Goal: Answer question/provide support: Share knowledge or assist other users

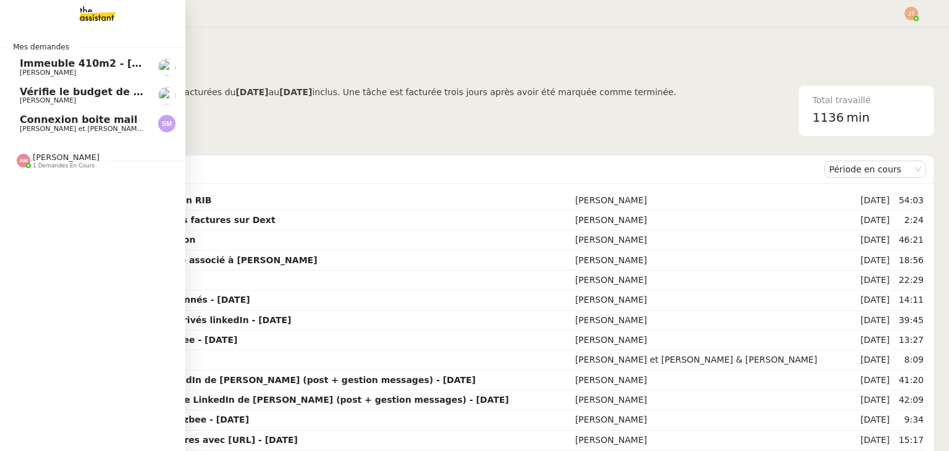
click at [41, 132] on span "[PERSON_NAME] et [PERSON_NAME] & [PERSON_NAME]" at bounding box center [115, 129] width 190 height 8
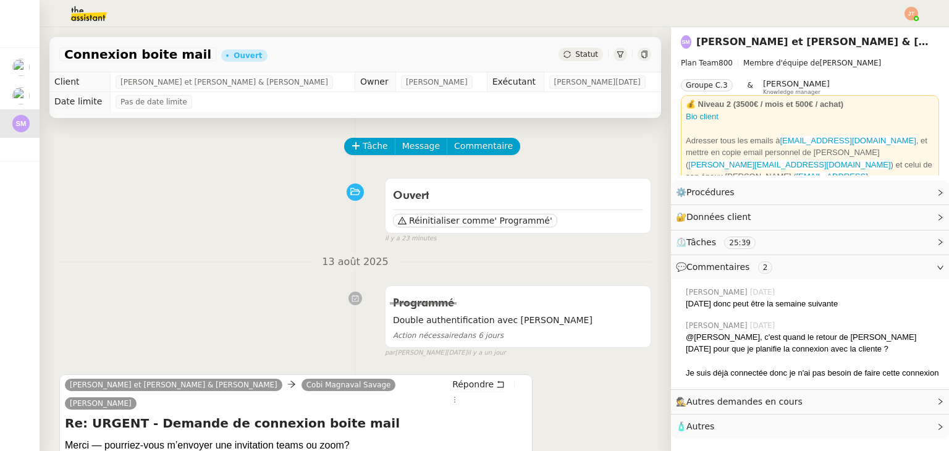
click at [358, 159] on div "Tâche Message Commentaire" at bounding box center [498, 153] width 306 height 30
click at [363, 153] on span "Tâche" at bounding box center [375, 146] width 25 height 14
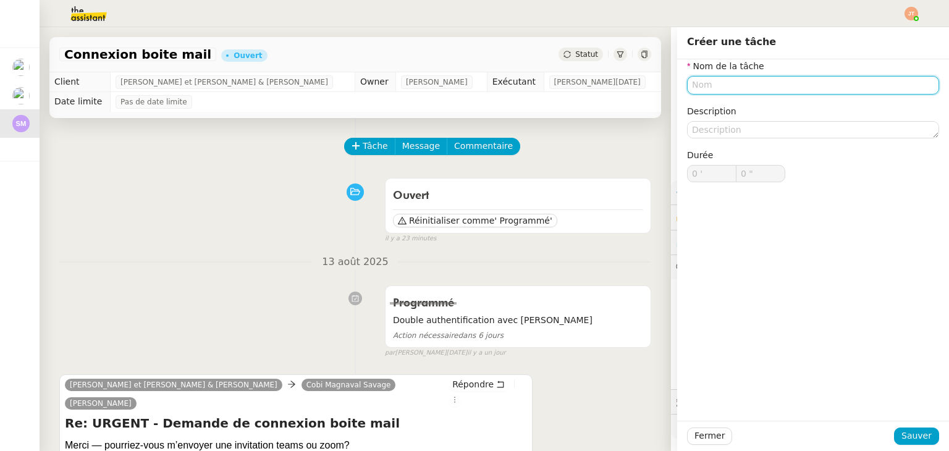
click at [696, 82] on input "text" at bounding box center [813, 85] width 252 height 18
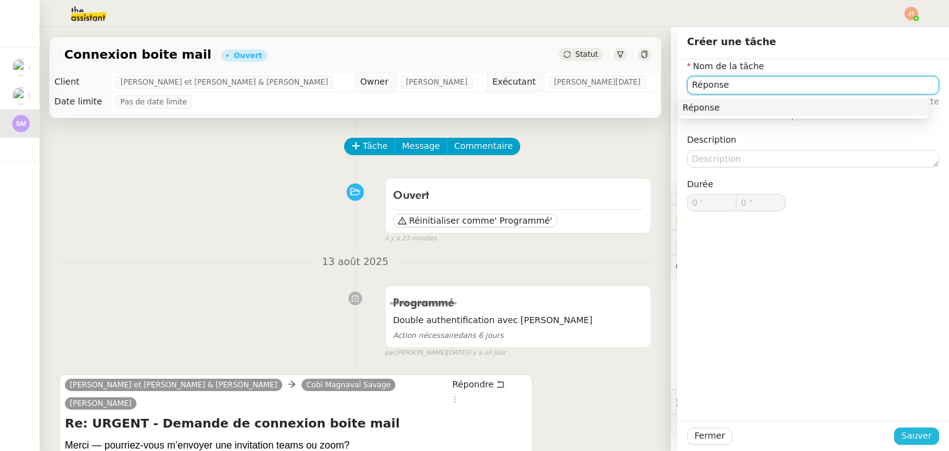
type input "Réponse"
drag, startPoint x: 917, startPoint y: 430, endPoint x: 719, endPoint y: 369, distance: 207.3
click at [916, 430] on span "Sauver" at bounding box center [916, 436] width 30 height 14
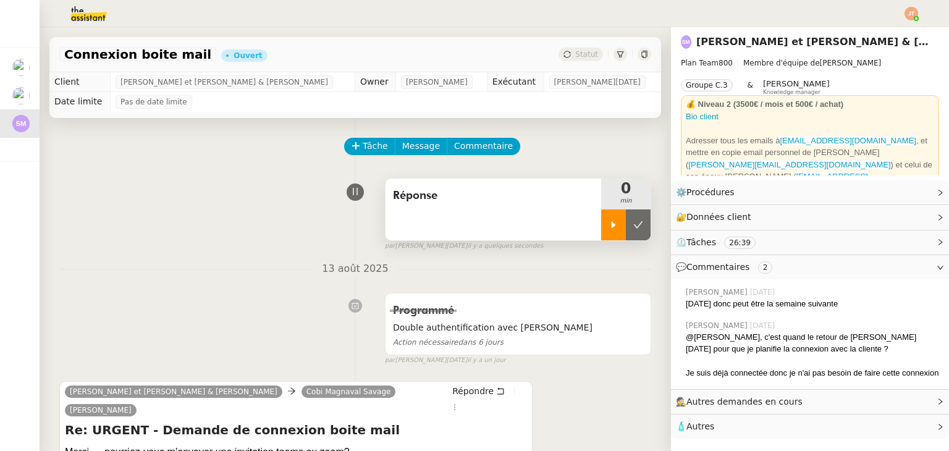
click at [608, 226] on icon at bounding box center [613, 225] width 10 height 10
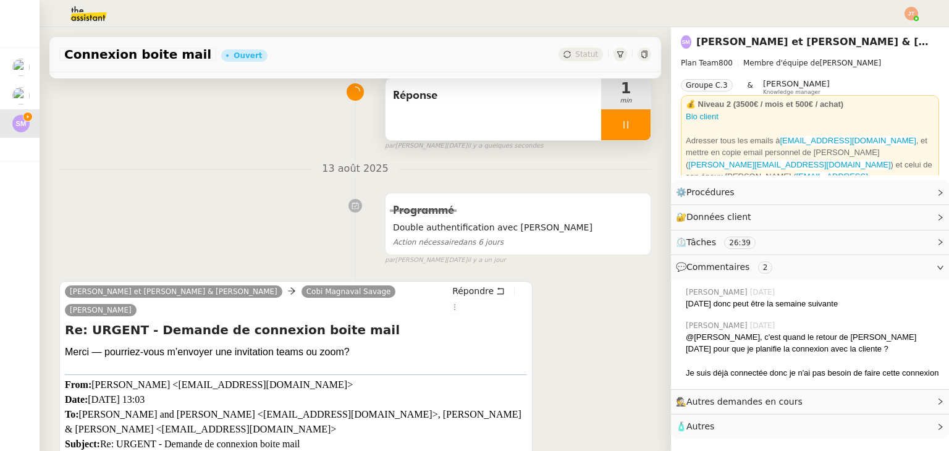
scroll to position [62, 0]
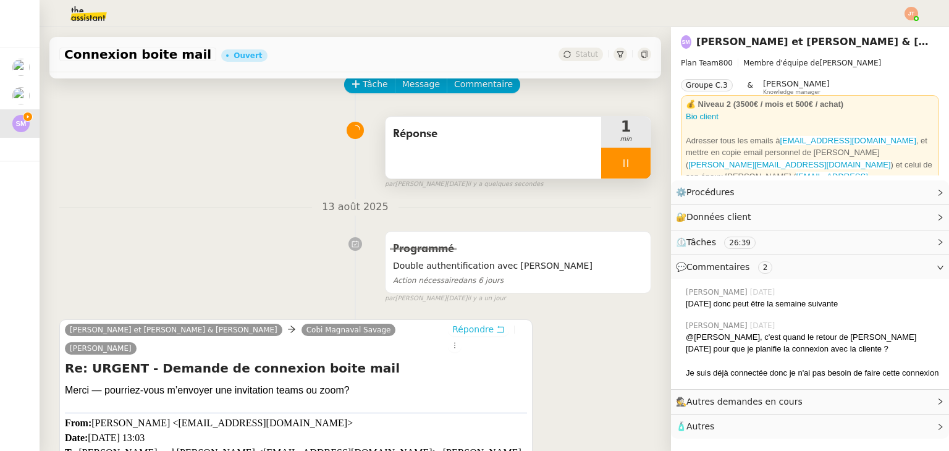
click at [452, 329] on span "Répondre" at bounding box center [472, 329] width 41 height 12
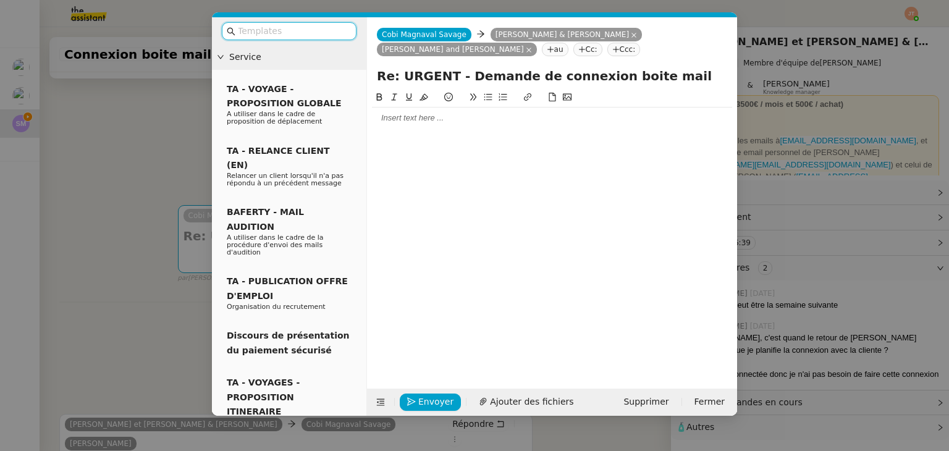
click at [421, 114] on div at bounding box center [552, 117] width 360 height 11
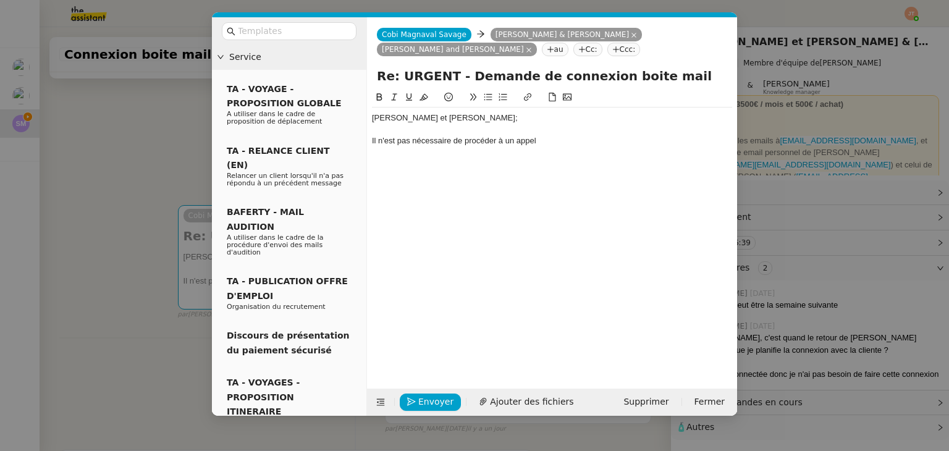
click at [112, 216] on nz-modal-container "Service TA - VOYAGE - PROPOSITION GLOBALE A utiliser dans le cadre de propositi…" at bounding box center [474, 225] width 949 height 451
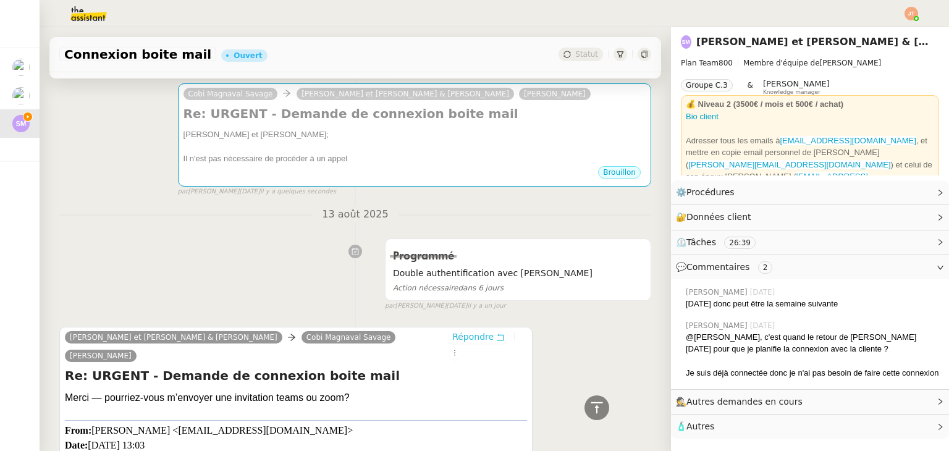
scroll to position [164, 0]
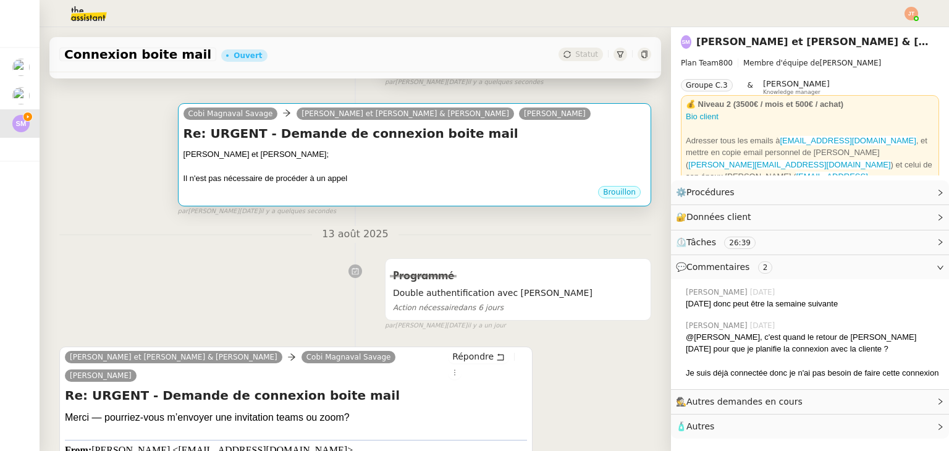
click at [375, 166] on div at bounding box center [414, 167] width 462 height 12
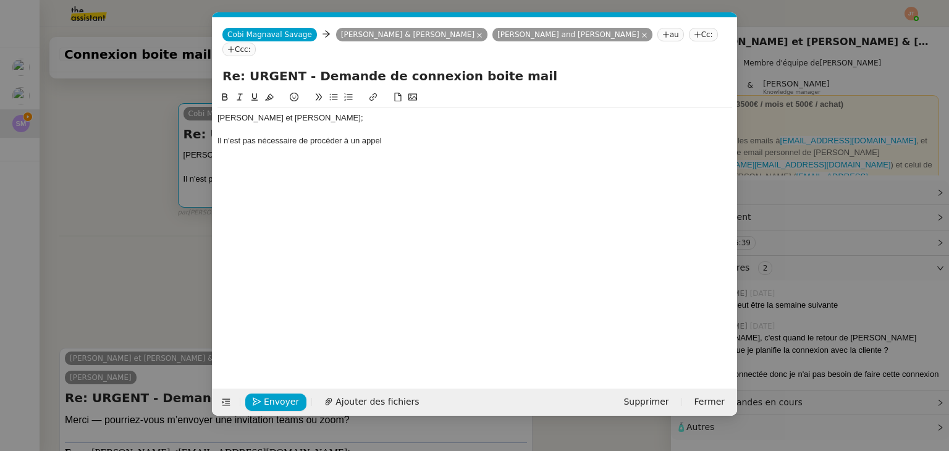
scroll to position [0, 26]
click at [400, 135] on div "Il n'est pas nécessaire de procéder à un appel" at bounding box center [474, 140] width 514 height 11
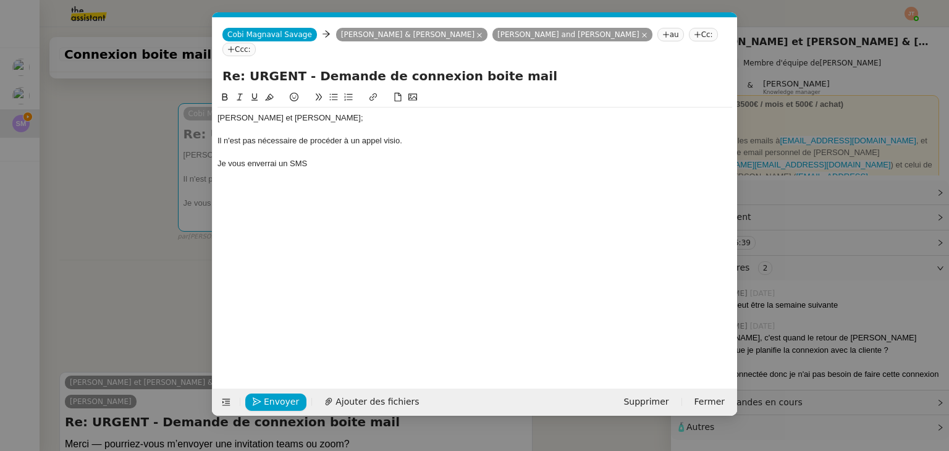
click at [132, 250] on nz-modal-container "Service TA - VOYAGE - PROPOSITION GLOBALE A utiliser dans le cadre de propositi…" at bounding box center [474, 225] width 949 height 451
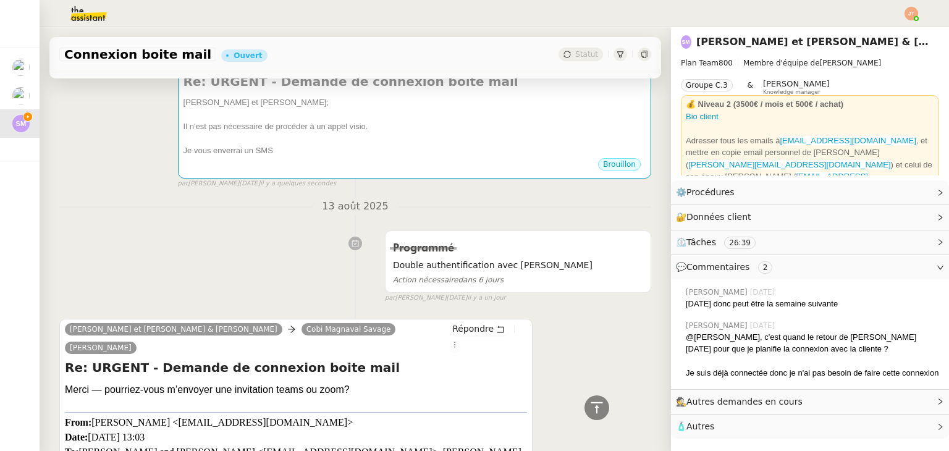
scroll to position [102, 0]
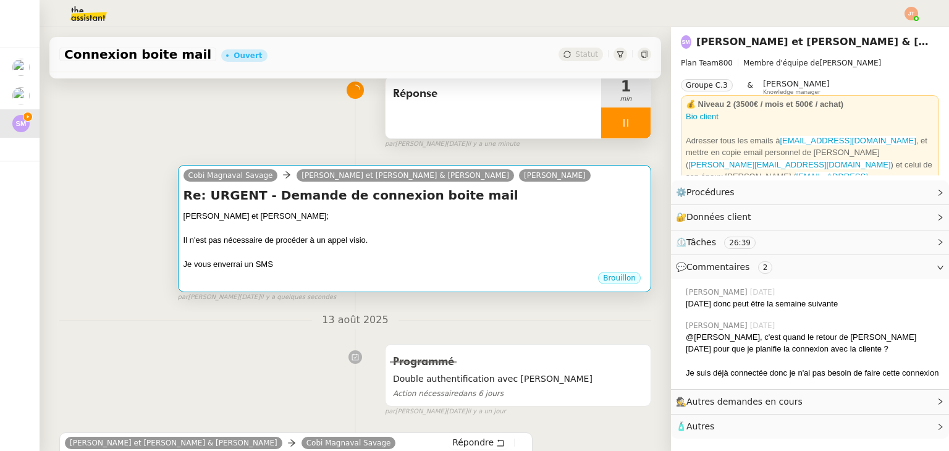
click at [282, 268] on div "Je vous enverrai un SMS" at bounding box center [414, 264] width 462 height 12
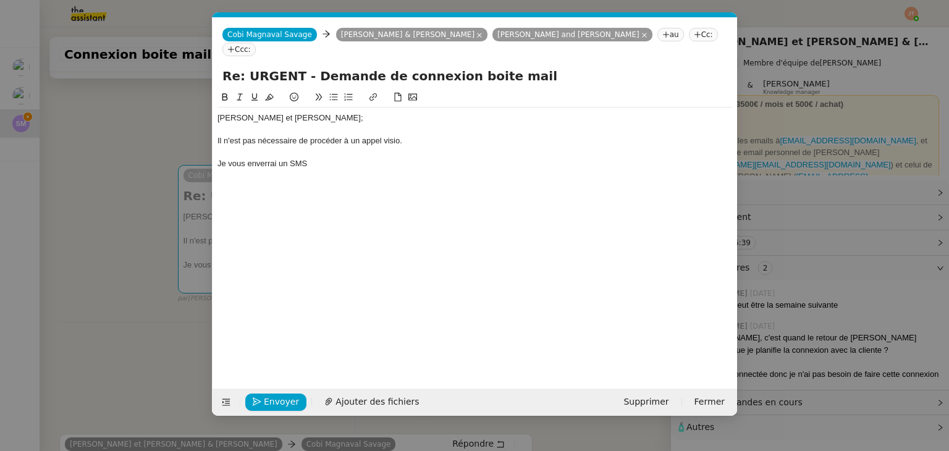
scroll to position [0, 26]
click at [321, 158] on div "Je vous enverrai un SMS" at bounding box center [474, 163] width 514 height 11
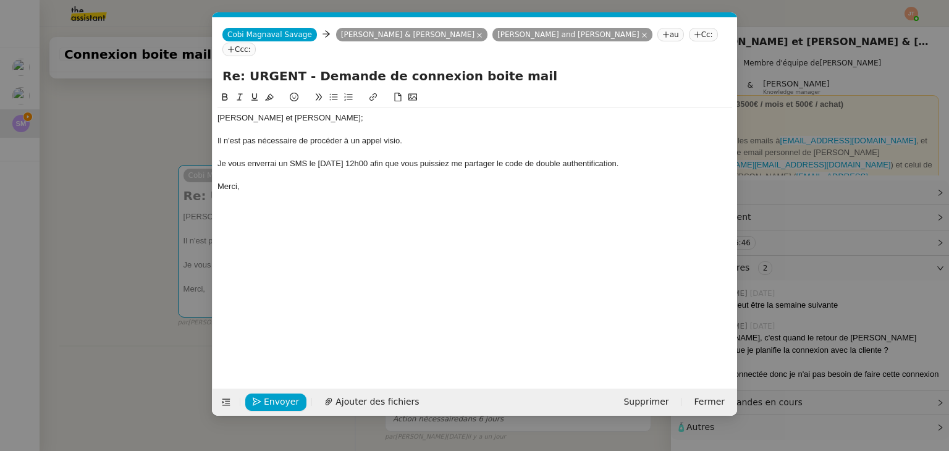
click at [284, 112] on div "[PERSON_NAME] et [PERSON_NAME];" at bounding box center [474, 117] width 514 height 11
click at [403, 158] on div "Je vous enverrai un SMS le [DATE] 12h00 afin que vous puissiez me partager le c…" at bounding box center [474, 163] width 514 height 11
click at [0, 0] on lt-span "12 : 00" at bounding box center [0, 0] width 0 height 0
click at [662, 158] on div "Je vous enverrai un SMS le [DATE] 12:00 afin que vous puissiez me partager le c…" at bounding box center [474, 163] width 514 height 11
click at [334, 93] on icon at bounding box center [333, 97] width 9 height 9
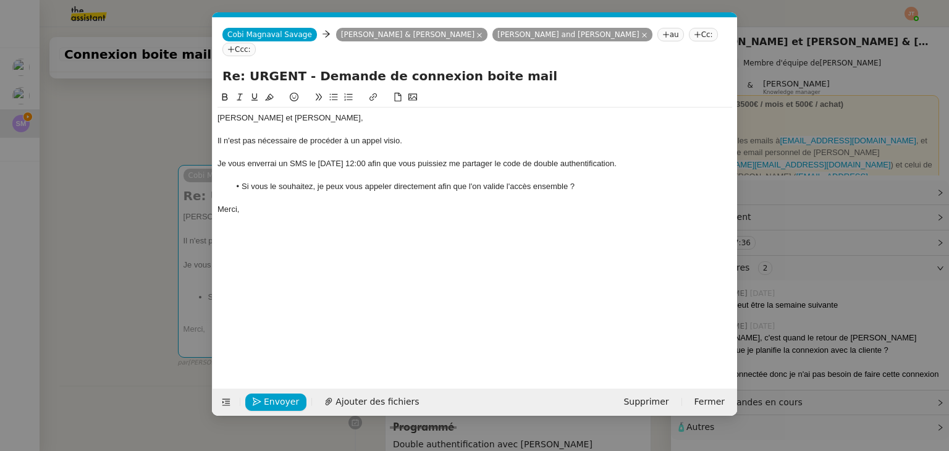
click at [99, 233] on nz-modal-container "Service TA - VOYAGE - PROPOSITION GLOBALE A utiliser dans le cadre de propositi…" at bounding box center [474, 225] width 949 height 451
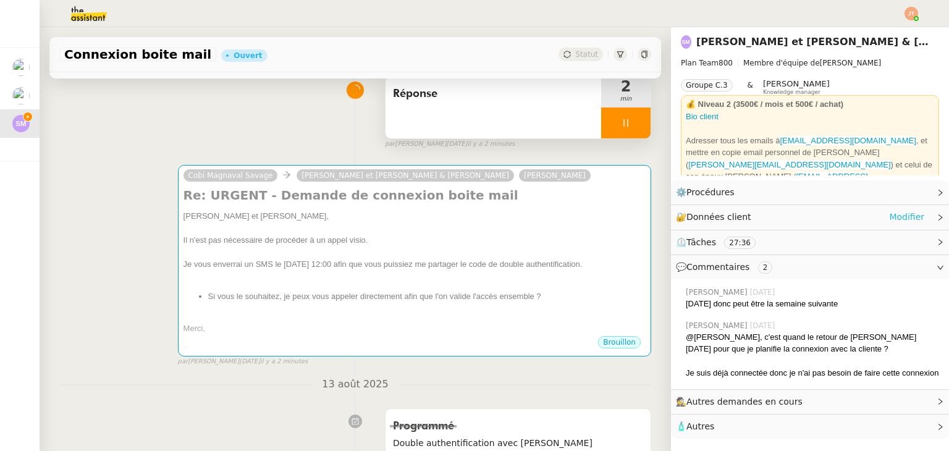
click at [894, 216] on link "Modifier" at bounding box center [906, 217] width 35 height 14
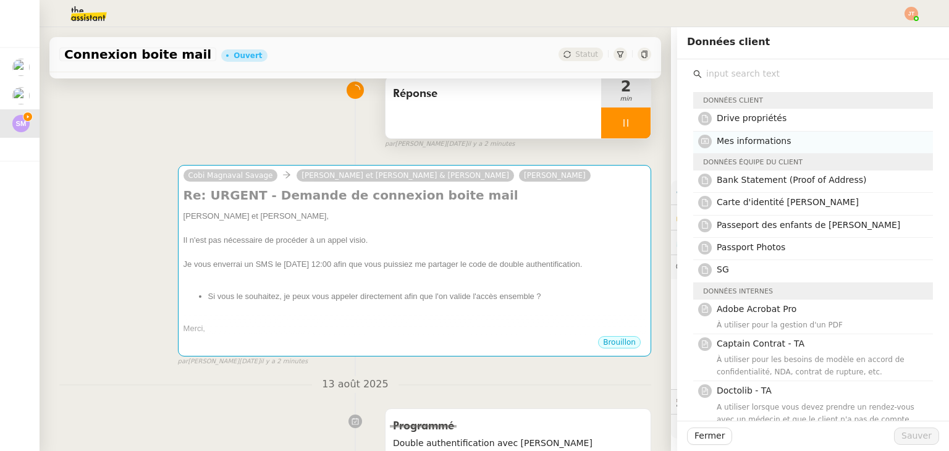
click at [740, 141] on span "Mes informations" at bounding box center [753, 141] width 75 height 10
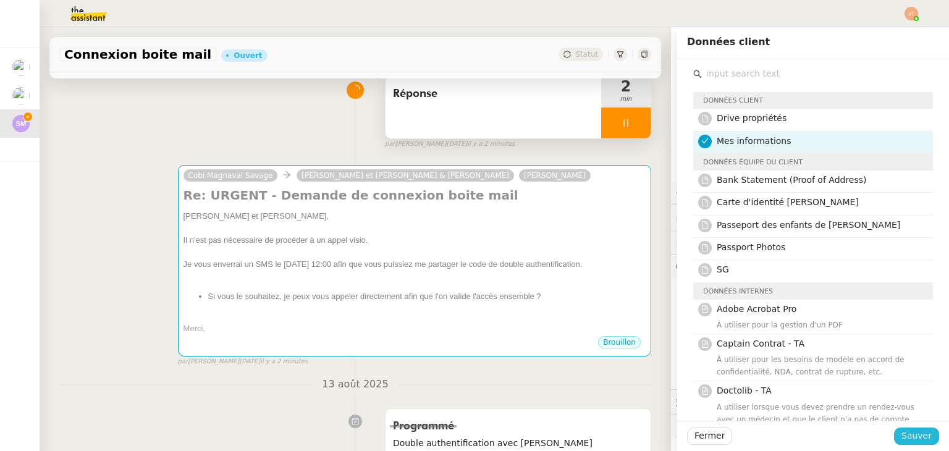
click at [912, 439] on span "Sauver" at bounding box center [916, 436] width 30 height 14
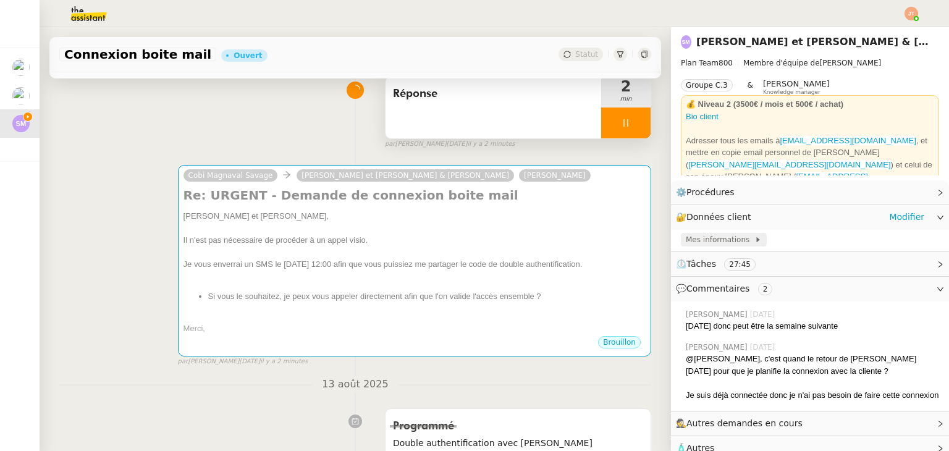
click at [749, 243] on span at bounding box center [751, 239] width 5 height 9
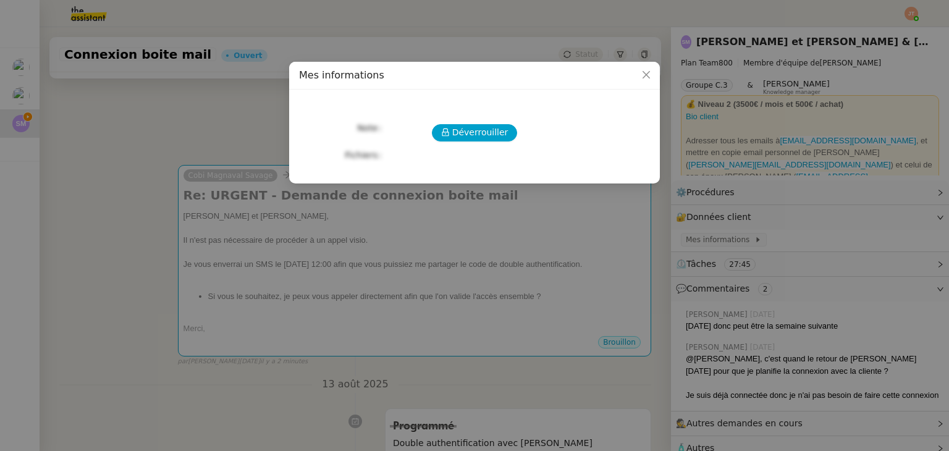
click at [463, 121] on div "Déverrouiller Note Fichiers Upload" at bounding box center [474, 131] width 351 height 64
click at [466, 133] on span "Déverrouiller" at bounding box center [480, 132] width 56 height 14
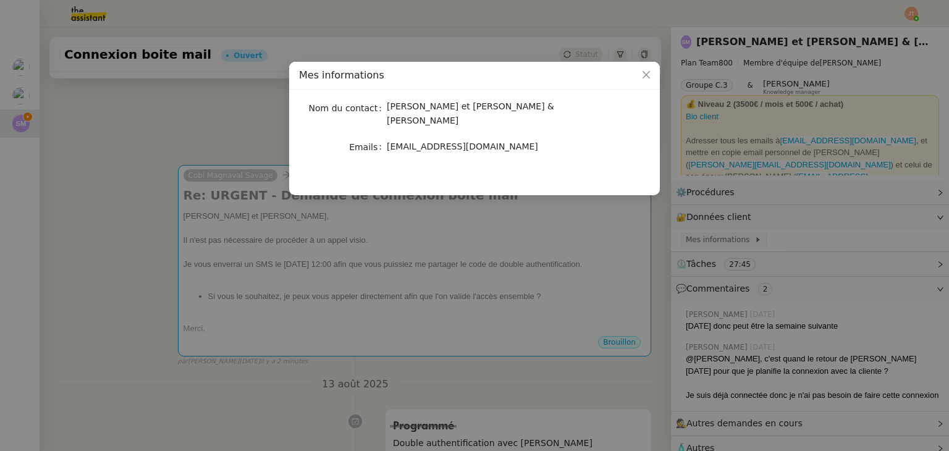
click at [210, 132] on nz-modal-container "Mes informations Nom du contact [PERSON_NAME] et [PERSON_NAME] & Savage Emails …" at bounding box center [474, 225] width 949 height 451
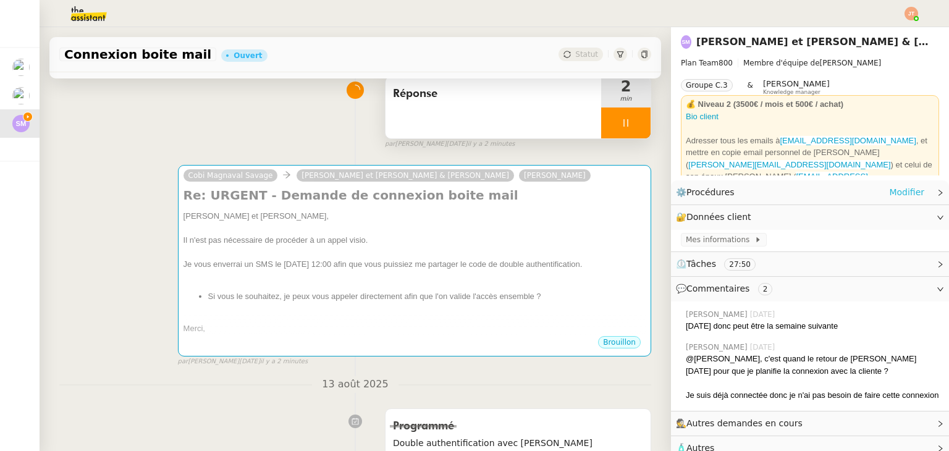
click at [898, 196] on link "Modifier" at bounding box center [906, 192] width 35 height 14
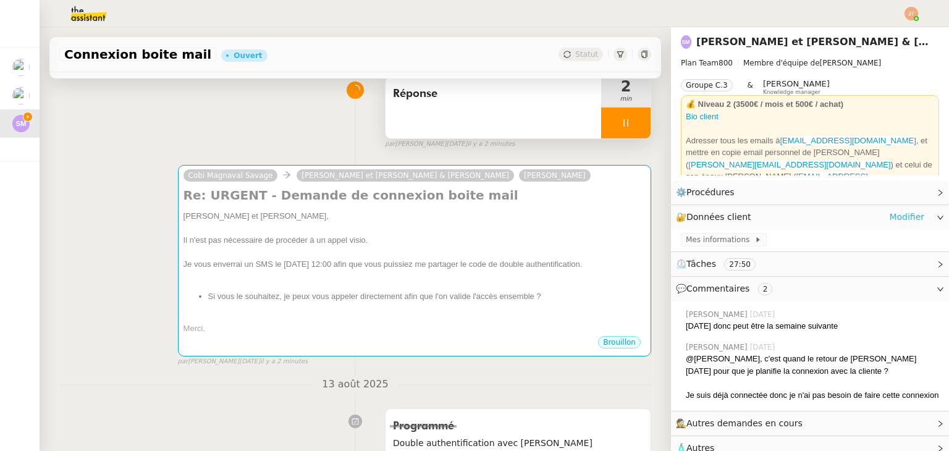
click at [894, 220] on link "Modifier" at bounding box center [906, 217] width 35 height 14
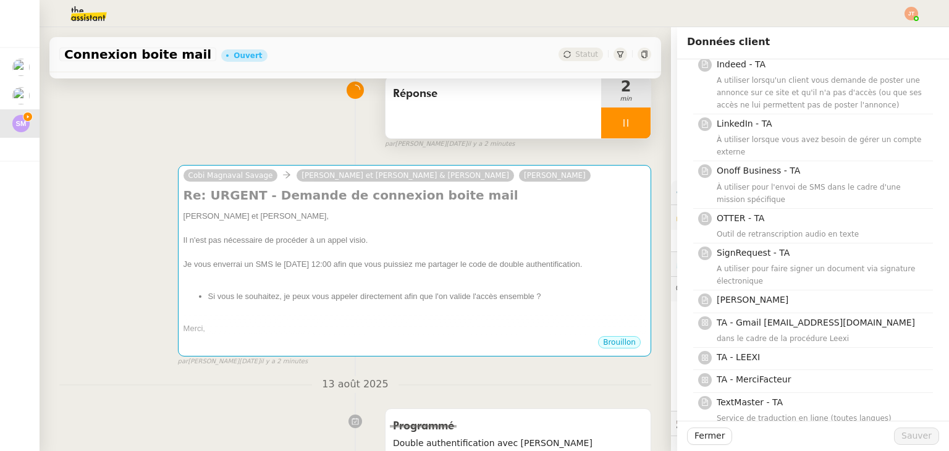
scroll to position [384, 0]
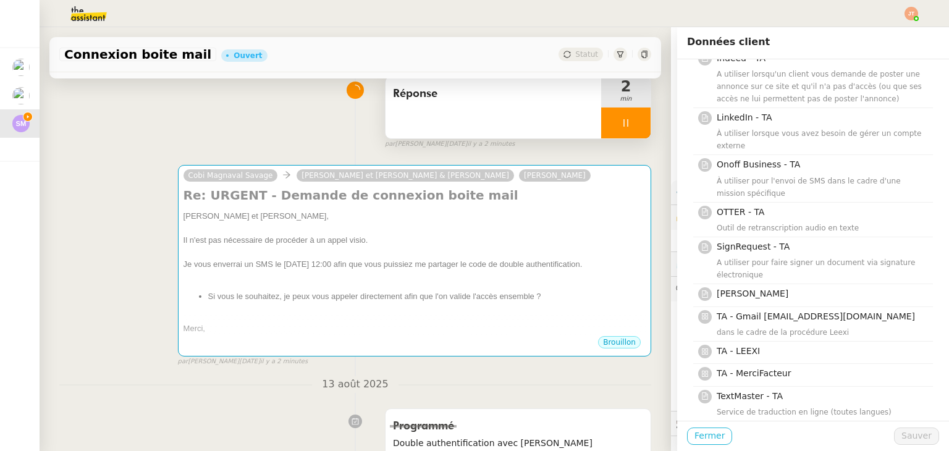
click at [707, 429] on span "Fermer" at bounding box center [709, 436] width 30 height 14
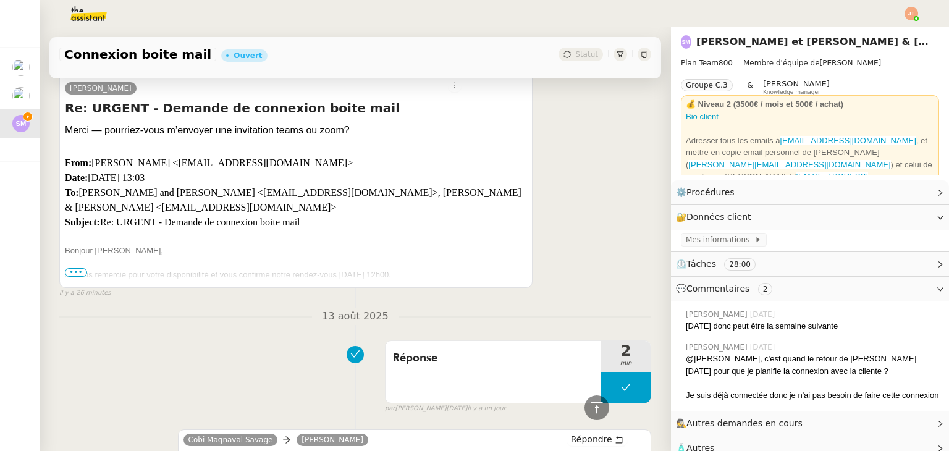
scroll to position [534, 0]
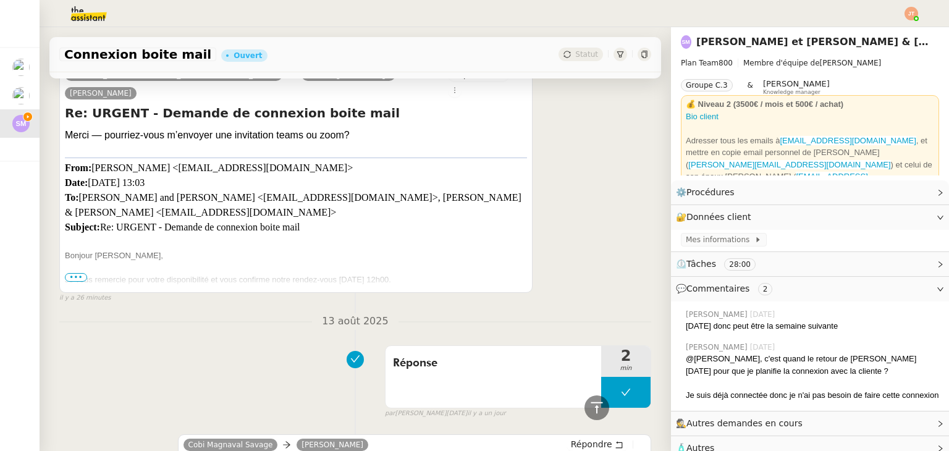
click at [80, 273] on span "•••" at bounding box center [76, 277] width 22 height 9
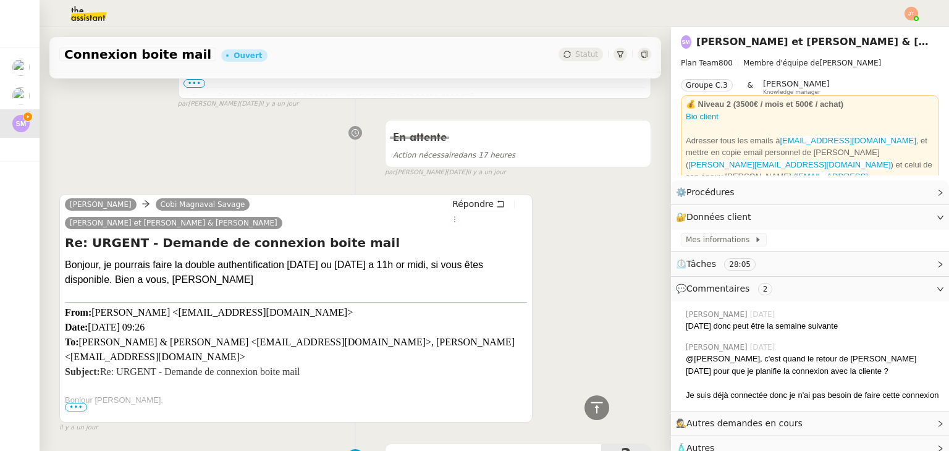
click at [77, 403] on span "•••" at bounding box center [76, 407] width 22 height 9
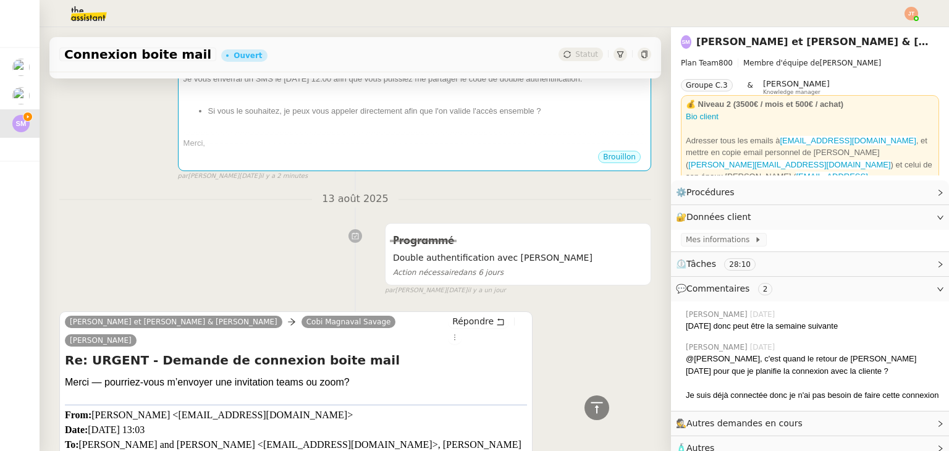
scroll to position [0, 0]
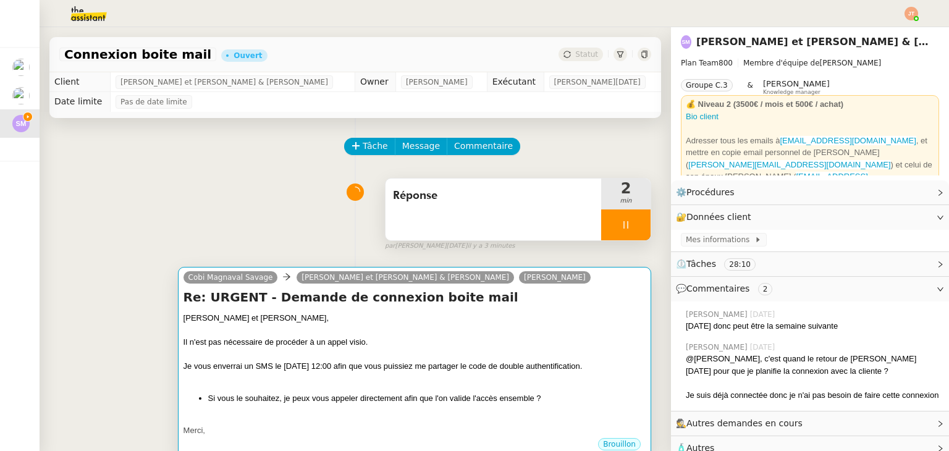
click at [379, 332] on div at bounding box center [414, 330] width 462 height 12
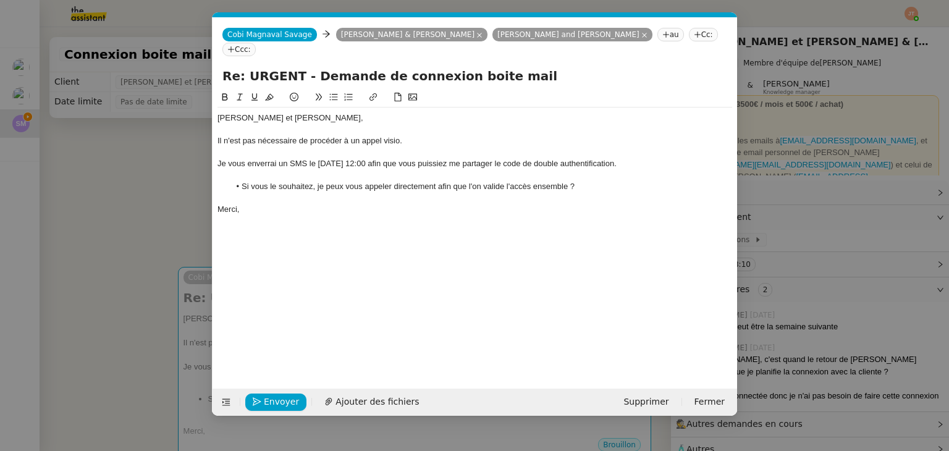
scroll to position [0, 26]
click at [609, 181] on li "Si vous le souhaitez, je peux vous appeler directement afin que l'on valide l'a…" at bounding box center [481, 186] width 503 height 11
click at [338, 90] on button at bounding box center [333, 97] width 15 height 14
click at [265, 215] on div "Merci," at bounding box center [474, 220] width 514 height 11
click at [316, 215] on div "Merci," at bounding box center [474, 220] width 514 height 11
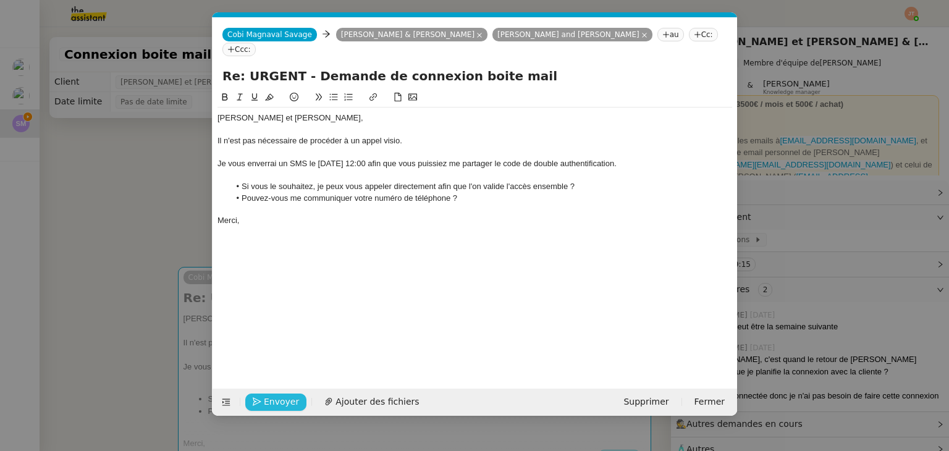
click at [284, 395] on span "Envoyer" at bounding box center [281, 402] width 35 height 14
click at [284, 395] on span "Confirmer l'envoi" at bounding box center [301, 402] width 74 height 14
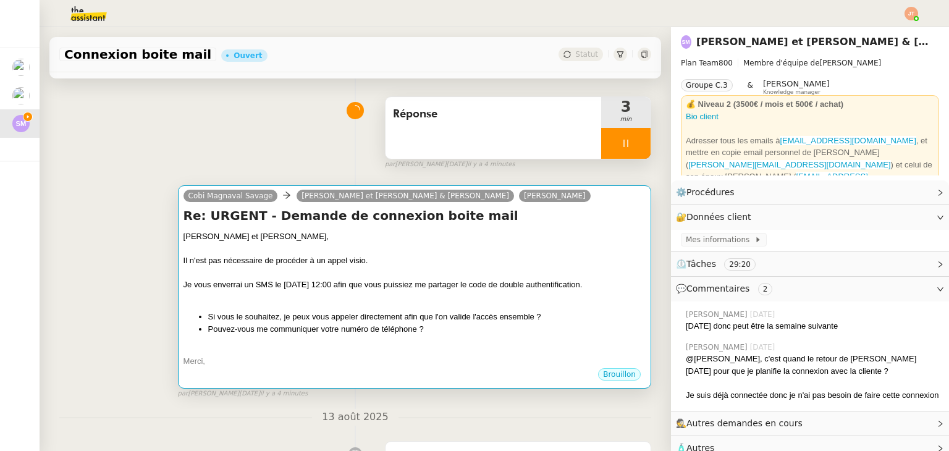
scroll to position [62, 0]
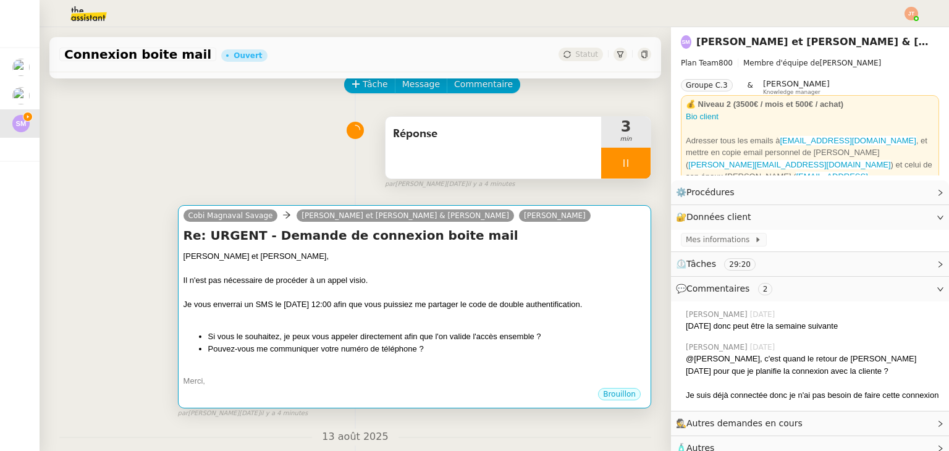
click at [459, 279] on div "Il n'est pas nécessaire de procéder à un appel visio." at bounding box center [414, 280] width 462 height 12
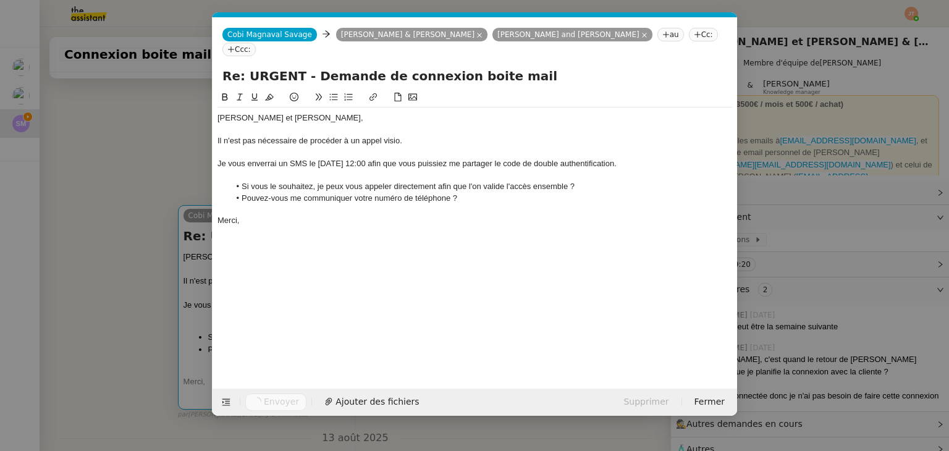
click at [459, 279] on div "[PERSON_NAME] et [PERSON_NAME], Il n'est pas nécessaire de procéder à un appel …" at bounding box center [474, 229] width 514 height 279
click at [293, 215] on div "Merci," at bounding box center [474, 220] width 514 height 11
click at [709, 400] on span "Fermer" at bounding box center [709, 402] width 30 height 14
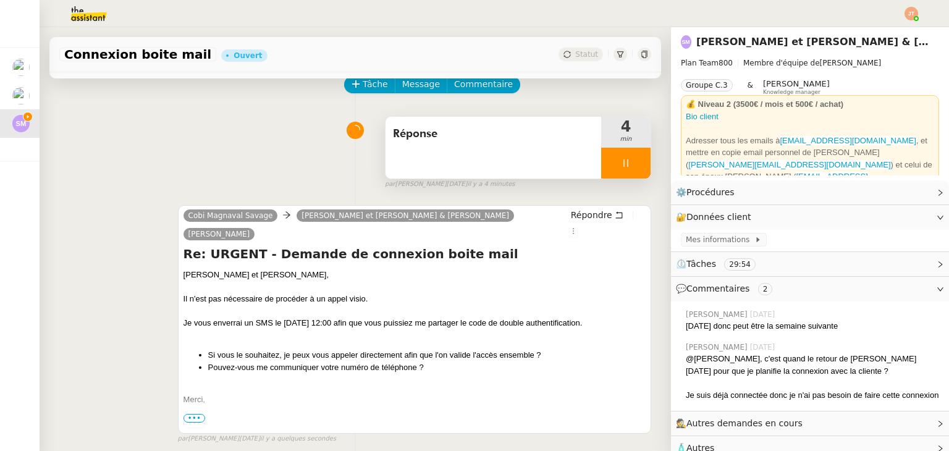
click at [605, 151] on div at bounding box center [625, 163] width 49 height 31
click at [626, 165] on button at bounding box center [638, 163] width 25 height 31
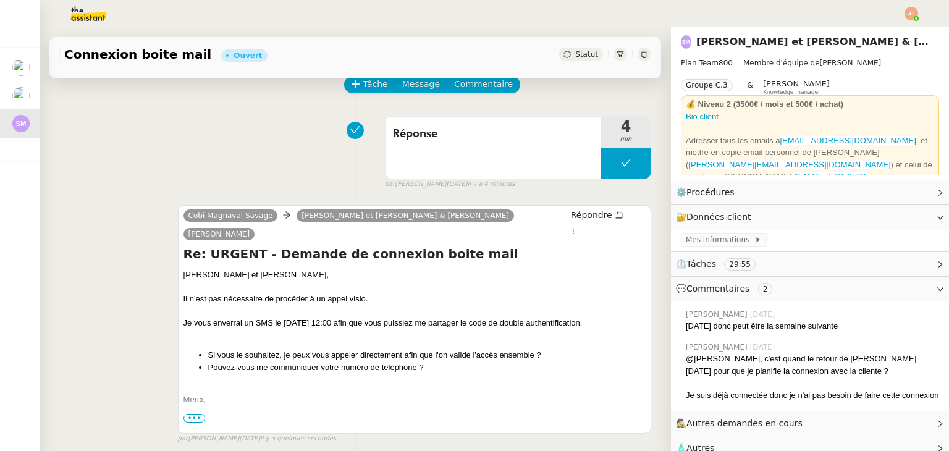
click at [575, 55] on span "Statut" at bounding box center [586, 54] width 23 height 9
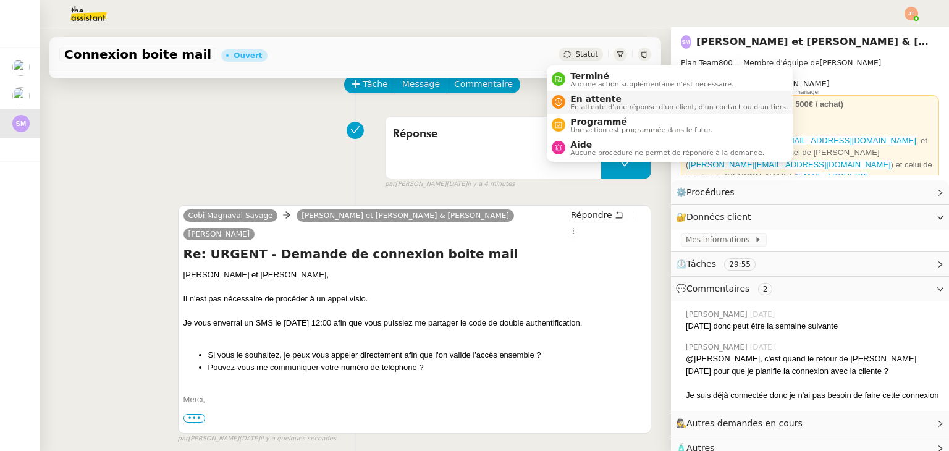
click at [581, 98] on span "En attente" at bounding box center [678, 99] width 217 height 10
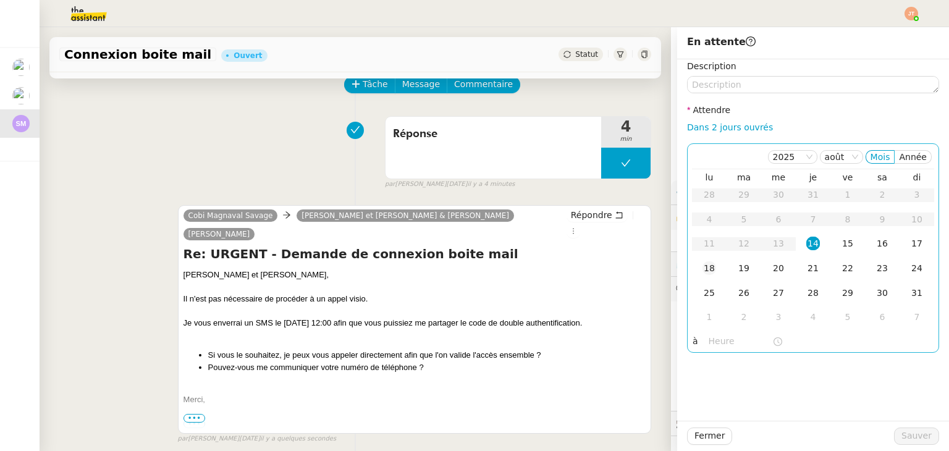
click at [702, 266] on div "18" at bounding box center [709, 268] width 14 height 14
click at [708, 342] on input "text" at bounding box center [740, 341] width 64 height 14
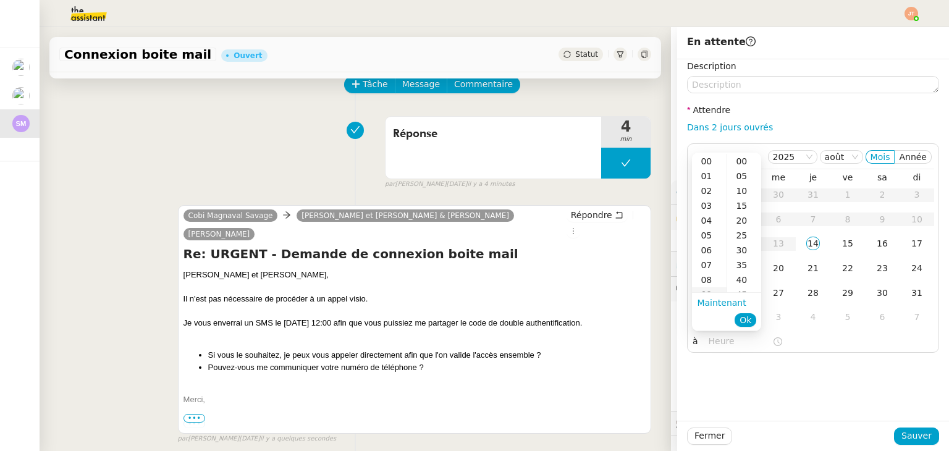
click at [713, 288] on div "09" at bounding box center [709, 294] width 35 height 15
click at [744, 160] on div "00" at bounding box center [744, 161] width 34 height 15
type input "09:00"
click at [749, 324] on span "Ok" at bounding box center [745, 320] width 12 height 12
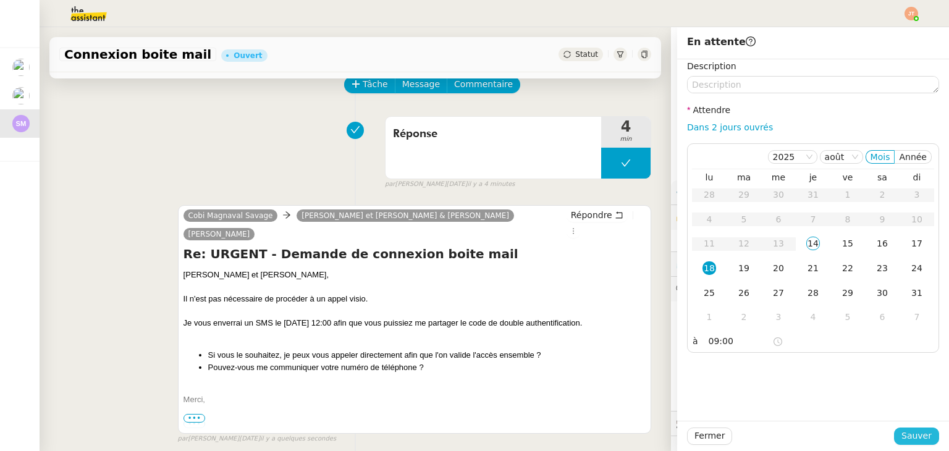
click at [916, 442] on span "Sauver" at bounding box center [916, 436] width 30 height 14
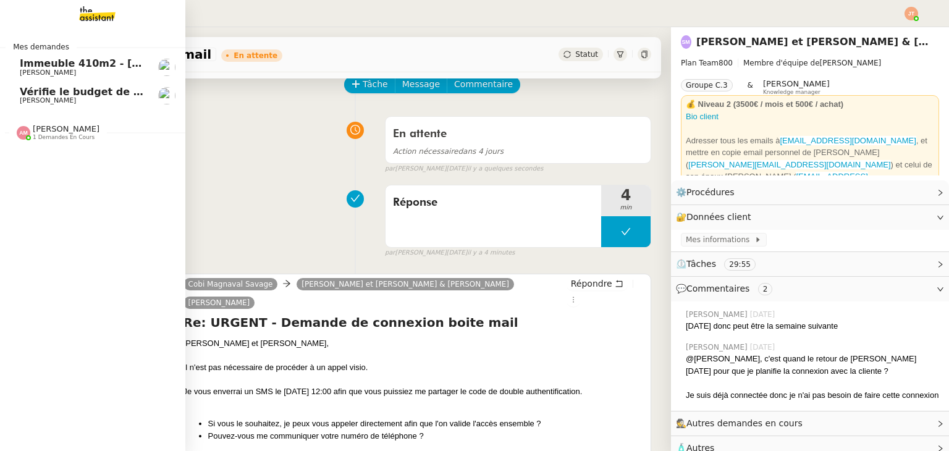
click at [40, 103] on span "[PERSON_NAME]" at bounding box center [48, 100] width 56 height 8
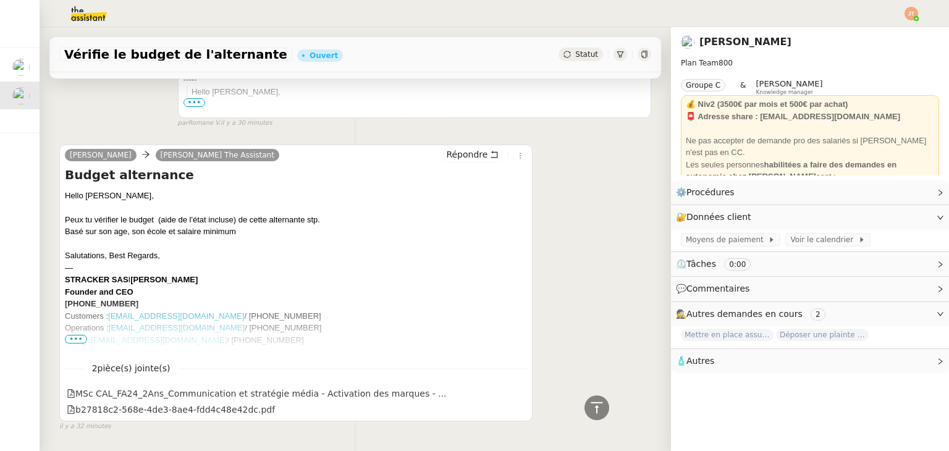
scroll to position [378, 0]
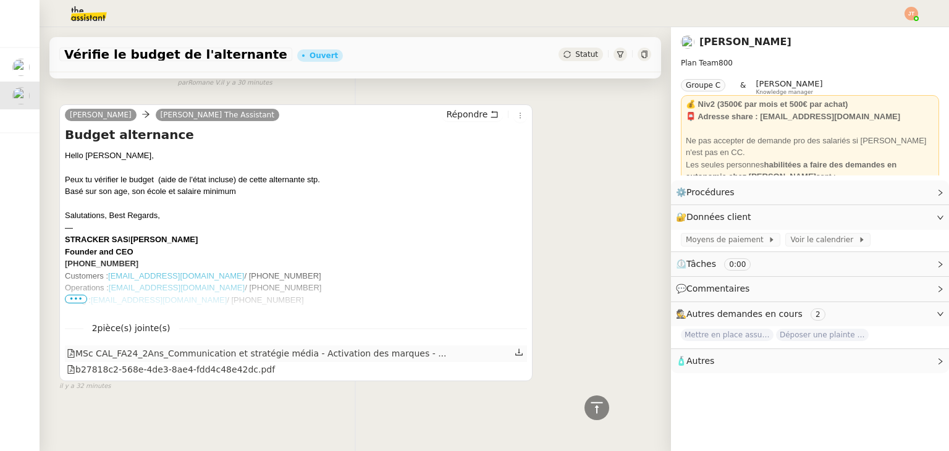
click at [514, 348] on icon at bounding box center [518, 352] width 9 height 9
click at [514, 364] on icon at bounding box center [518, 368] width 9 height 9
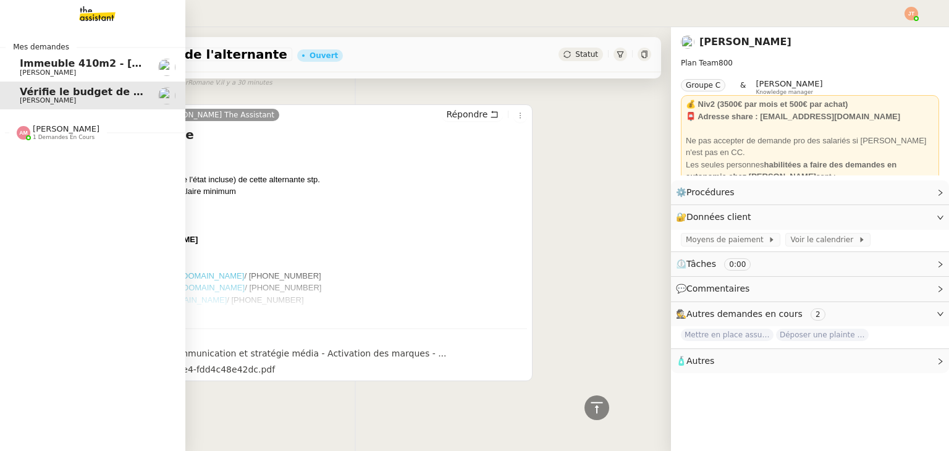
click at [60, 136] on span "1 demandes en cours" at bounding box center [64, 137] width 62 height 7
click at [65, 153] on span "Lettrage de paiement - 11 août 2025" at bounding box center [124, 156] width 208 height 12
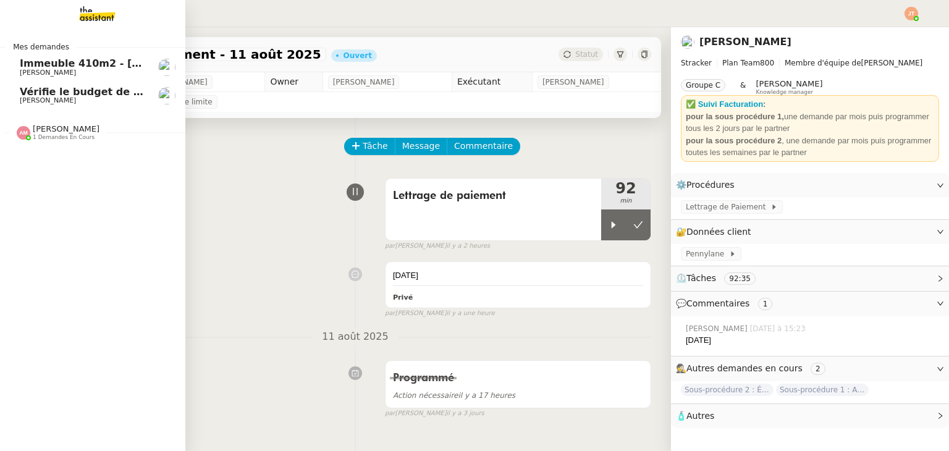
click at [69, 100] on span "[PERSON_NAME]" at bounding box center [82, 100] width 125 height 7
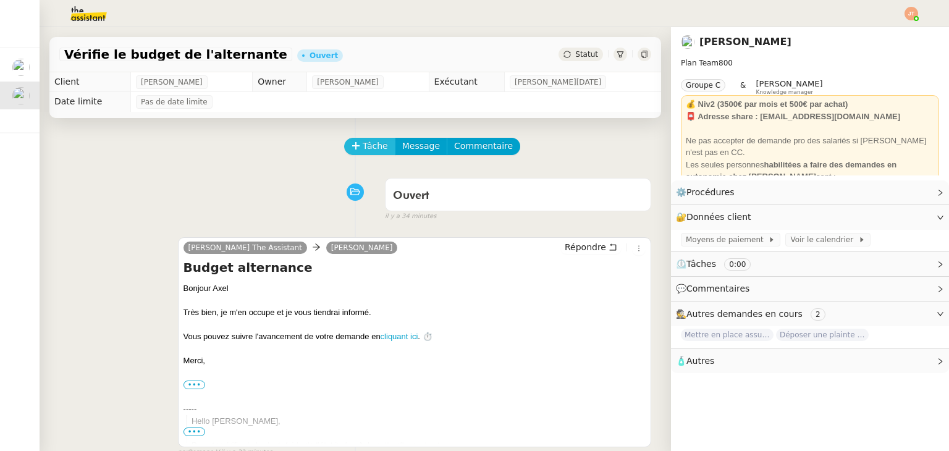
click at [353, 146] on button "Tâche" at bounding box center [369, 146] width 51 height 17
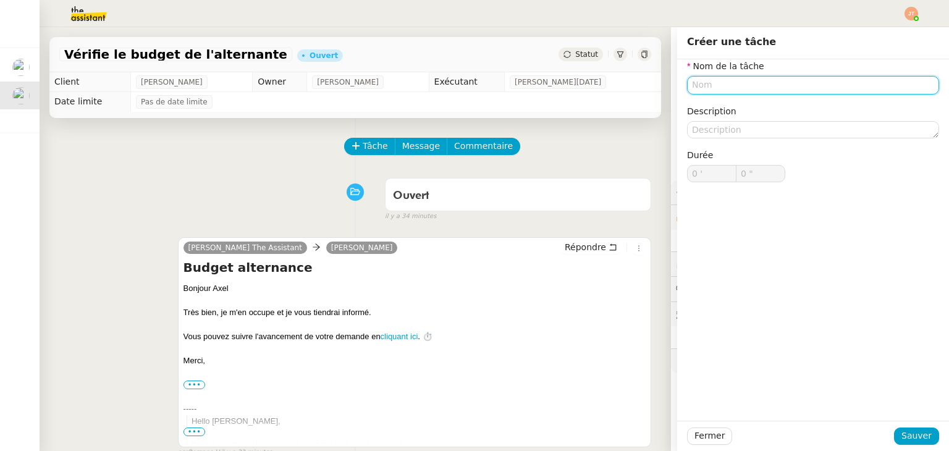
click at [705, 86] on input "text" at bounding box center [813, 85] width 252 height 18
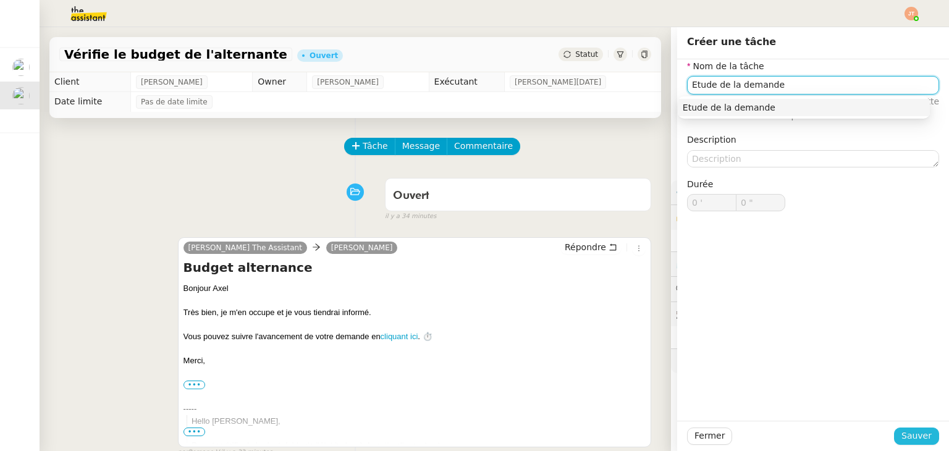
type input "Etude de la demande"
click at [921, 435] on span "Sauver" at bounding box center [916, 436] width 30 height 14
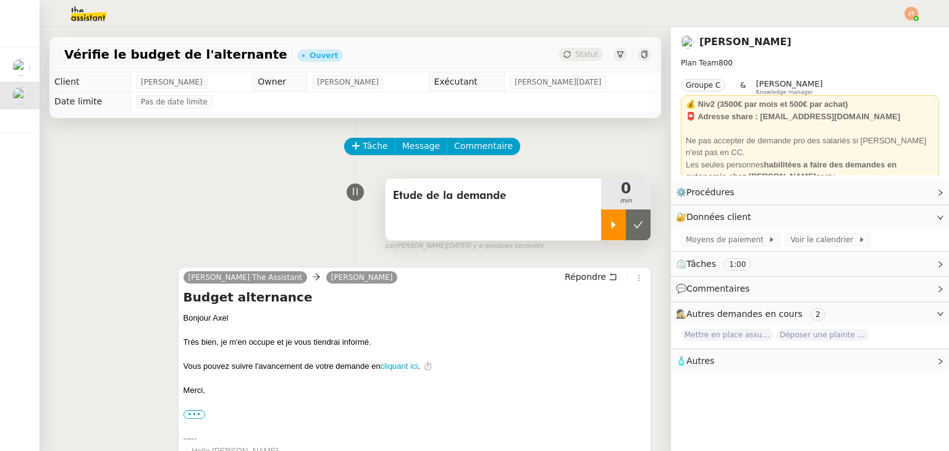
click at [601, 220] on div at bounding box center [613, 224] width 25 height 31
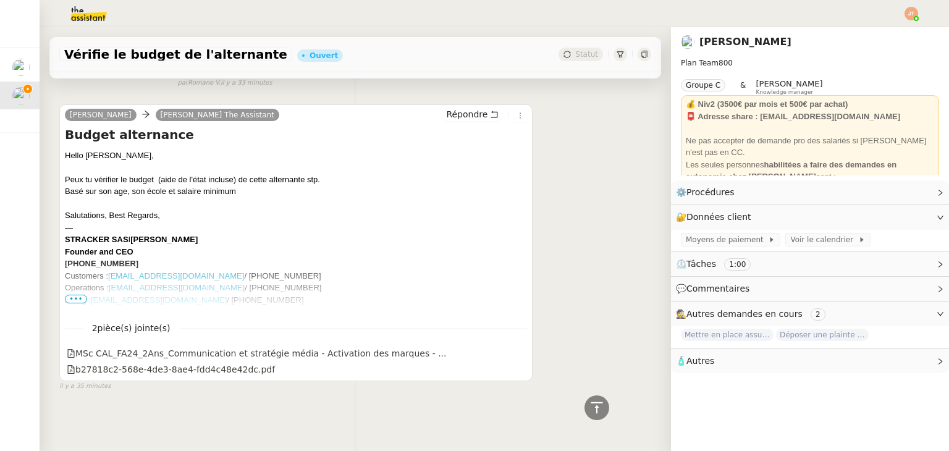
scroll to position [408, 0]
click at [514, 349] on icon at bounding box center [518, 352] width 9 height 9
click at [514, 364] on icon at bounding box center [518, 368] width 9 height 9
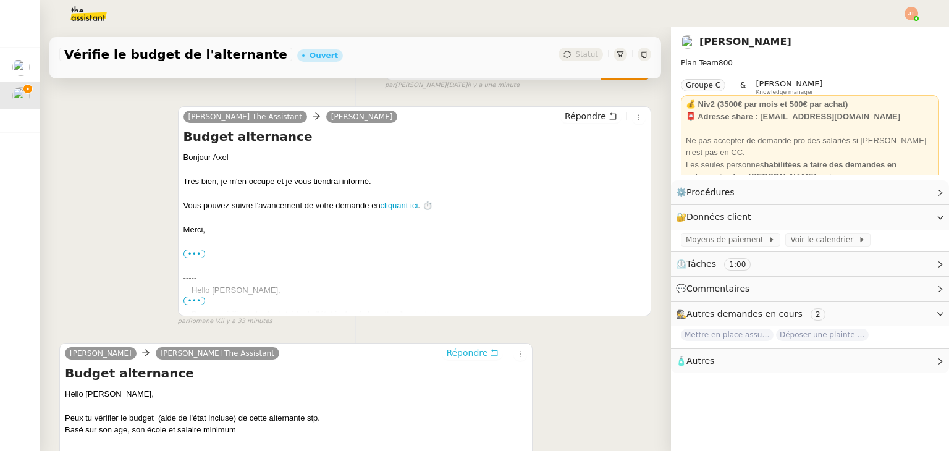
click at [467, 356] on span "Répondre" at bounding box center [466, 352] width 41 height 12
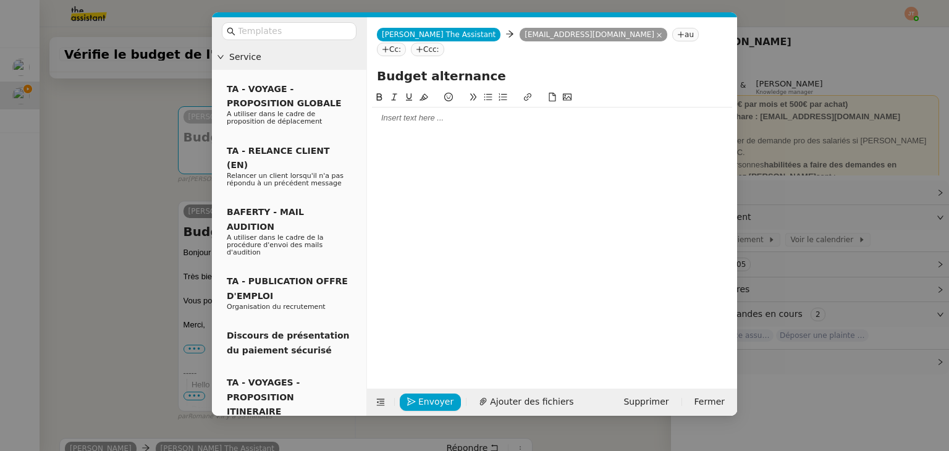
click at [450, 112] on div at bounding box center [552, 117] width 360 height 11
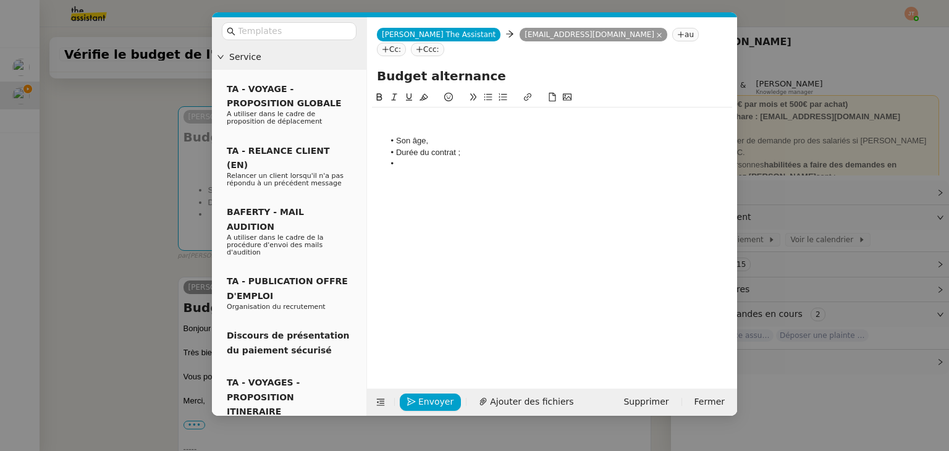
click at [444, 135] on li "Son âge," at bounding box center [558, 140] width 348 height 11
click at [487, 147] on li "Durée du contrat ;" at bounding box center [558, 152] width 348 height 11
click at [91, 185] on nz-modal-container "Service TA - VOYAGE - PROPOSITION GLOBALE A utiliser dans le cadre de propositi…" at bounding box center [474, 225] width 949 height 451
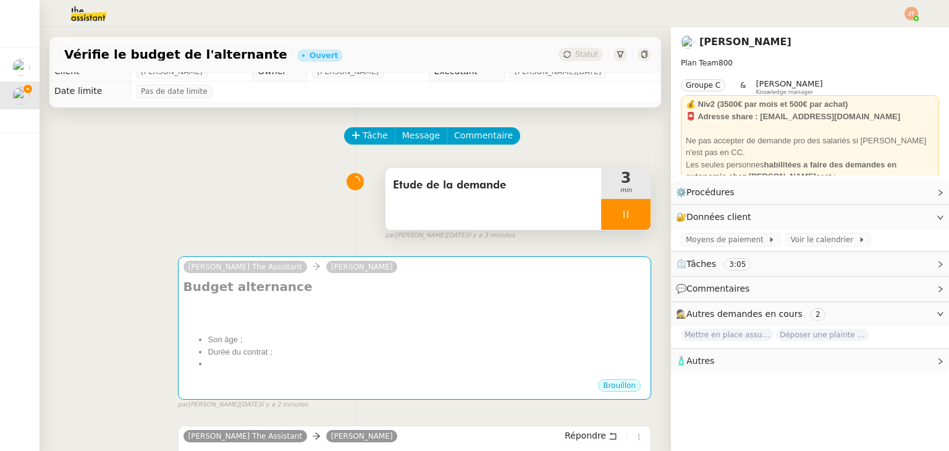
scroll to position [0, 0]
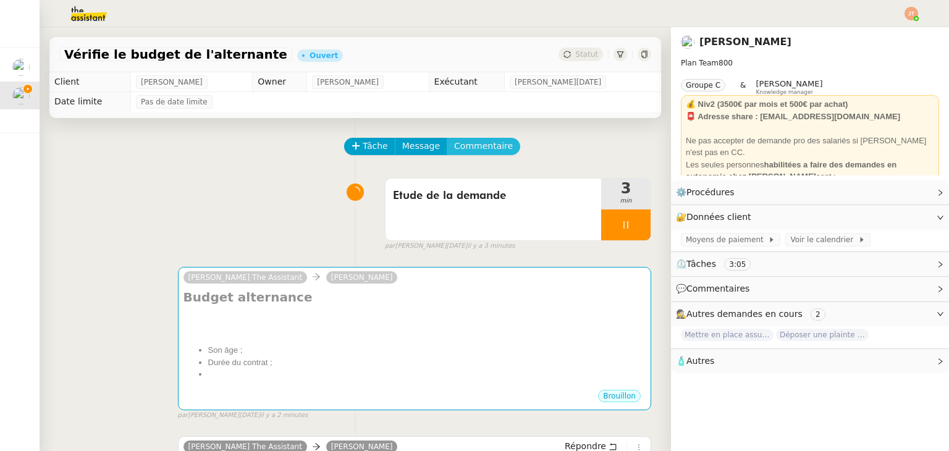
click at [464, 151] on span "Commentaire" at bounding box center [483, 146] width 59 height 14
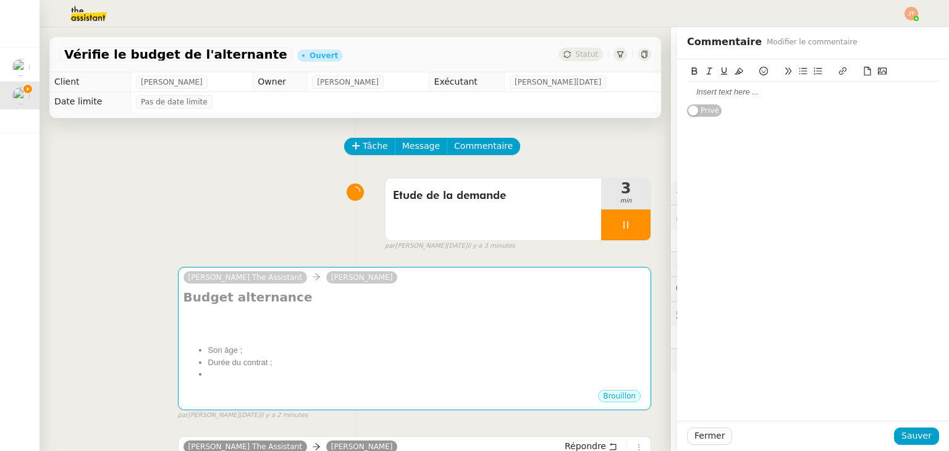
click at [745, 93] on div at bounding box center [813, 91] width 252 height 11
click at [902, 437] on span "Sauver" at bounding box center [916, 436] width 30 height 14
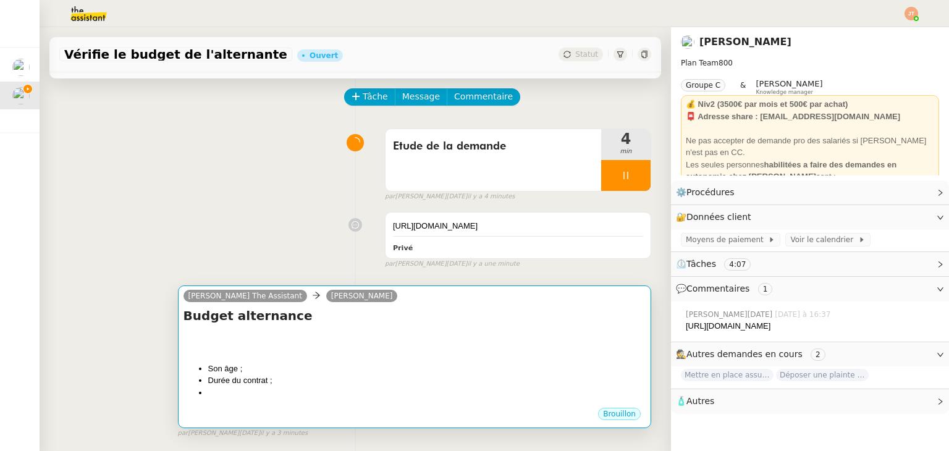
scroll to position [89, 0]
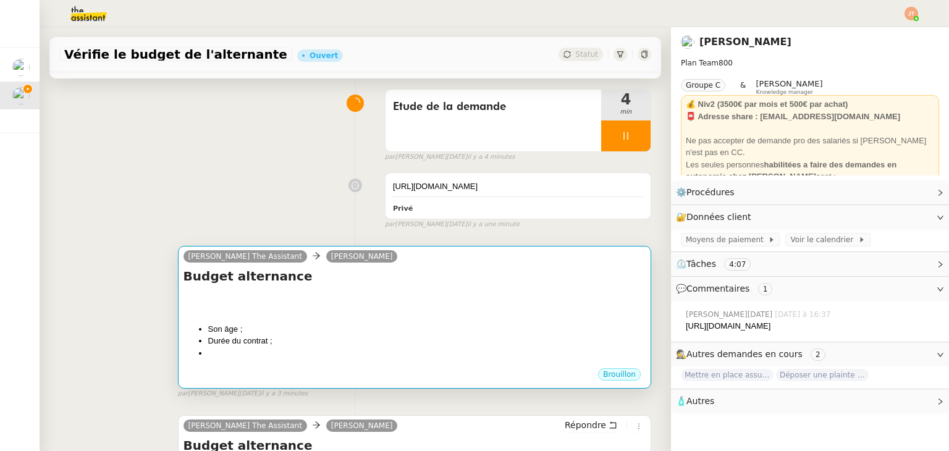
click at [282, 329] on li "Son âge ;" at bounding box center [426, 329] width 437 height 12
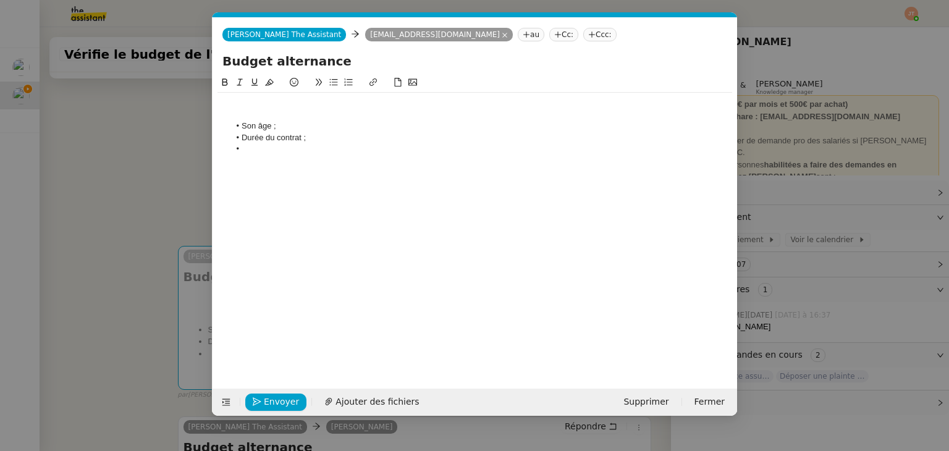
scroll to position [0, 26]
click at [321, 138] on li "Durée du contrat ;" at bounding box center [481, 137] width 503 height 11
click at [309, 145] on li at bounding box center [481, 148] width 503 height 11
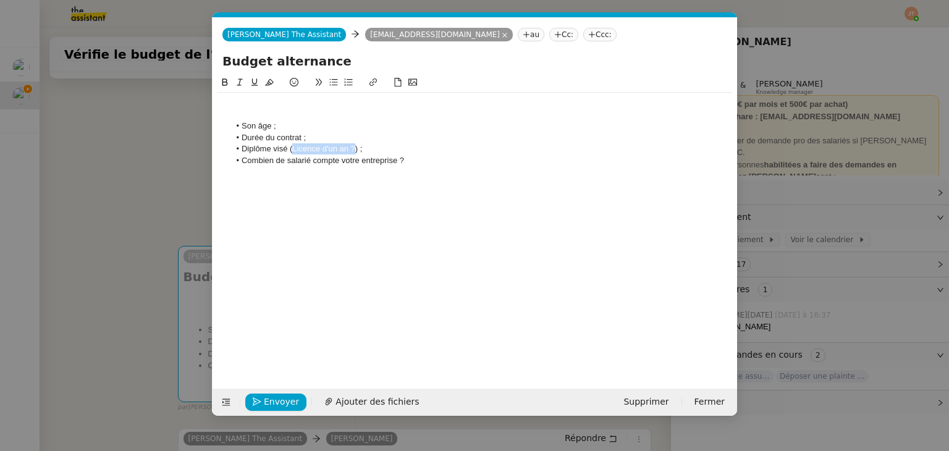
drag, startPoint x: 353, startPoint y: 147, endPoint x: 291, endPoint y: 146, distance: 62.4
click at [291, 146] on li "Diplôme visé (Licence d'un an ?) ;" at bounding box center [481, 148] width 503 height 11
click at [240, 86] on icon at bounding box center [239, 82] width 9 height 9
click at [161, 134] on nz-modal-container "Service TA - VOYAGE - PROPOSITION GLOBALE A utiliser dans le cadre de propositi…" at bounding box center [474, 225] width 949 height 451
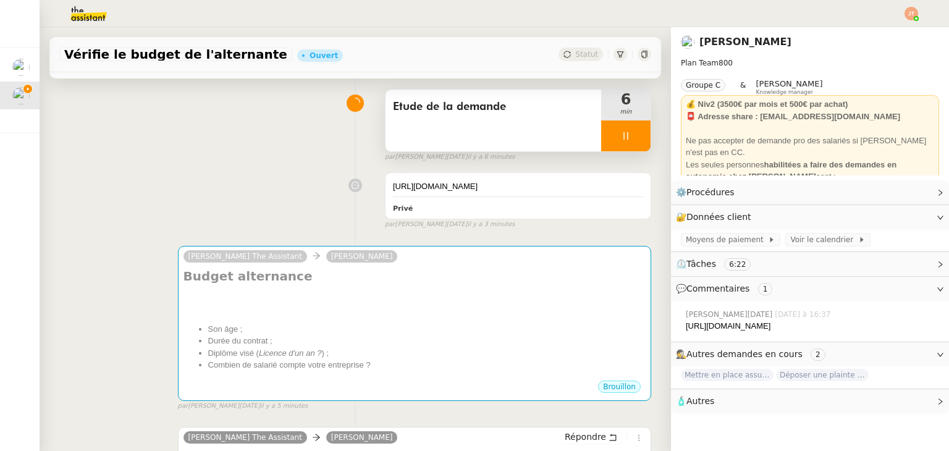
click at [603, 104] on span "6" at bounding box center [625, 99] width 49 height 15
click at [604, 142] on div at bounding box center [625, 135] width 49 height 31
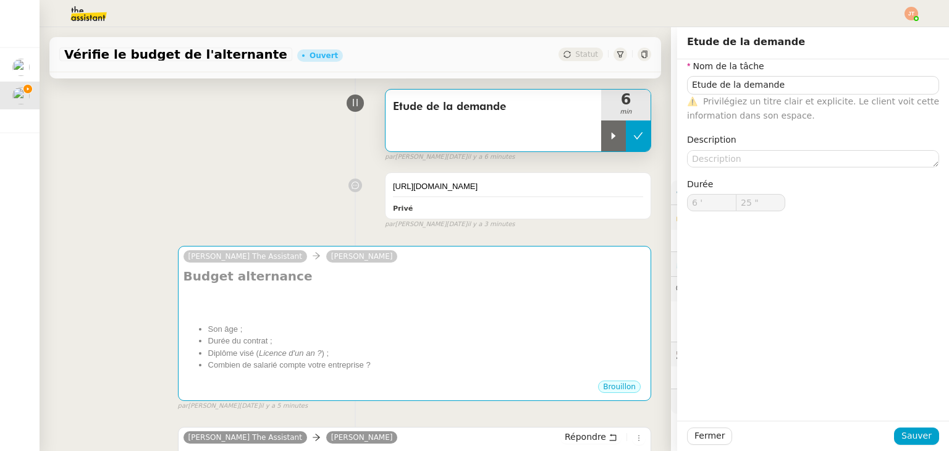
click at [626, 142] on button at bounding box center [638, 135] width 25 height 31
type input "Etude de la demande"
type input "6 '"
type input "24 ""
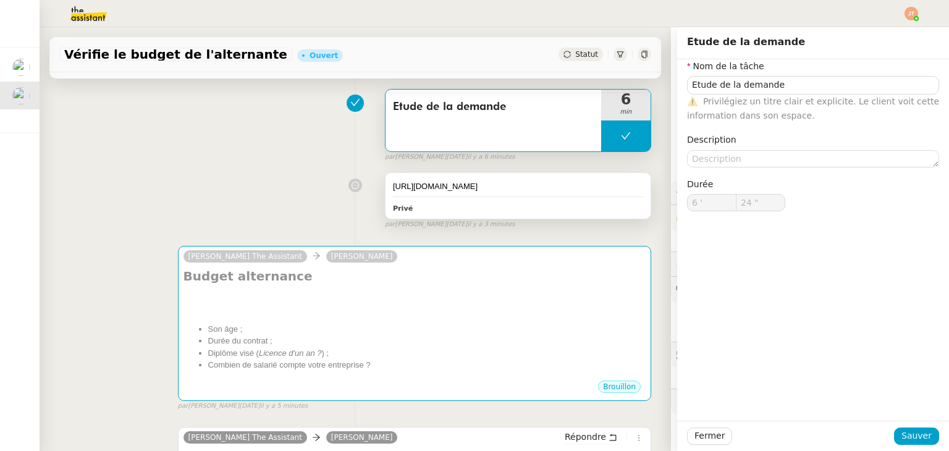
type input "Etude de la demande"
type input "6 '"
type input "24 ""
type input "Etude de la demande"
type input "6 '"
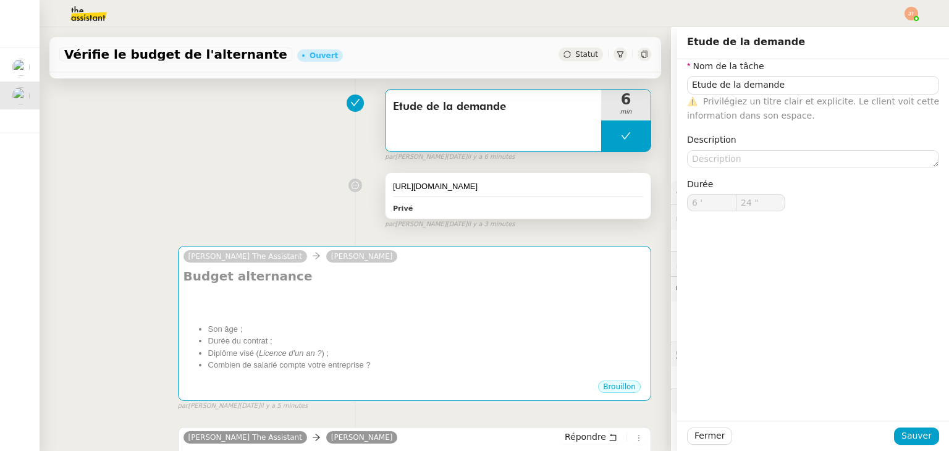
type input "24 ""
type input "Etude de la demande"
type input "6 '"
type input "24 ""
click at [694, 442] on span "Fermer" at bounding box center [709, 436] width 30 height 14
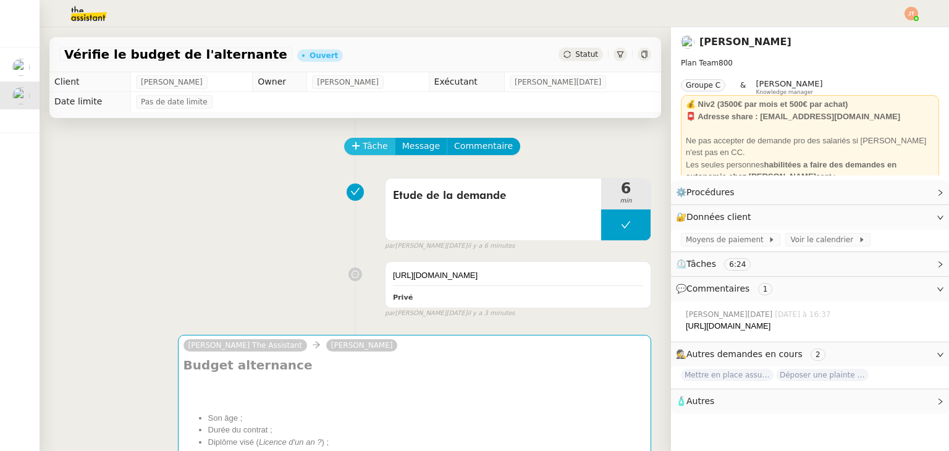
click at [368, 151] on span "Tâche" at bounding box center [375, 146] width 25 height 14
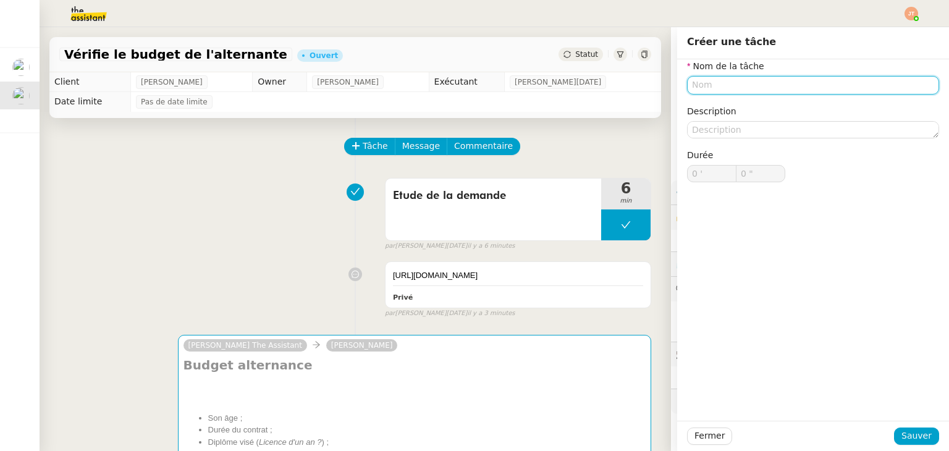
click at [724, 89] on input "text" at bounding box center [813, 85] width 252 height 18
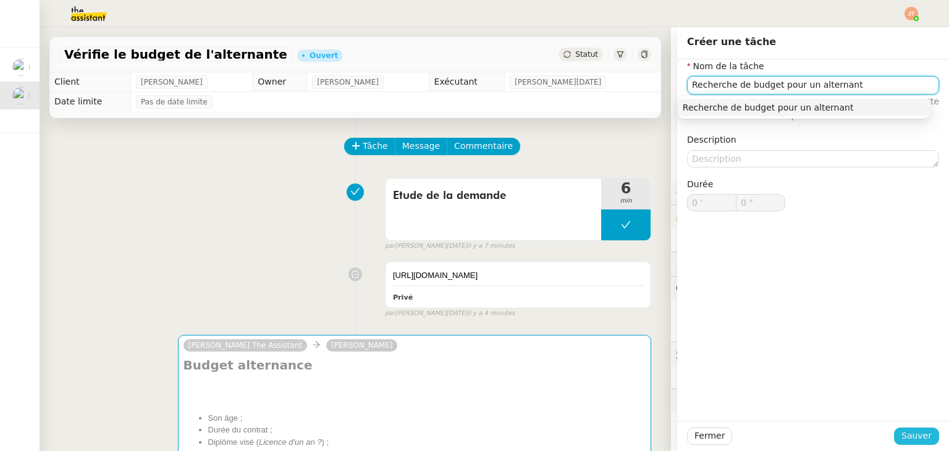
type input "Recherche de budget pour un alternant"
click at [904, 431] on span "Sauver" at bounding box center [916, 436] width 30 height 14
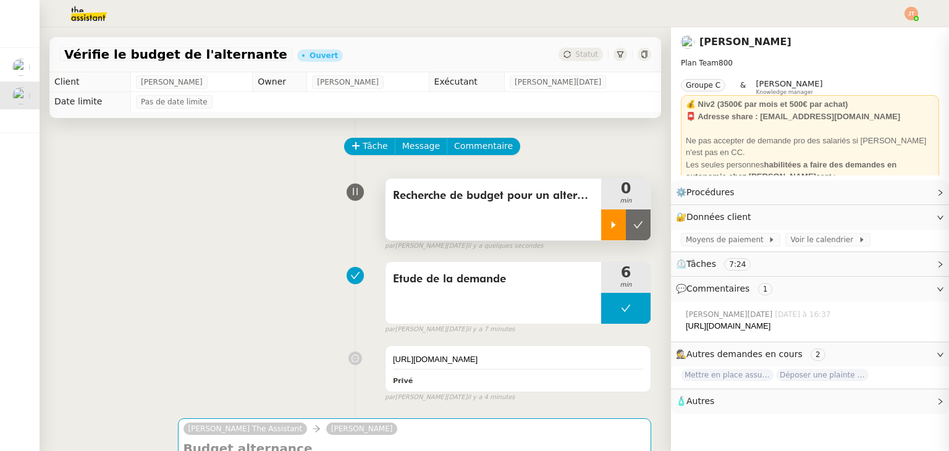
click at [601, 229] on div at bounding box center [613, 224] width 25 height 31
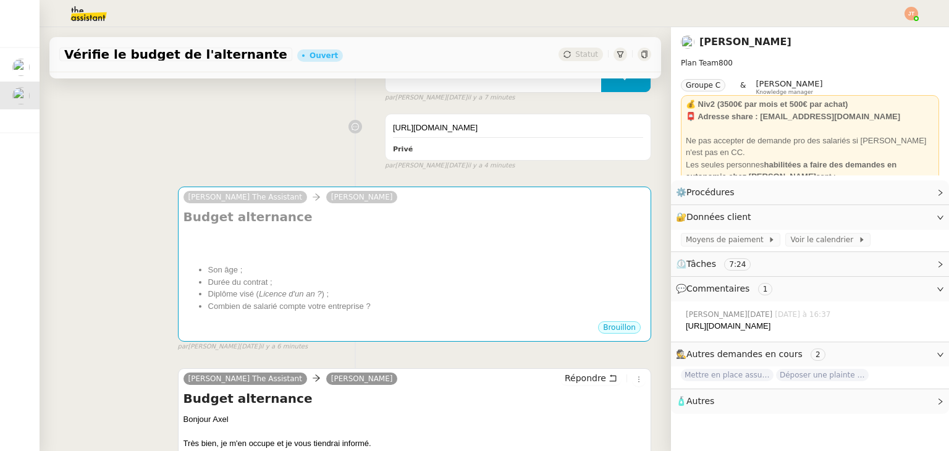
scroll to position [247, 0]
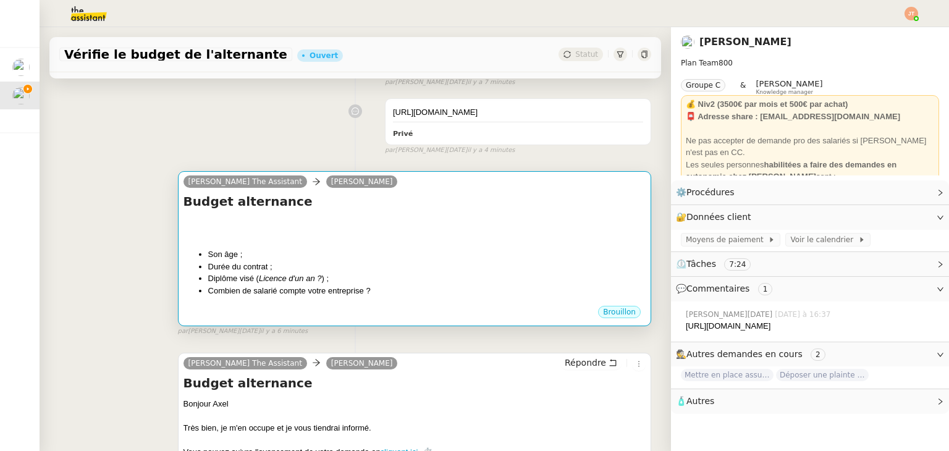
click at [366, 272] on li "Durée du contrat ;" at bounding box center [426, 267] width 437 height 12
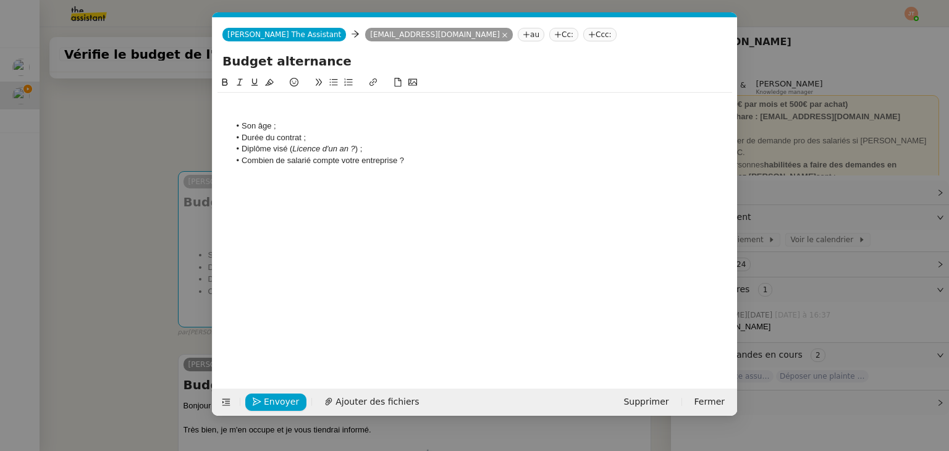
scroll to position [0, 26]
click at [415, 158] on li "Combien de salarié compte votre entreprise ?" at bounding box center [481, 160] width 503 height 11
click at [373, 146] on li "Diplôme visé ( Licence d'un an ? ) ;" at bounding box center [481, 148] width 503 height 11
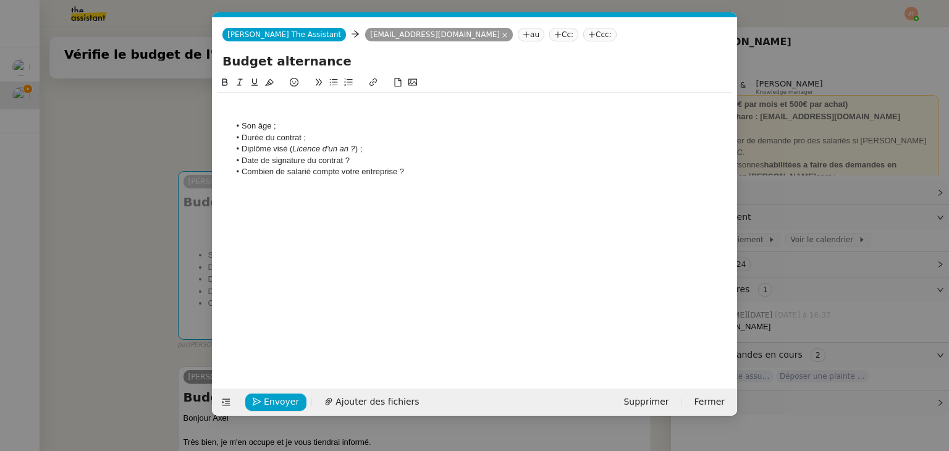
click at [266, 99] on div at bounding box center [474, 103] width 514 height 11
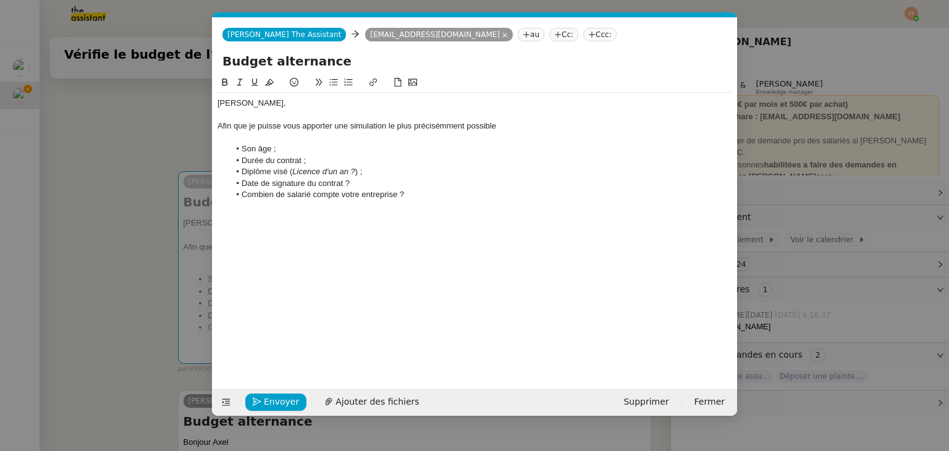
click at [430, 122] on div "Afin que je puisse vous apporter une simulation le plus précisémment possible" at bounding box center [474, 125] width 514 height 11
click at [428, 127] on div "Afin que je puisse vous apporter une simulation le plus précisémment possible" at bounding box center [474, 125] width 514 height 11
click at [0, 0] on lt-span "précisé me nt" at bounding box center [0, 0] width 0 height 0
click at [503, 130] on div "Afin que je puisse vous apporter une simulation le plus précisément possible" at bounding box center [474, 125] width 514 height 11
click at [324, 156] on li "Durée du contrat ;" at bounding box center [481, 160] width 503 height 11
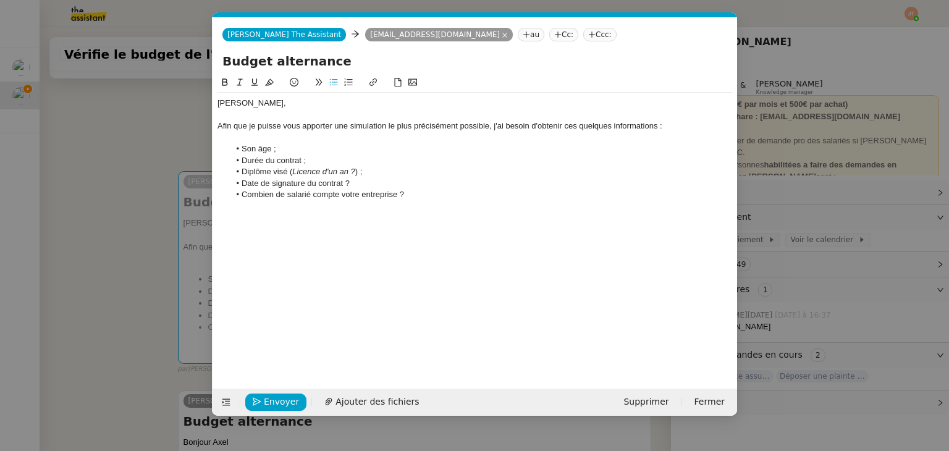
click at [369, 173] on li "Diplôme visé ( Licence d'un an ? ) ;" at bounding box center [481, 171] width 503 height 11
click at [364, 182] on li "Date de signature du contrat ?" at bounding box center [481, 183] width 503 height 11
click at [354, 182] on li "Date de signature du contrat ?" at bounding box center [481, 183] width 503 height 11
click at [421, 195] on li "Combien de salarié compte votre entreprise ?" at bounding box center [481, 194] width 503 height 11
click at [75, 140] on nz-modal-container "Service TA - VOYAGE - PROPOSITION GLOBALE A utiliser dans le cadre de propositi…" at bounding box center [474, 225] width 949 height 451
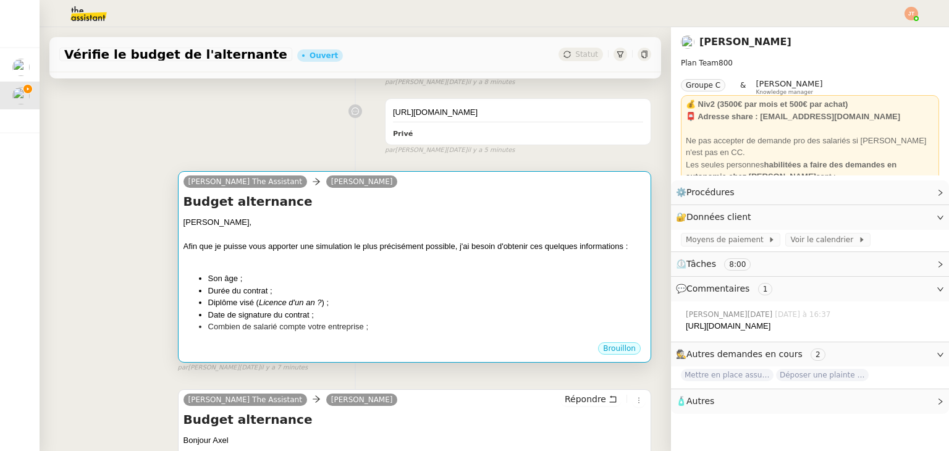
scroll to position [0, 0]
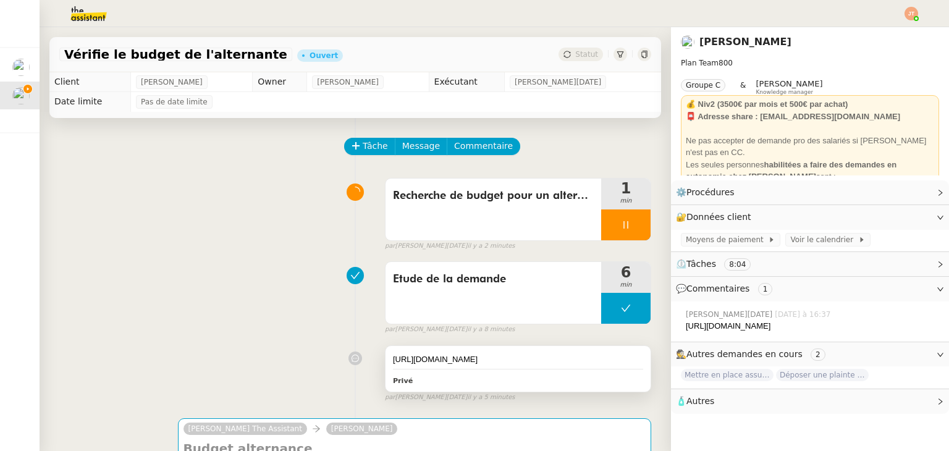
click at [516, 363] on div "[URL][DOMAIN_NAME]" at bounding box center [518, 359] width 250 height 12
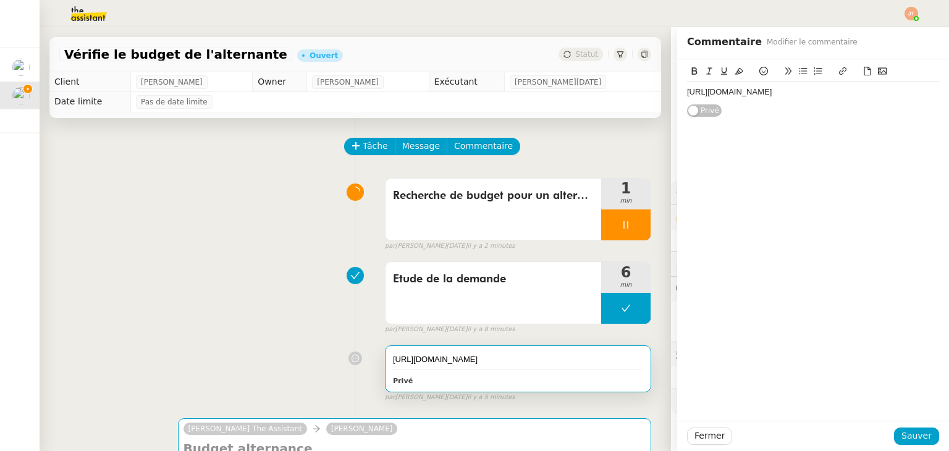
click at [921, 91] on div "[URL][DOMAIN_NAME]" at bounding box center [813, 91] width 252 height 11
paste div
click at [902, 432] on span "Sauver" at bounding box center [916, 436] width 30 height 14
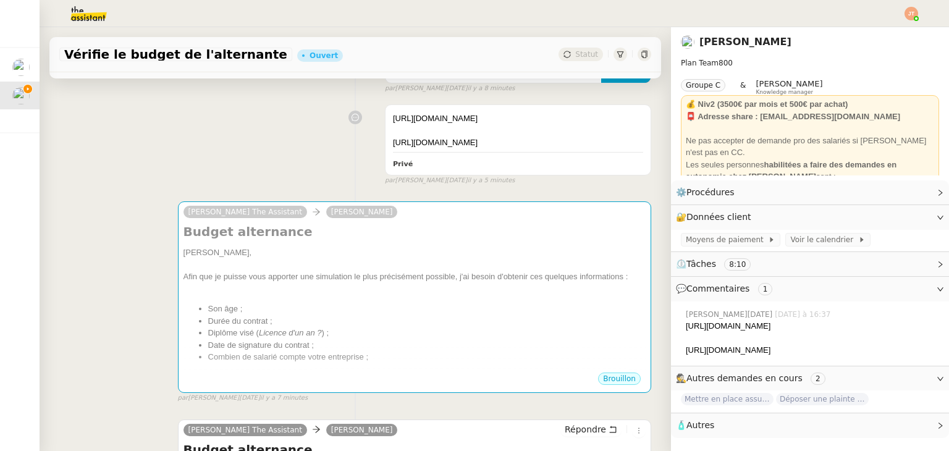
scroll to position [247, 0]
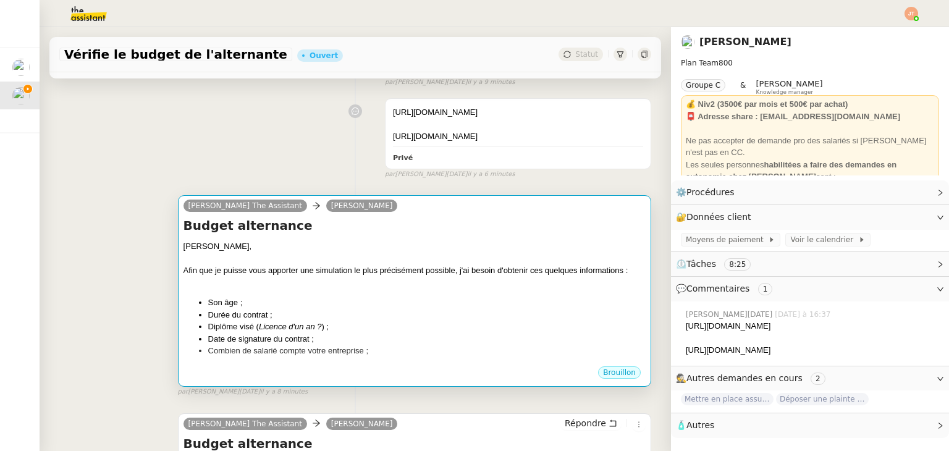
click at [245, 304] on li "Son âge ;" at bounding box center [426, 302] width 437 height 12
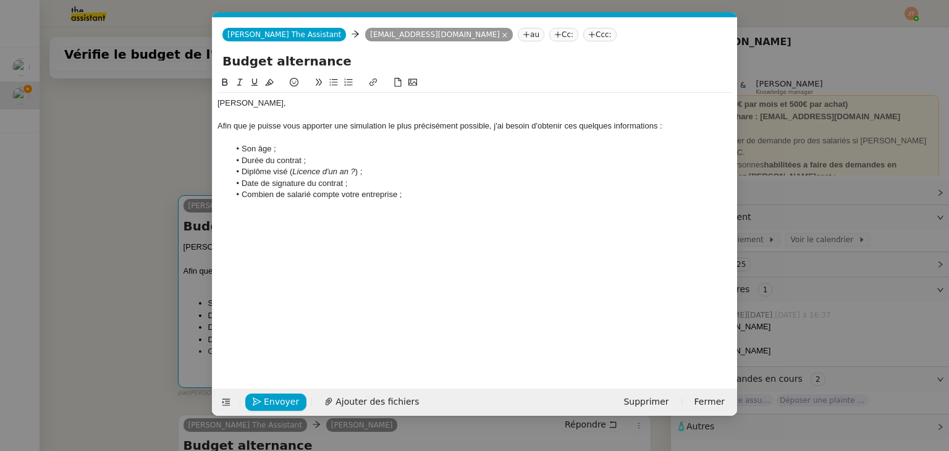
scroll to position [0, 26]
click at [272, 146] on li "Son âge ;" at bounding box center [481, 148] width 503 height 11
click at [157, 230] on nz-modal-container "Service TA - VOYAGE - PROPOSITION GLOBALE A utiliser dans le cadre de propositi…" at bounding box center [474, 225] width 949 height 451
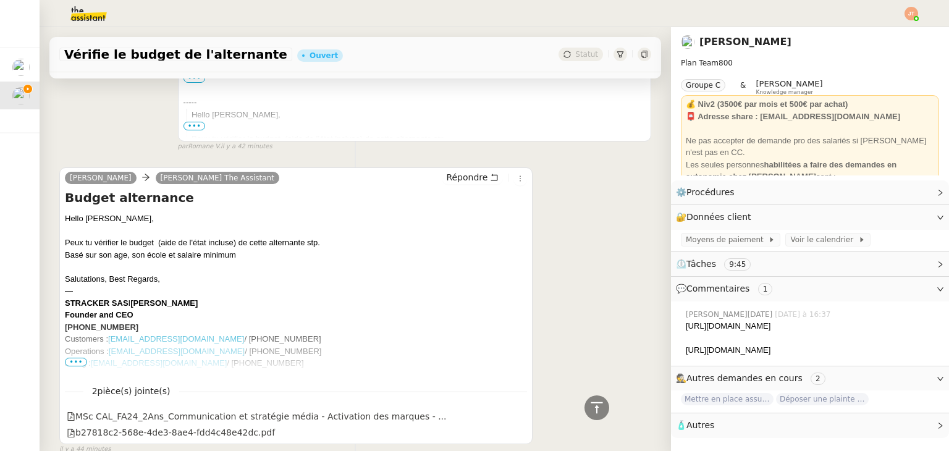
scroll to position [800, 0]
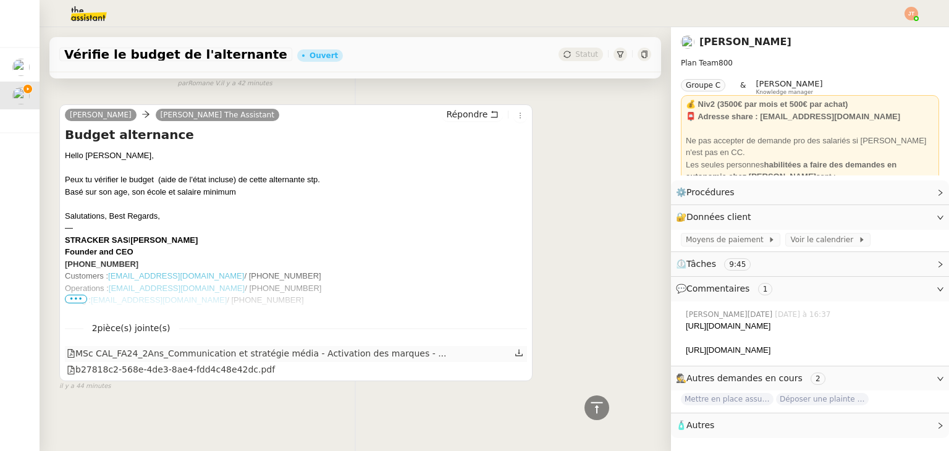
click at [514, 348] on icon at bounding box center [518, 352] width 9 height 9
click at [514, 364] on icon at bounding box center [518, 368] width 9 height 9
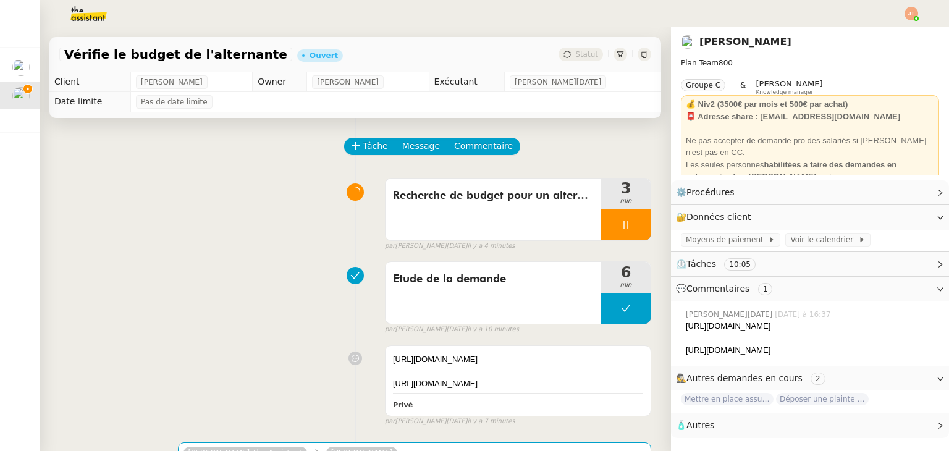
scroll to position [185, 0]
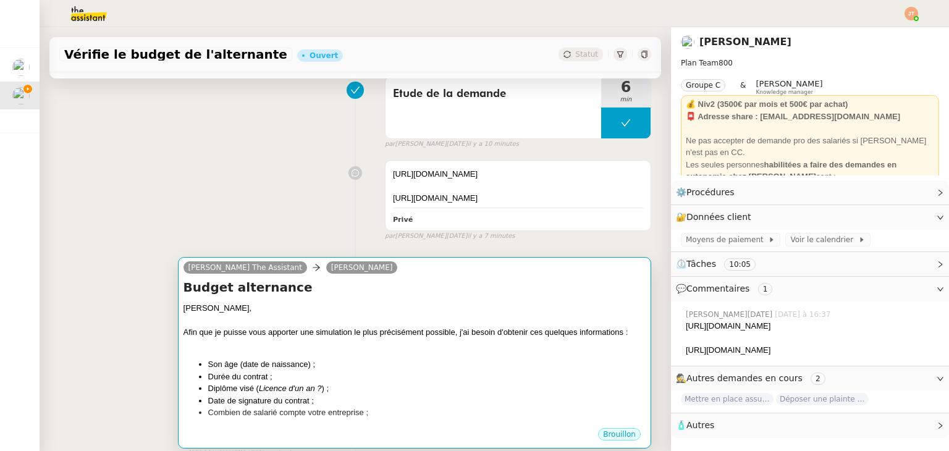
click at [319, 324] on div at bounding box center [414, 320] width 462 height 12
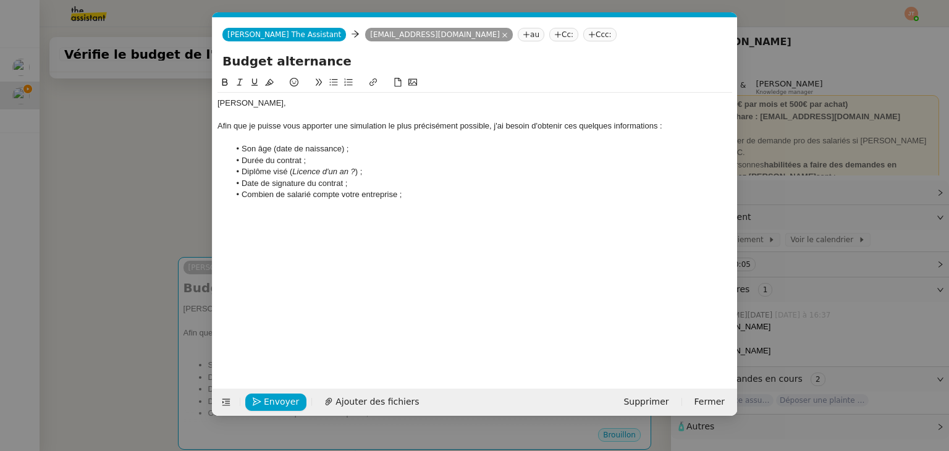
scroll to position [0, 26]
click at [348, 172] on em "Licence d'un an ?" at bounding box center [323, 171] width 63 height 9
click at [353, 172] on em "Licence d'un an ?" at bounding box center [323, 171] width 63 height 9
click at [112, 217] on nz-modal-container "Service TA - VOYAGE - PROPOSITION GLOBALE A utiliser dans le cadre de propositi…" at bounding box center [474, 225] width 949 height 451
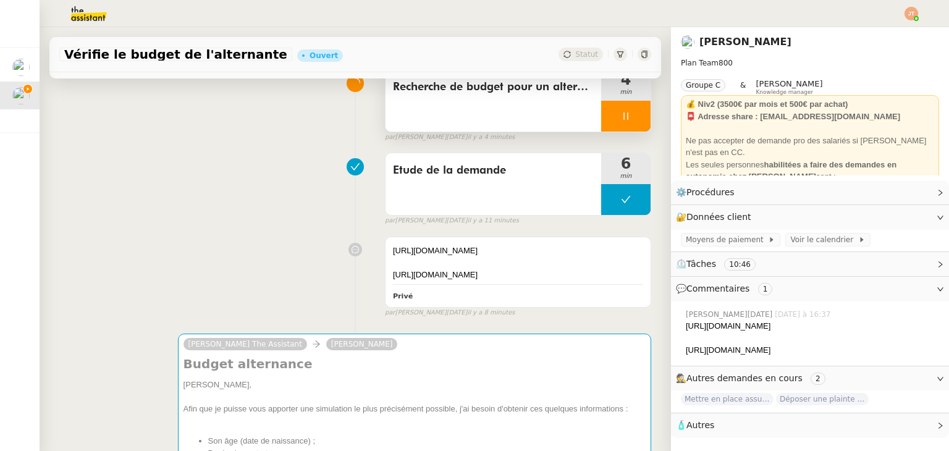
scroll to position [0, 0]
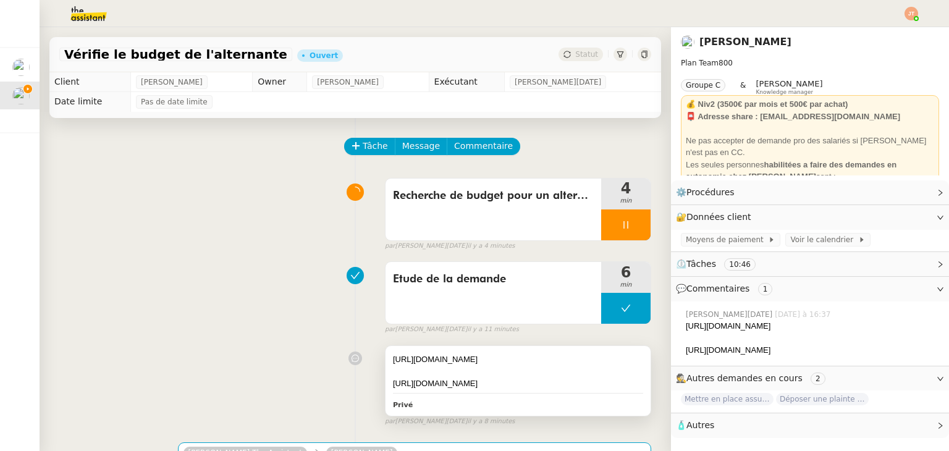
click at [471, 364] on div "[URL][DOMAIN_NAME]" at bounding box center [518, 359] width 250 height 12
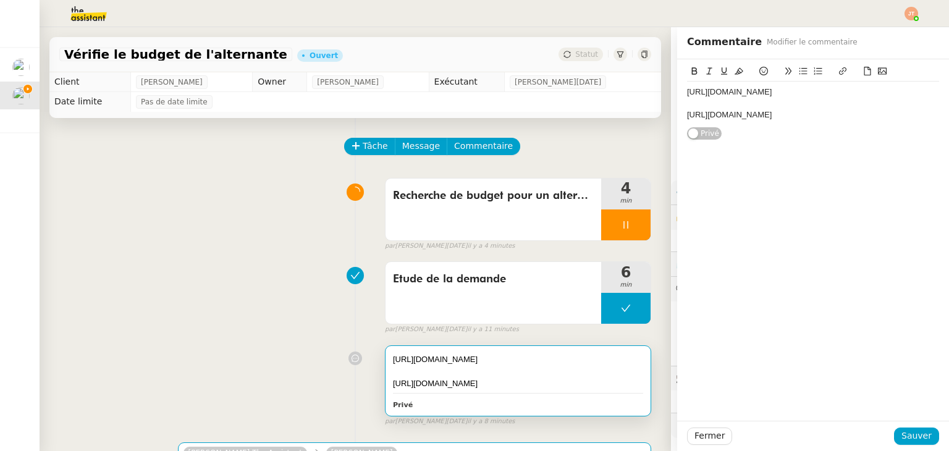
click at [919, 114] on div "[URL][DOMAIN_NAME]" at bounding box center [813, 114] width 252 height 11
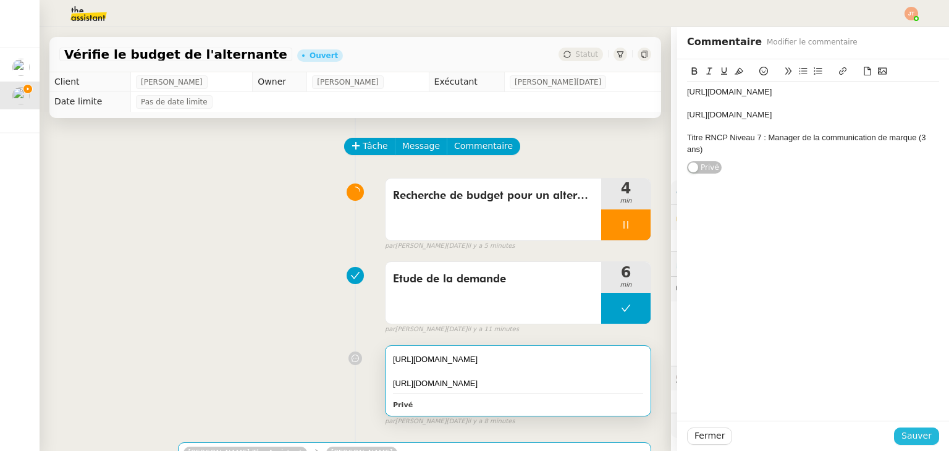
click at [907, 429] on span "Sauver" at bounding box center [916, 436] width 30 height 14
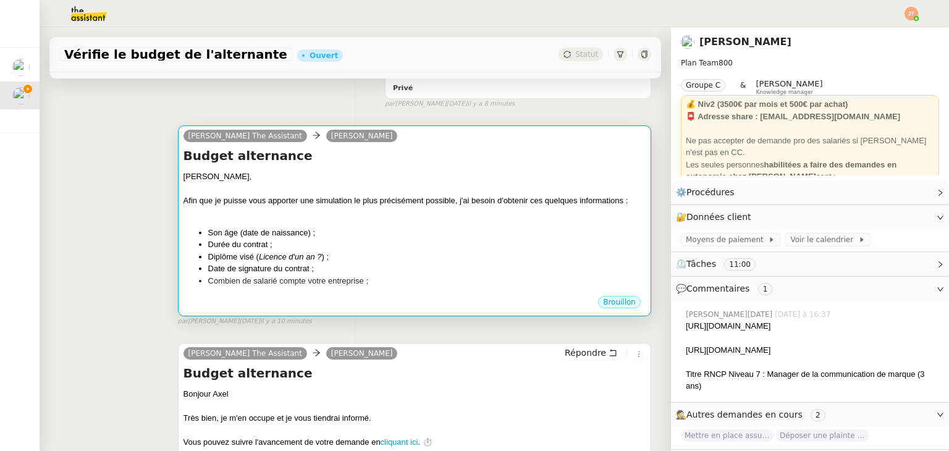
scroll to position [371, 0]
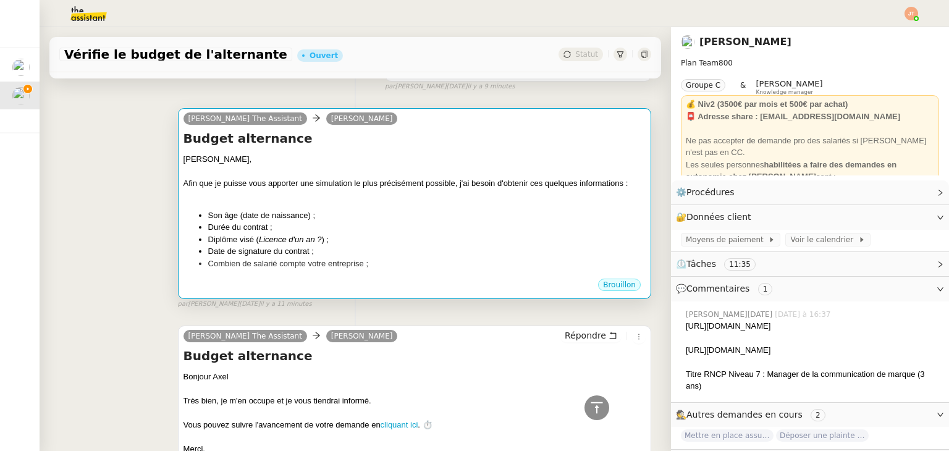
click at [267, 228] on li "Durée du contrat ;" at bounding box center [426, 227] width 437 height 12
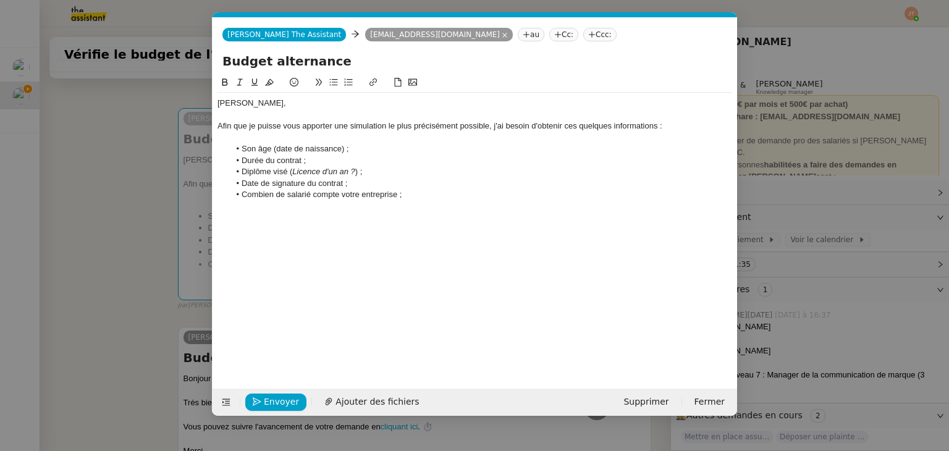
scroll to position [0, 26]
click at [304, 162] on li "Durée du contrat ;" at bounding box center [481, 160] width 503 height 11
drag, startPoint x: 316, startPoint y: 157, endPoint x: 242, endPoint y: 154, distance: 74.2
click at [242, 155] on li "Durée du contrat ;" at bounding box center [481, 160] width 503 height 11
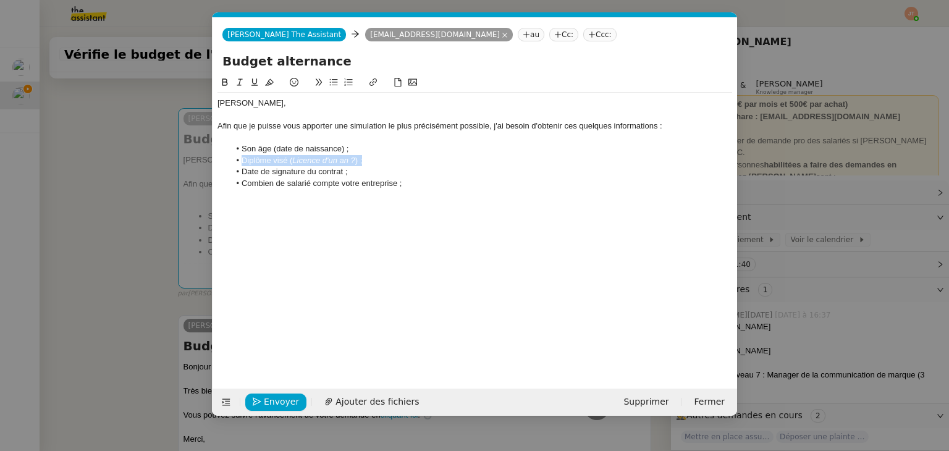
drag, startPoint x: 357, startPoint y: 156, endPoint x: 240, endPoint y: 159, distance: 117.4
click at [240, 159] on li "Diplôme visé ( Licence d'un an ? ) ;" at bounding box center [481, 160] width 503 height 11
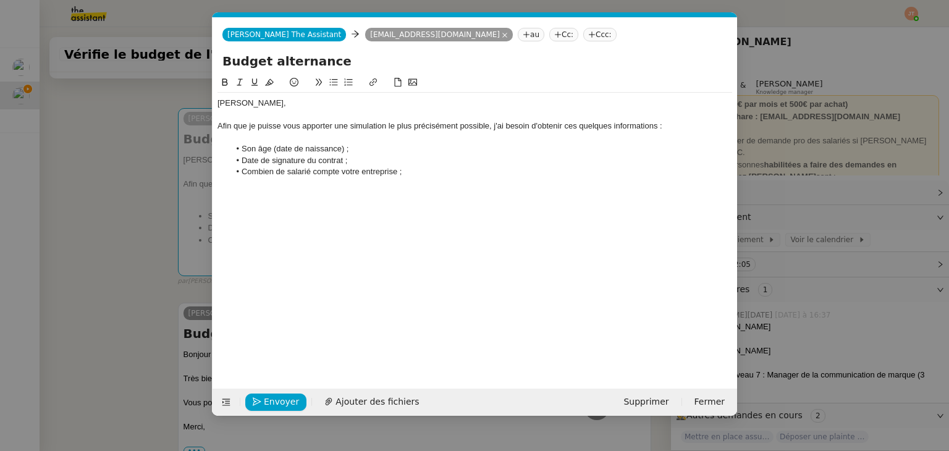
click at [427, 169] on li "Combien de salarié compte votre entreprise ;" at bounding box center [481, 171] width 503 height 11
click at [330, 181] on li "Est-elle en situation d'handicap ;" at bounding box center [481, 183] width 503 height 11
click at [0, 0] on lt-em "de handicap" at bounding box center [0, 0] width 0 height 0
click at [487, 127] on div "Afin que je puisse vous apporter une simulation le plus précisément possible, j…" at bounding box center [474, 125] width 514 height 11
click at [375, 180] on li "Est-elle en situation de handicap ;" at bounding box center [481, 183] width 503 height 11
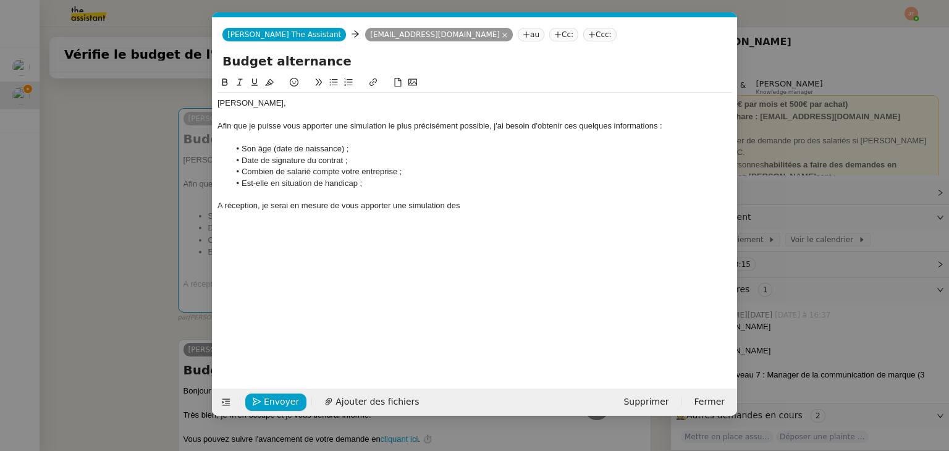
click at [156, 187] on nz-modal-container "Service TA - VOYAGE - PROPOSITION GLOBALE A utiliser dans le cadre de propositi…" at bounding box center [474, 225] width 949 height 451
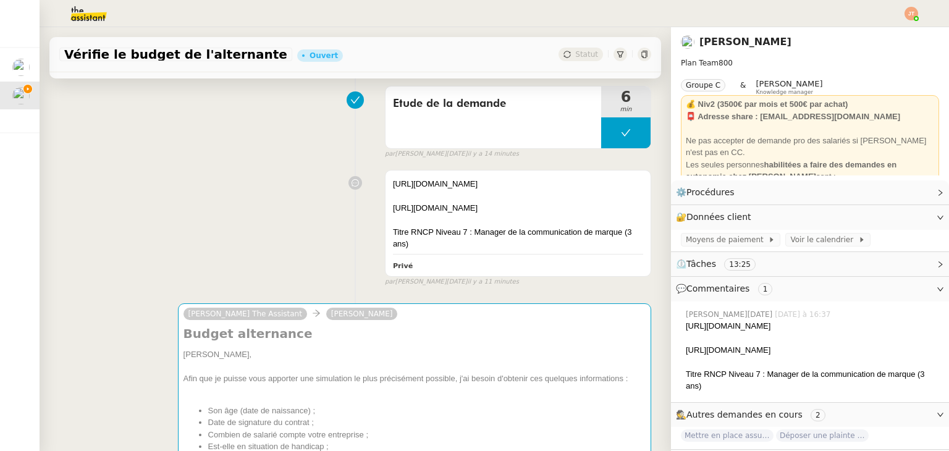
scroll to position [169, 0]
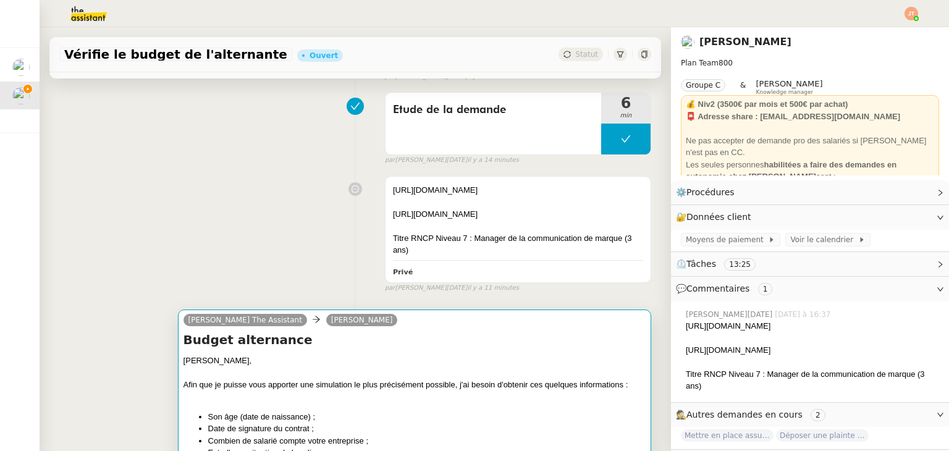
click at [363, 364] on div "[PERSON_NAME]," at bounding box center [414, 360] width 462 height 12
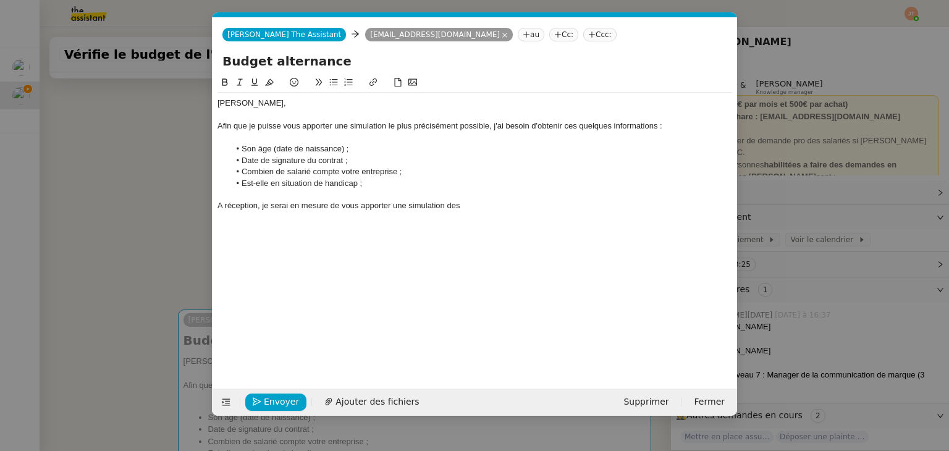
scroll to position [0, 26]
click at [486, 204] on div "A réception, je serai en mesure de vous apporter une simulation des" at bounding box center [474, 205] width 514 height 11
click at [218, 211] on div "A réception, je serai en mesure de vous apporter une simulation du budget allou…" at bounding box center [474, 205] width 514 height 11
click at [0, 0] on lt-em "À" at bounding box center [0, 0] width 0 height 0
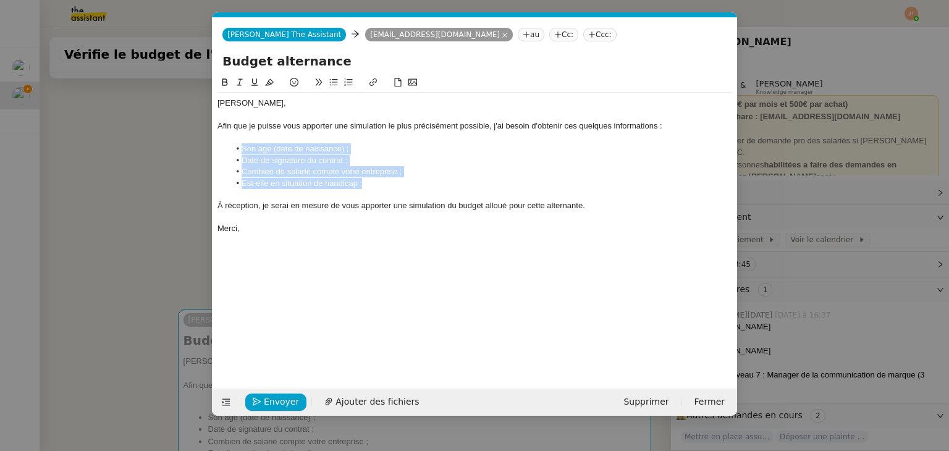
drag, startPoint x: 378, startPoint y: 186, endPoint x: 224, endPoint y: 146, distance: 158.8
click at [224, 146] on ul "Son âge (date de naissance) ; Date de signature du contrat ; Combien de salarié…" at bounding box center [474, 166] width 514 height 46
click at [225, 86] on icon at bounding box center [225, 81] width 6 height 7
click at [365, 178] on strong "Est-elle en situation de handicap ;" at bounding box center [306, 182] width 130 height 9
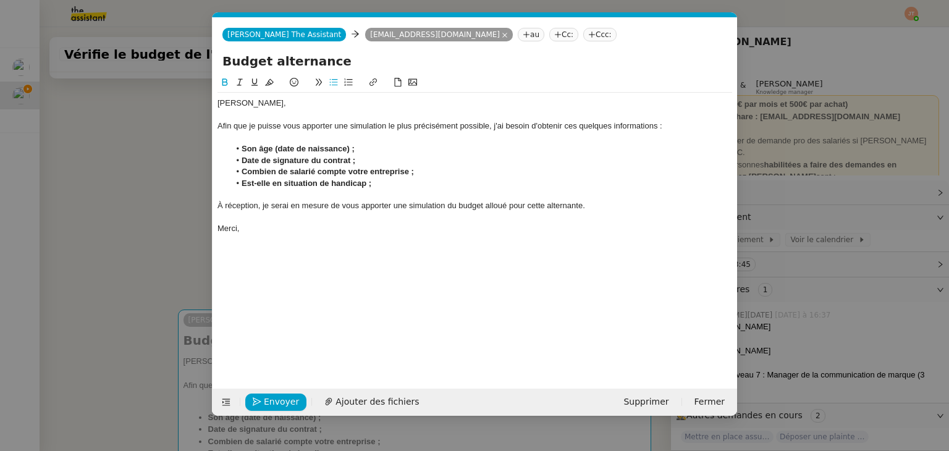
click at [317, 222] on div at bounding box center [474, 217] width 514 height 11
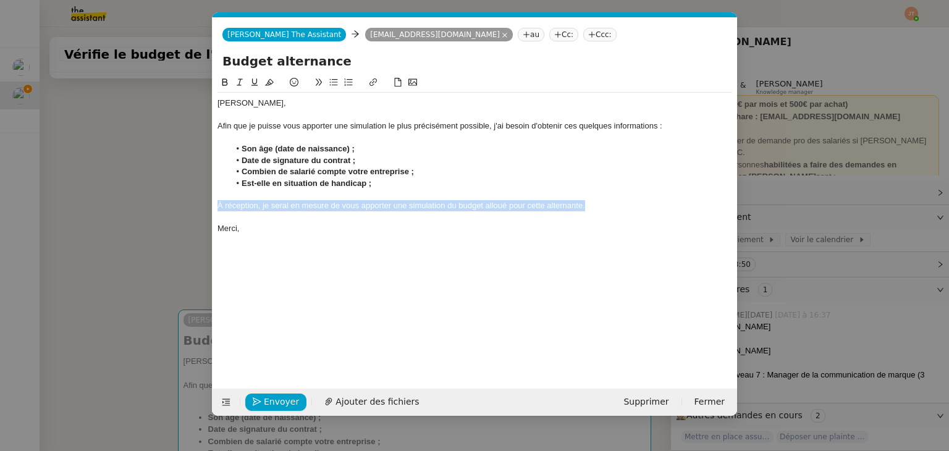
drag, startPoint x: 566, startPoint y: 201, endPoint x: 206, endPoint y: 204, distance: 360.1
click at [206, 204] on nz-modal-container "Service TA - VOYAGE - PROPOSITION GLOBALE A utiliser dans le cadre de propositi…" at bounding box center [474, 225] width 949 height 451
click at [237, 86] on icon at bounding box center [239, 82] width 9 height 9
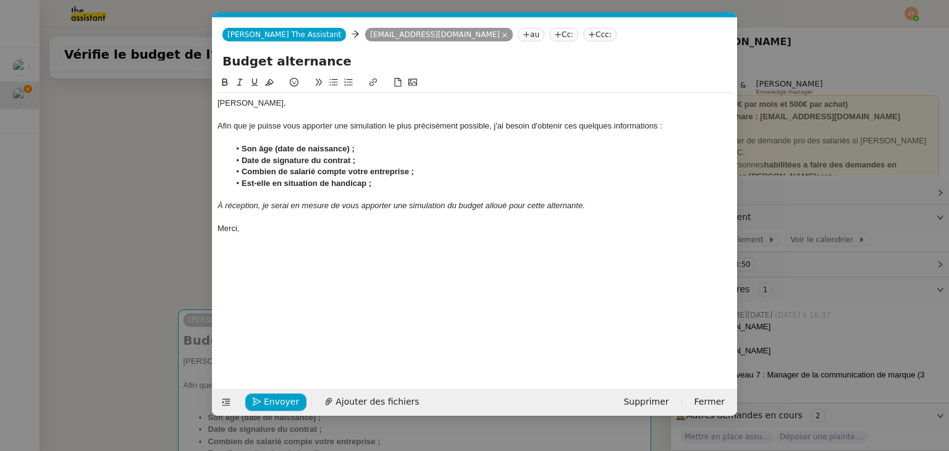
click at [267, 223] on div at bounding box center [474, 217] width 514 height 11
click at [218, 229] on div "j'attire votre attention que le [DATE] est férié." at bounding box center [474, 228] width 514 height 11
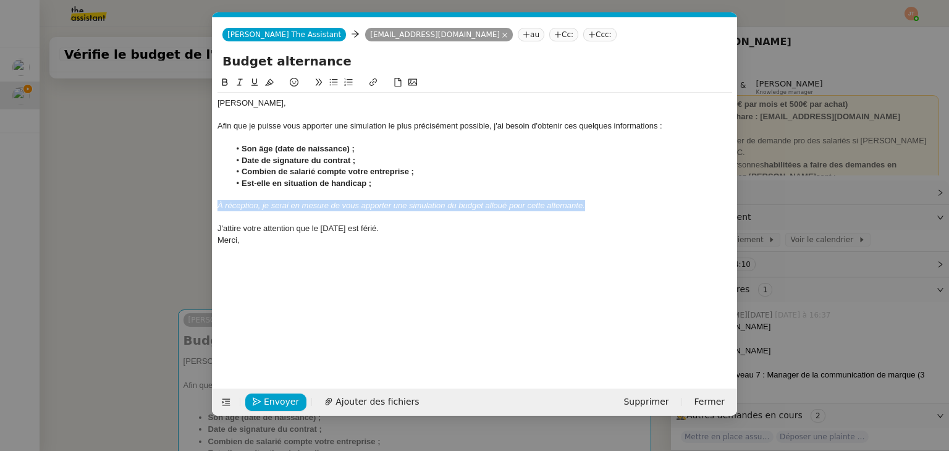
drag, startPoint x: 599, startPoint y: 204, endPoint x: 199, endPoint y: 193, distance: 400.3
click at [192, 206] on nz-modal-container "Service TA - VOYAGE - PROPOSITION GLOBALE A utiliser dans le cadre de propositi…" at bounding box center [474, 225] width 949 height 451
click at [237, 85] on icon at bounding box center [239, 82] width 9 height 9
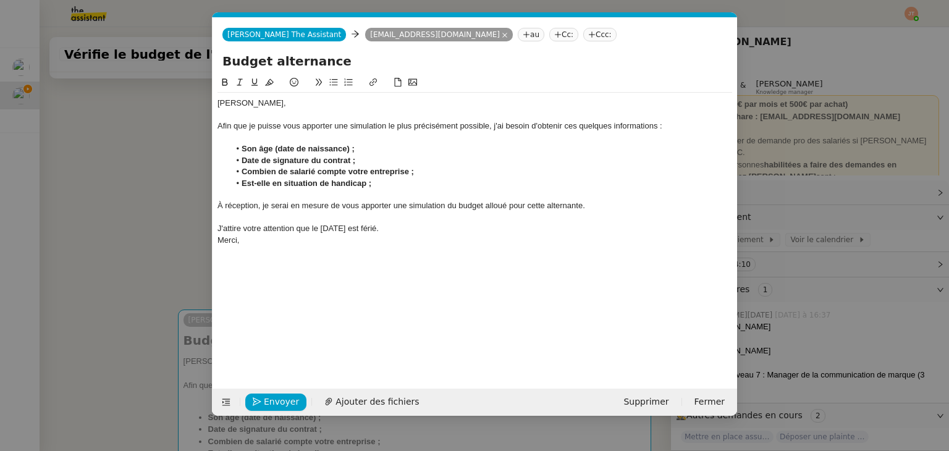
drag, startPoint x: 441, startPoint y: 263, endPoint x: 422, endPoint y: 233, distance: 35.5
click at [441, 258] on div "[PERSON_NAME], Afin que je puisse vous apporter une simulation le plus précisém…" at bounding box center [474, 222] width 514 height 294
drag, startPoint x: 422, startPoint y: 230, endPoint x: 216, endPoint y: 230, distance: 205.7
click at [216, 230] on nz-spin "[PERSON_NAME], Afin que je puisse vous apporter une simulation le plus précisém…" at bounding box center [474, 224] width 524 height 299
click at [235, 85] on icon at bounding box center [239, 82] width 9 height 9
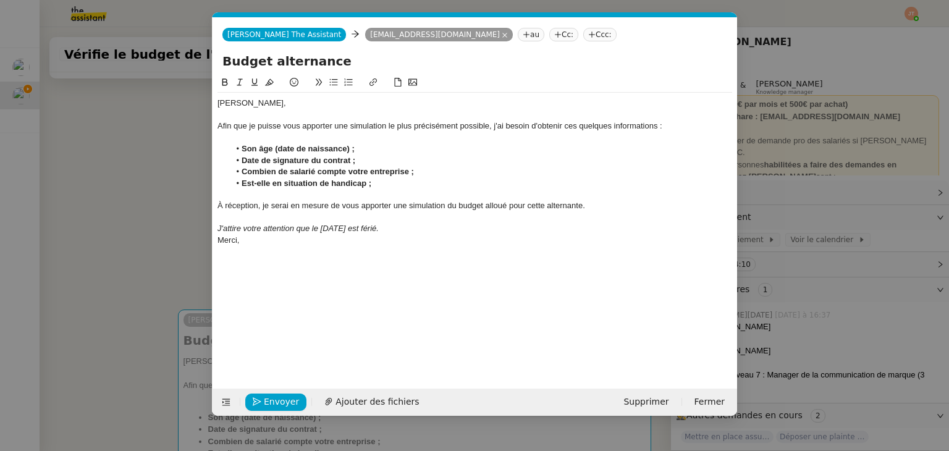
click at [445, 234] on div "J'attire votre attention que le [DATE] est férié." at bounding box center [474, 228] width 514 height 11
drag, startPoint x: 487, startPoint y: 127, endPoint x: 388, endPoint y: 127, distance: 98.8
click at [388, 127] on div "Afin que je puisse vous apporter une simulation le plus précisément possible, j…" at bounding box center [474, 125] width 514 height 11
click at [383, 127] on div "Afin que je puisse vous apporter une simulation le plus précisément possible, j…" at bounding box center [474, 125] width 514 height 11
drag, startPoint x: 387, startPoint y: 125, endPoint x: 489, endPoint y: 126, distance: 101.9
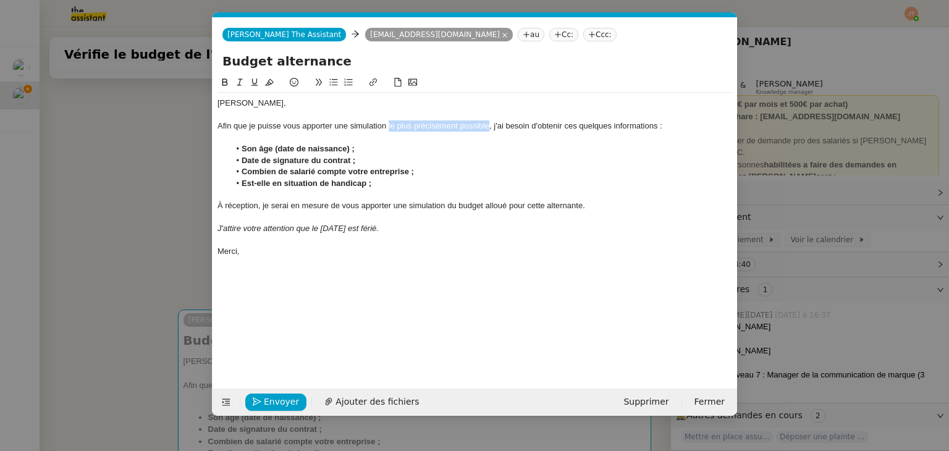
click at [489, 126] on div "Afin que je puisse vous apporter une simulation le plus précisément possible, j…" at bounding box center [474, 125] width 514 height 11
click at [162, 183] on nz-modal-container "Service TA - VOYAGE - PROPOSITION GLOBALE A utiliser dans le cadre de propositi…" at bounding box center [474, 225] width 949 height 451
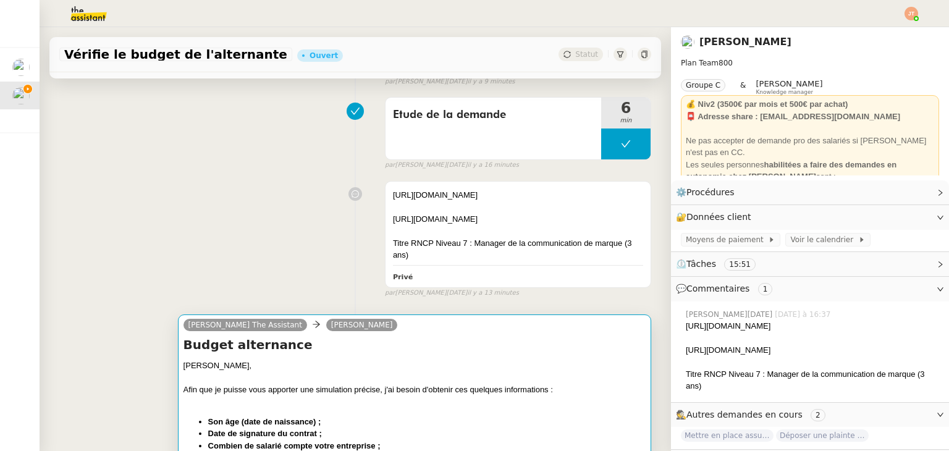
scroll to position [318, 0]
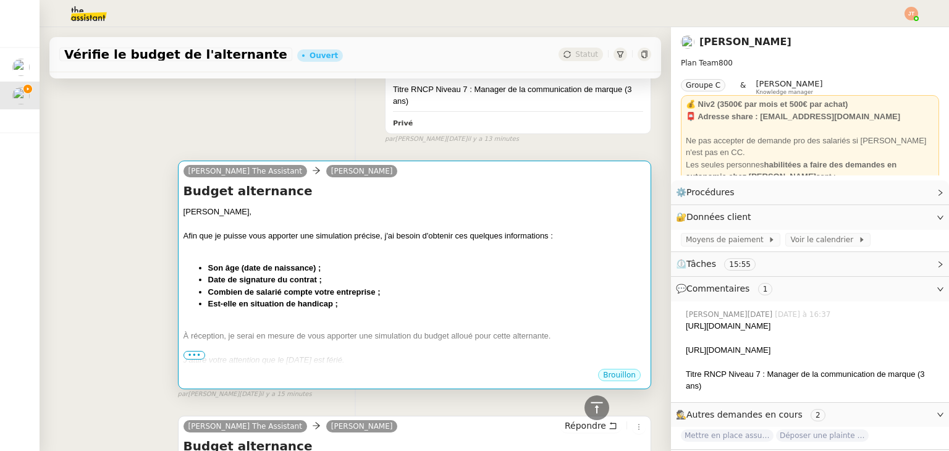
click at [193, 354] on span "•••" at bounding box center [194, 355] width 22 height 9
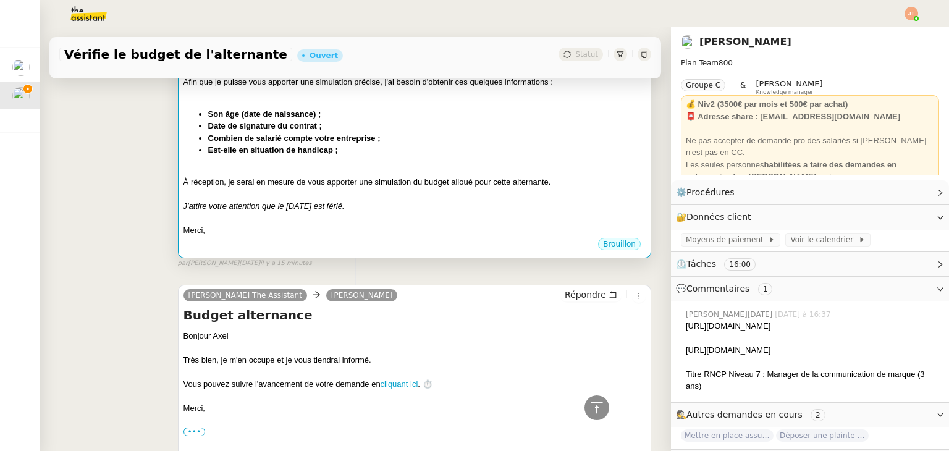
scroll to position [503, 0]
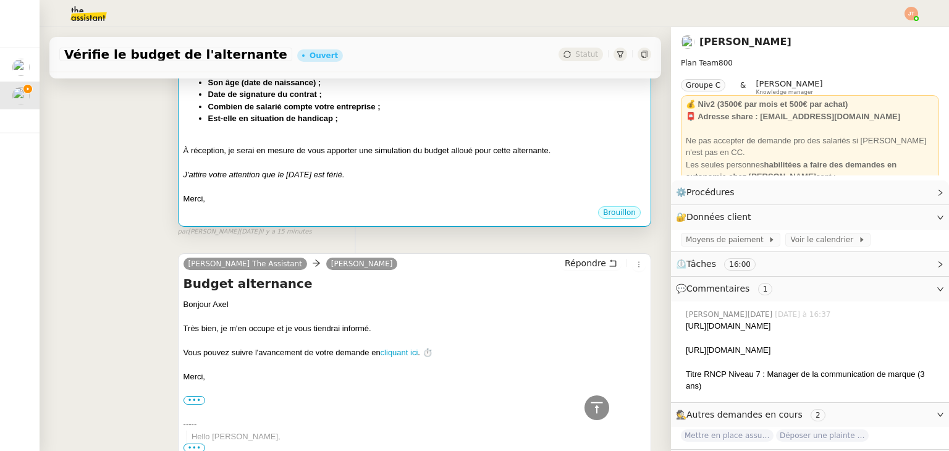
click at [511, 172] on div "J'attire votre attention que le [DATE] est férié." at bounding box center [414, 175] width 462 height 12
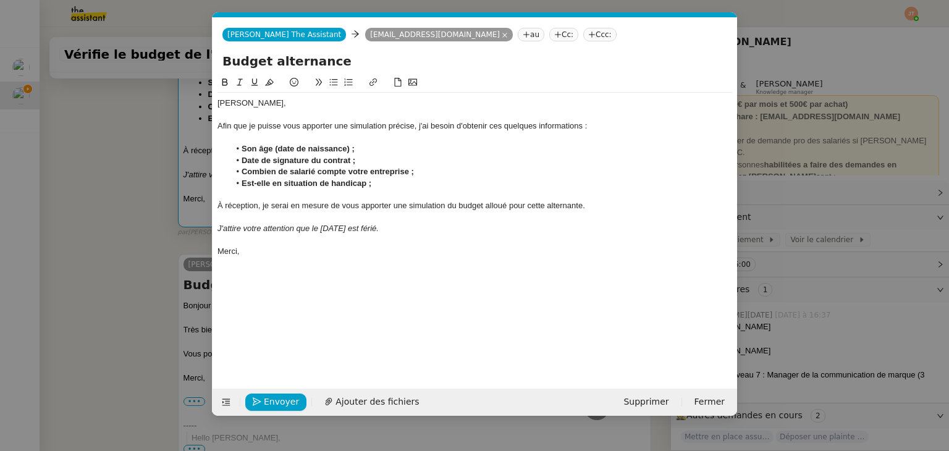
scroll to position [0, 26]
click at [280, 396] on span "Envoyer" at bounding box center [281, 402] width 35 height 14
click at [280, 396] on span "Confirmer l'envoi" at bounding box center [301, 402] width 74 height 14
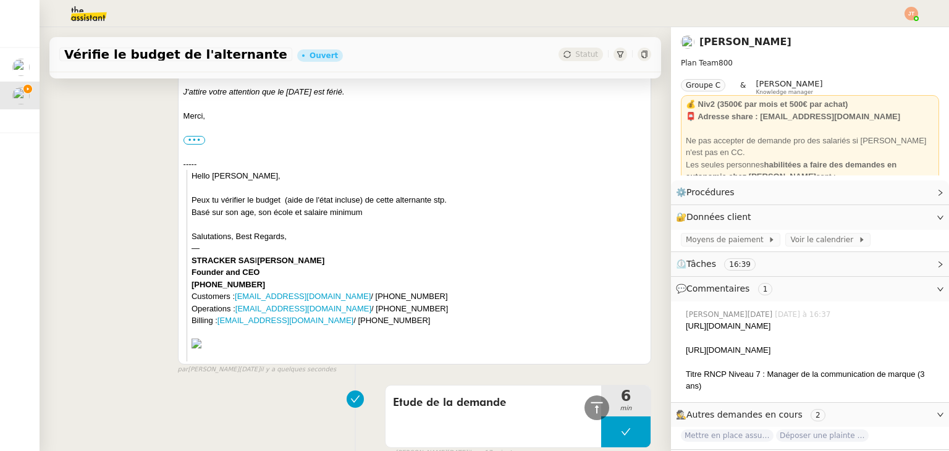
scroll to position [66, 0]
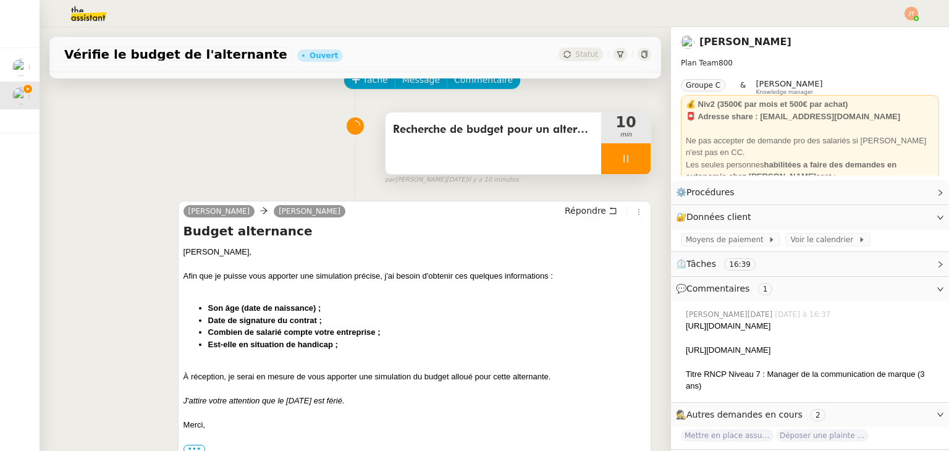
click at [602, 156] on div at bounding box center [625, 158] width 49 height 31
click at [633, 156] on icon at bounding box center [638, 159] width 10 height 10
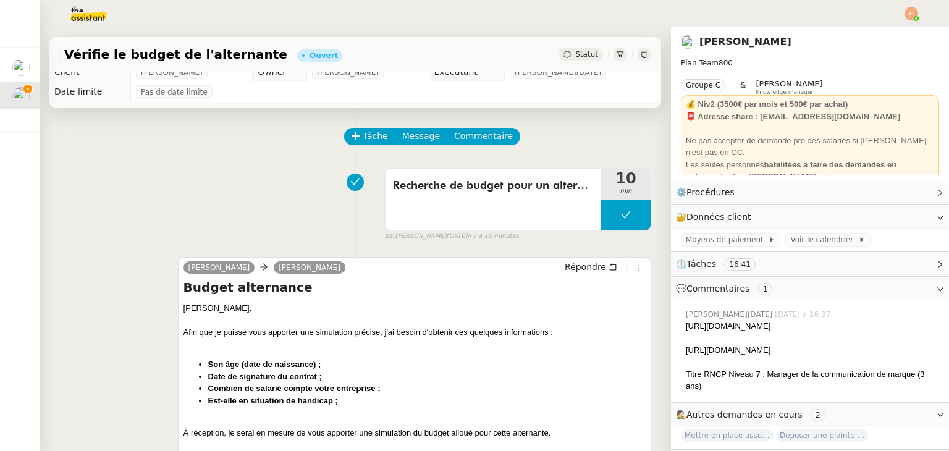
scroll to position [0, 0]
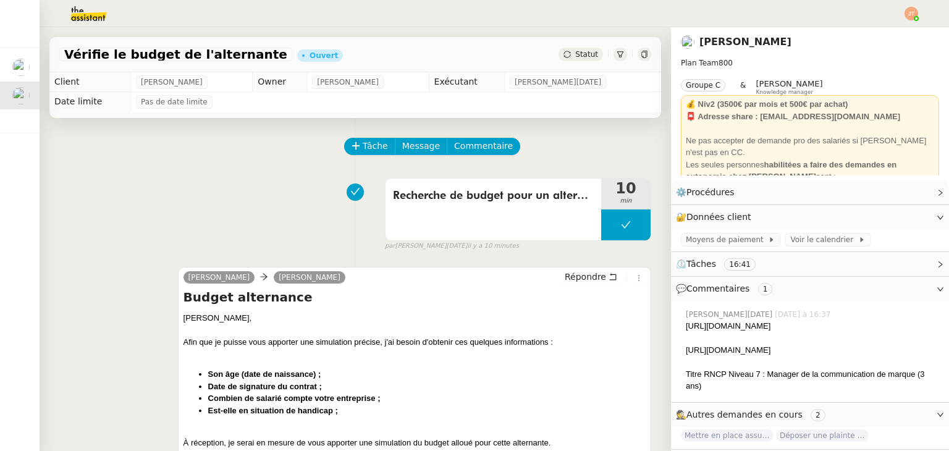
click at [558, 60] on div "Statut" at bounding box center [580, 55] width 44 height 14
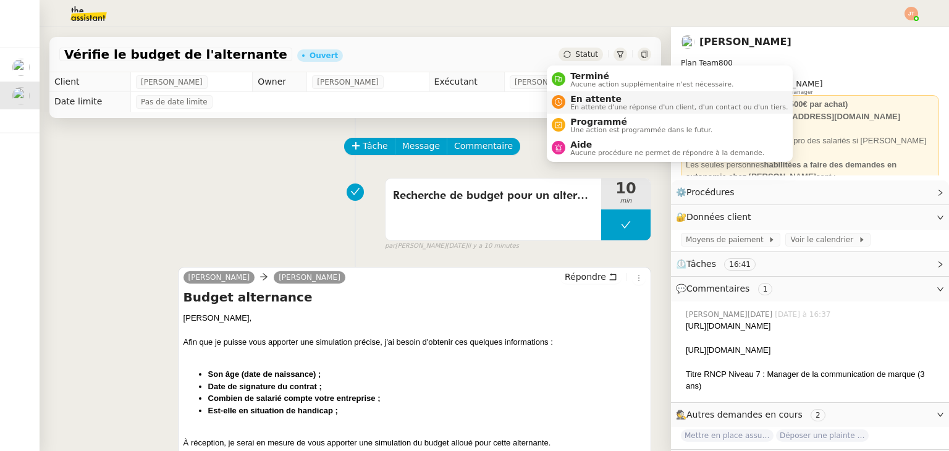
click at [585, 101] on span "En attente" at bounding box center [678, 99] width 217 height 10
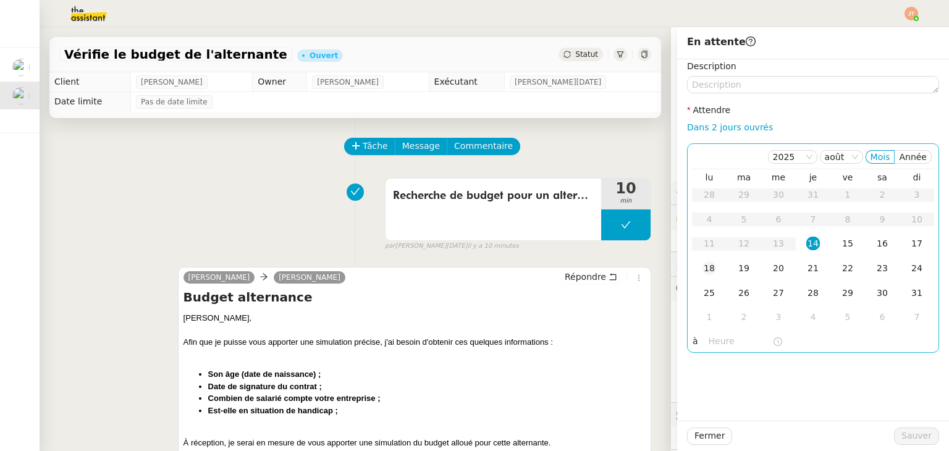
click at [702, 272] on div "18" at bounding box center [709, 268] width 14 height 14
click at [715, 341] on input "text" at bounding box center [740, 341] width 64 height 14
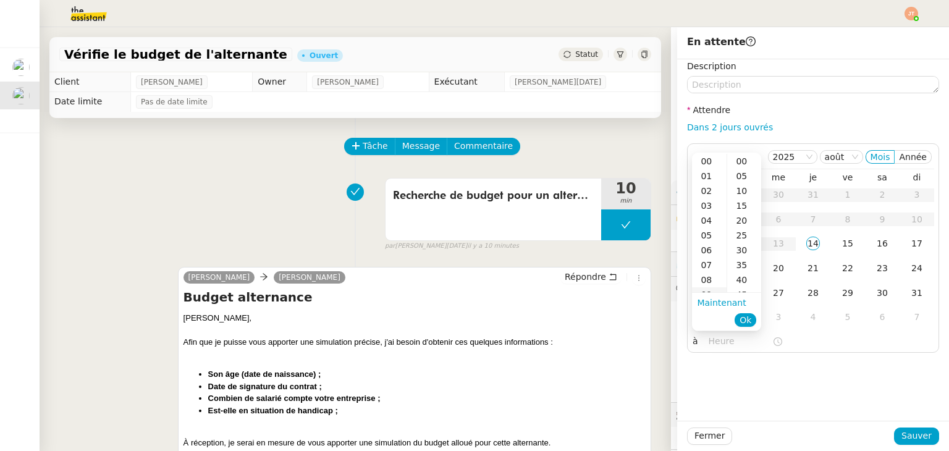
click at [709, 288] on div "09" at bounding box center [709, 294] width 35 height 15
click at [736, 162] on div "00" at bounding box center [744, 161] width 34 height 15
type input "09:00"
click at [746, 319] on span "Ok" at bounding box center [745, 320] width 12 height 12
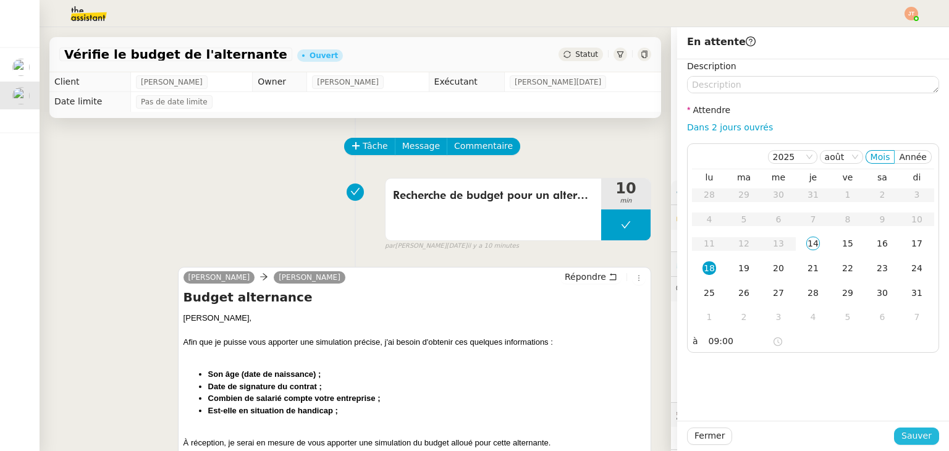
click at [913, 433] on span "Sauver" at bounding box center [916, 436] width 30 height 14
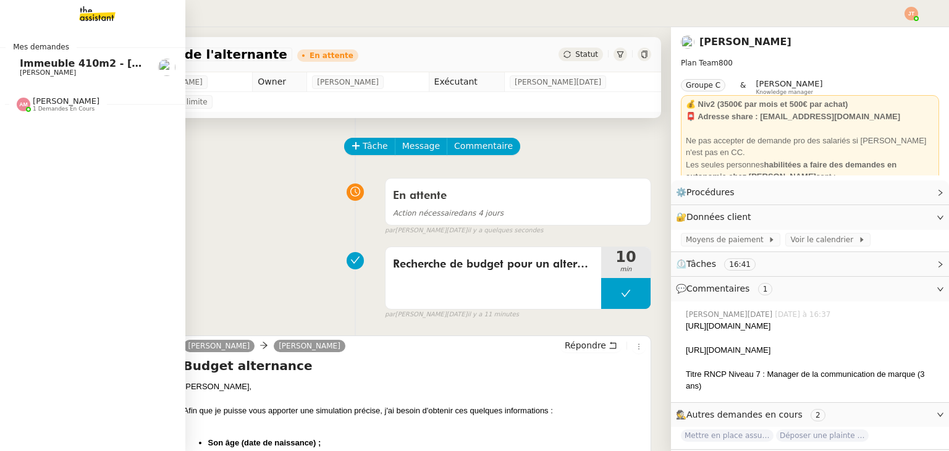
click at [56, 64] on span "Immeuble 410m2 - [GEOGRAPHIC_DATA] 13001 - 740 000€" at bounding box center [182, 63] width 324 height 12
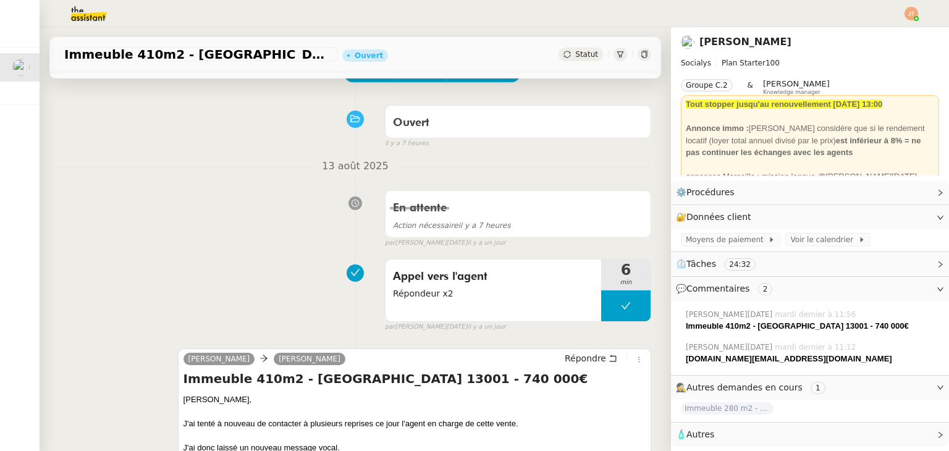
scroll to position [247, 0]
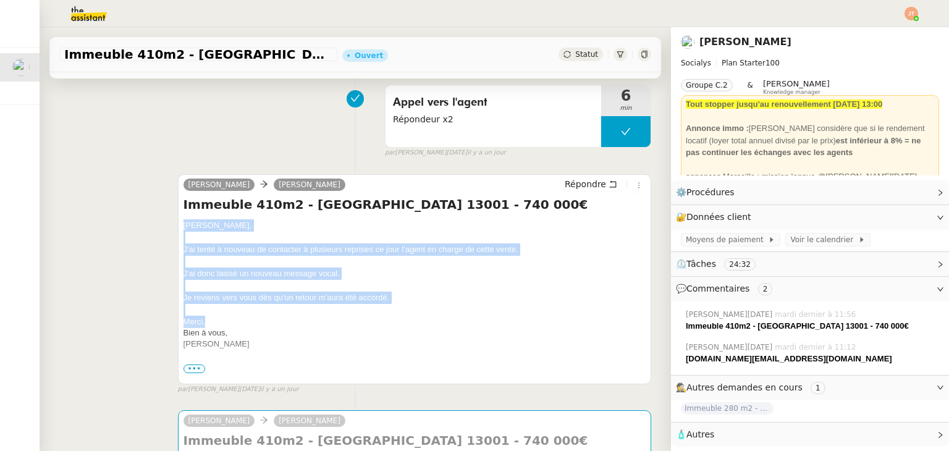
drag, startPoint x: 177, startPoint y: 225, endPoint x: 311, endPoint y: 319, distance: 163.5
click at [311, 319] on div "[PERSON_NAME] Immeuble 410m2 - [GEOGRAPHIC_DATA] 13001 - 740 000€ [PERSON_NAME]…" at bounding box center [414, 279] width 473 height 210
copy div "[PERSON_NAME], J'ai tenté à nouveau de contacter à plusieurs reprises ce jour l…"
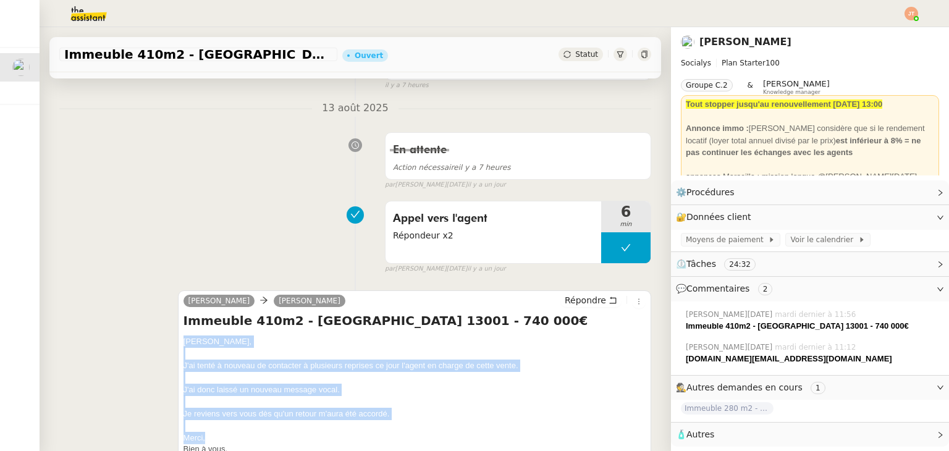
scroll to position [0, 0]
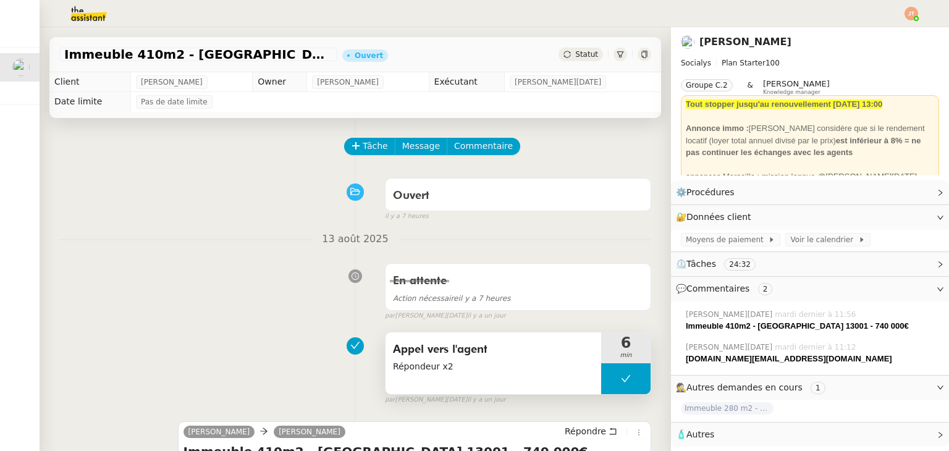
click at [427, 353] on span "Appel vers l'agent" at bounding box center [493, 349] width 201 height 19
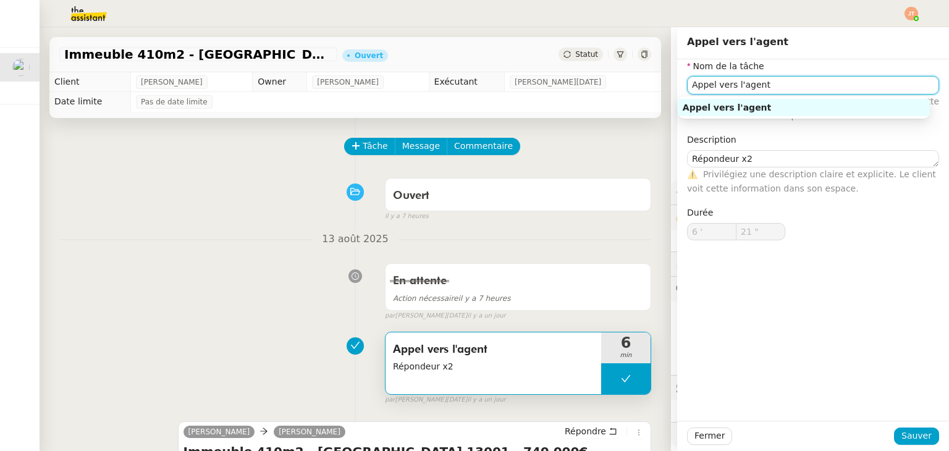
drag, startPoint x: 778, startPoint y: 84, endPoint x: 658, endPoint y: 93, distance: 120.8
click at [658, 93] on app-ticket "Immeuble 410m2 - [GEOGRAPHIC_DATA] 13001 - 740 000€ Ouvert Statut Client [PERSO…" at bounding box center [494, 239] width 909 height 424
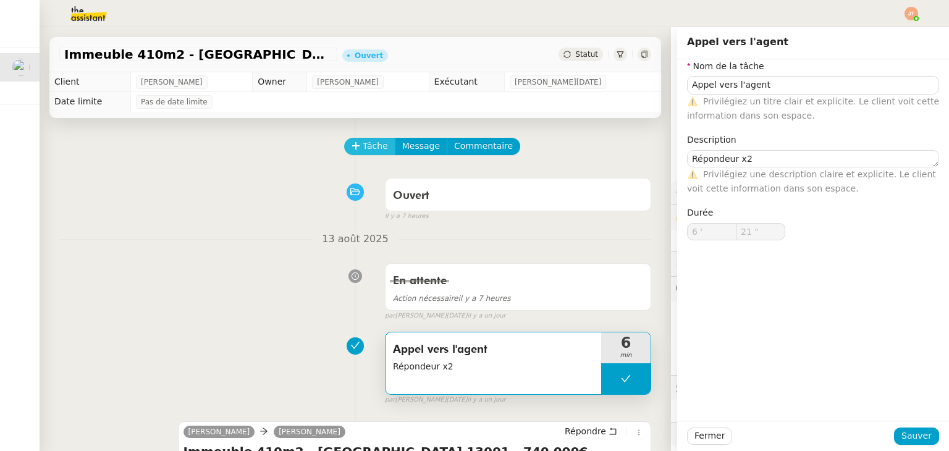
click at [351, 149] on icon at bounding box center [355, 145] width 9 height 9
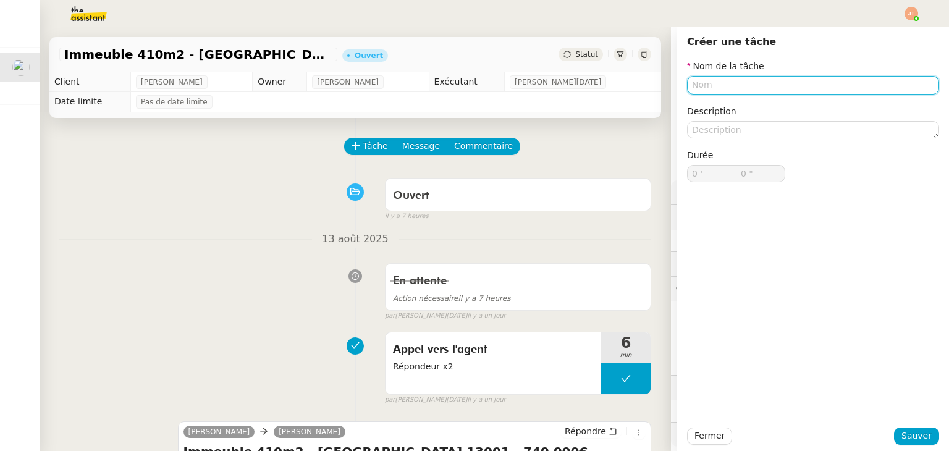
click at [703, 87] on input "text" at bounding box center [813, 85] width 252 height 18
paste input "Appel vers l'agent"
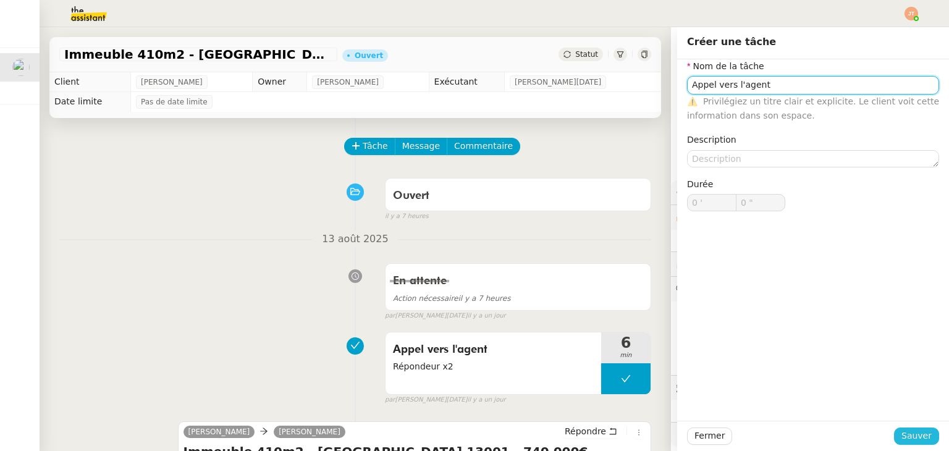
type input "Appel vers l'agent"
click at [901, 433] on span "Sauver" at bounding box center [916, 436] width 30 height 14
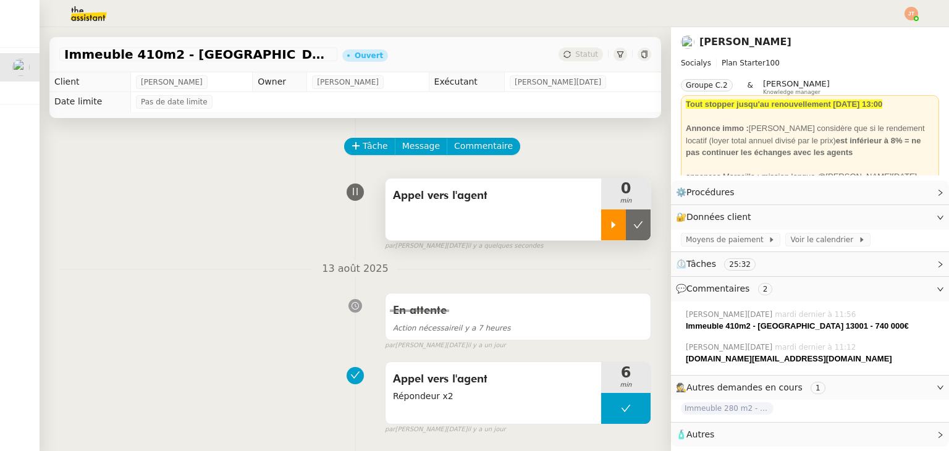
click at [601, 224] on div at bounding box center [613, 224] width 25 height 31
click at [485, 218] on div "Appel vers l'agent" at bounding box center [493, 209] width 216 height 62
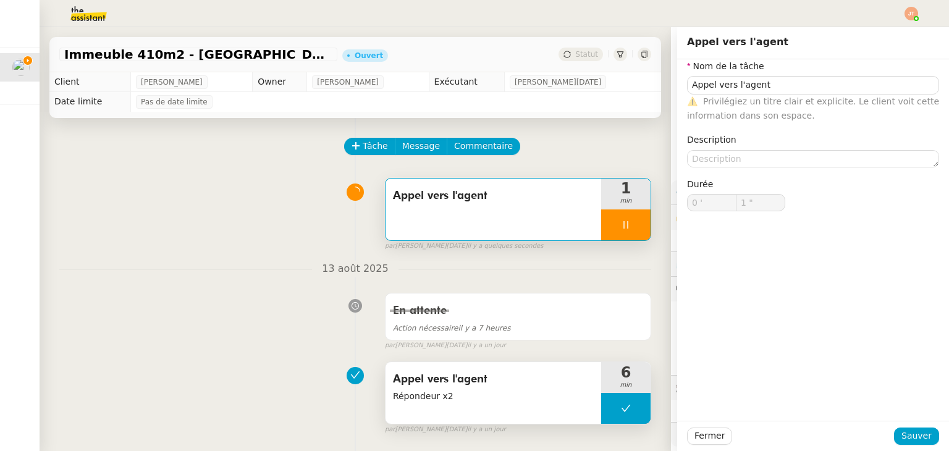
type input "2 ""
drag, startPoint x: 445, startPoint y: 396, endPoint x: 380, endPoint y: 401, distance: 65.0
click at [385, 401] on div "Appel vers l'agent Répondeur x2" at bounding box center [493, 393] width 216 height 62
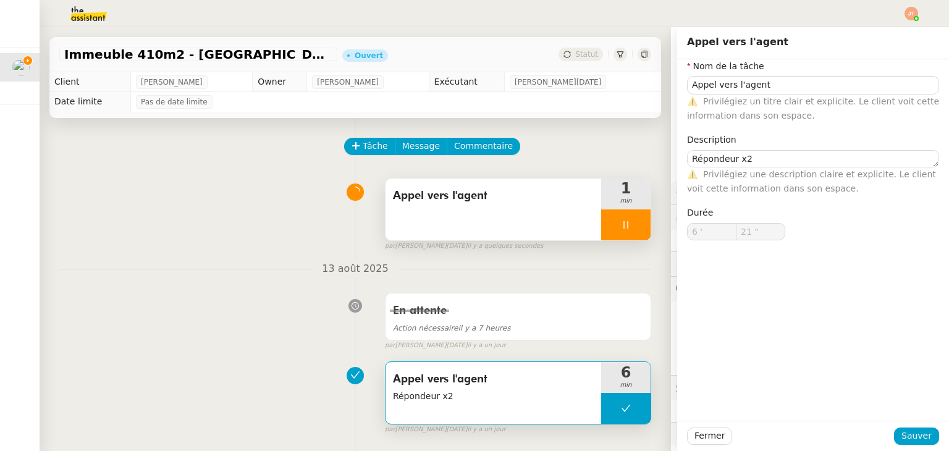
click at [529, 195] on span "Appel vers l'agent" at bounding box center [493, 196] width 201 height 19
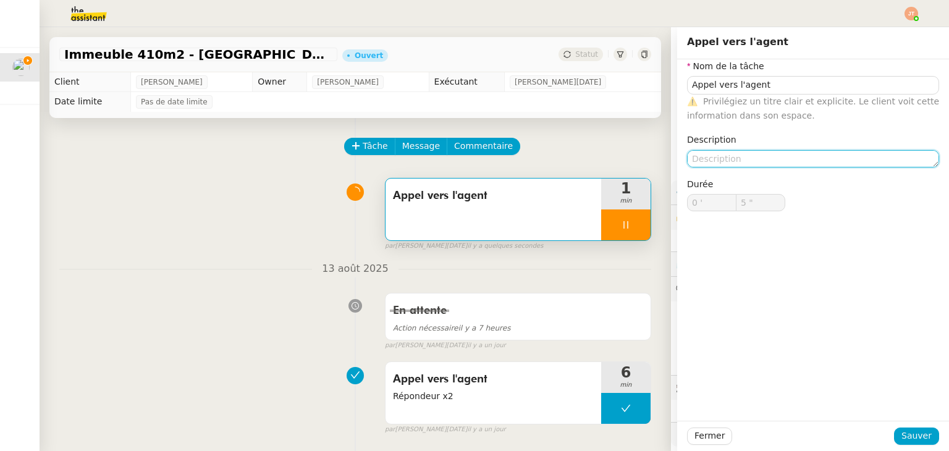
click at [706, 164] on textarea at bounding box center [813, 158] width 252 height 17
paste textarea "Répondeur x2"
type textarea "Répondeur x2"
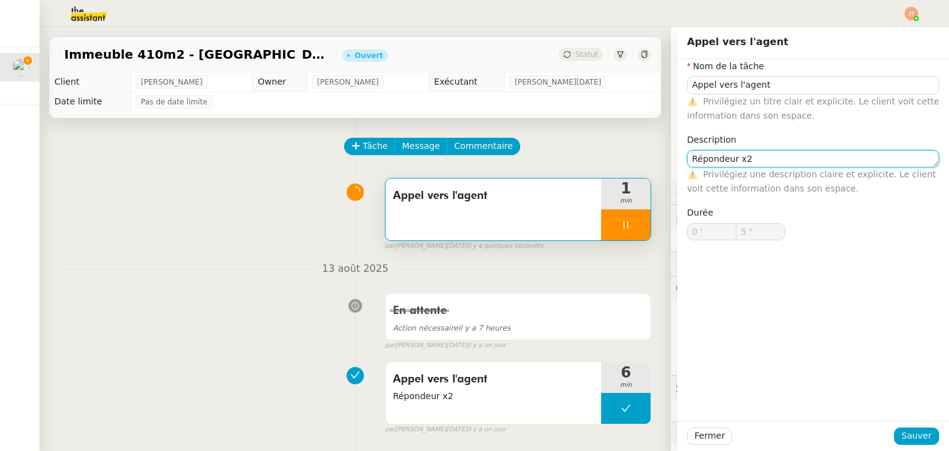
type input "6 ""
type textarea "Répondeur x2"
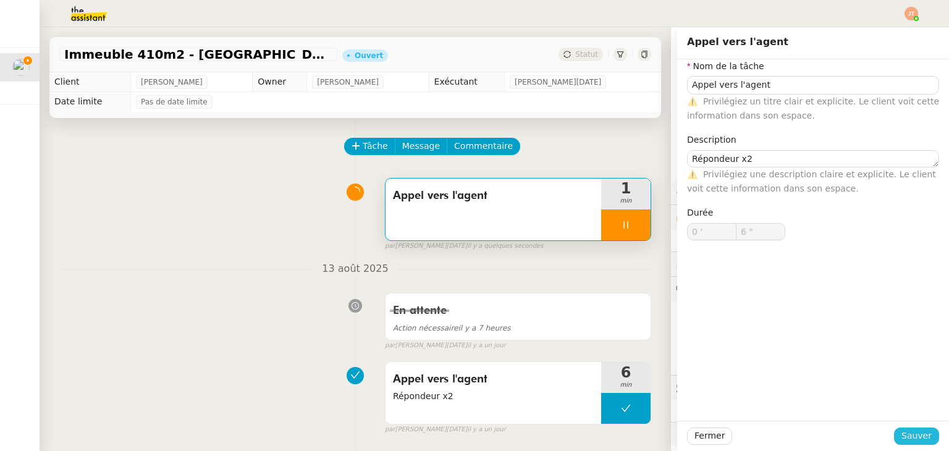
type input "7 ""
click at [902, 430] on span "Sauver" at bounding box center [916, 436] width 30 height 14
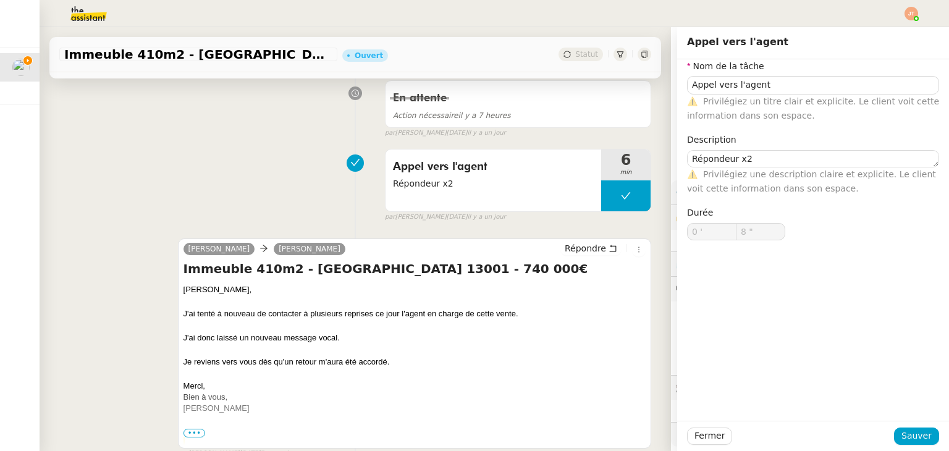
scroll to position [247, 0]
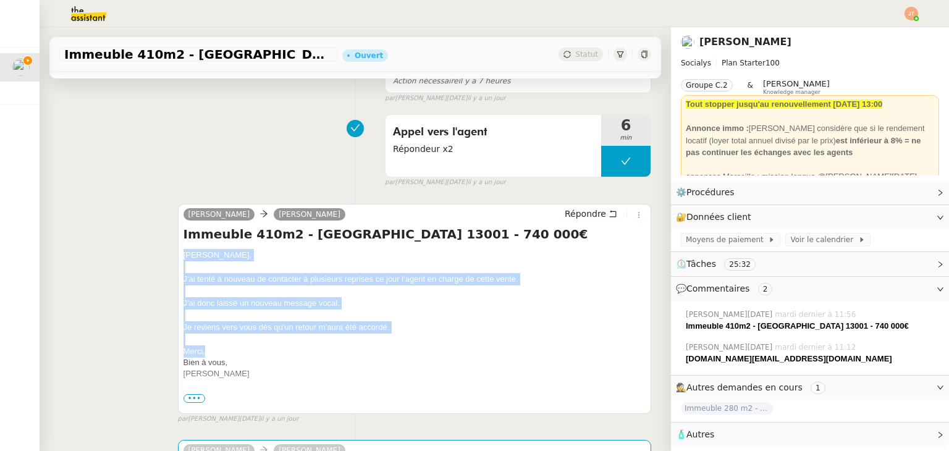
drag, startPoint x: 179, startPoint y: 253, endPoint x: 227, endPoint y: 348, distance: 106.6
click at [227, 348] on div "[PERSON_NAME] Immeuble 410m2 - [GEOGRAPHIC_DATA] 13001 - 740 000€ [PERSON_NAME]…" at bounding box center [414, 309] width 473 height 210
copy div "[PERSON_NAME], J'ai tenté à nouveau de contacter à plusieurs reprises ce jour l…"
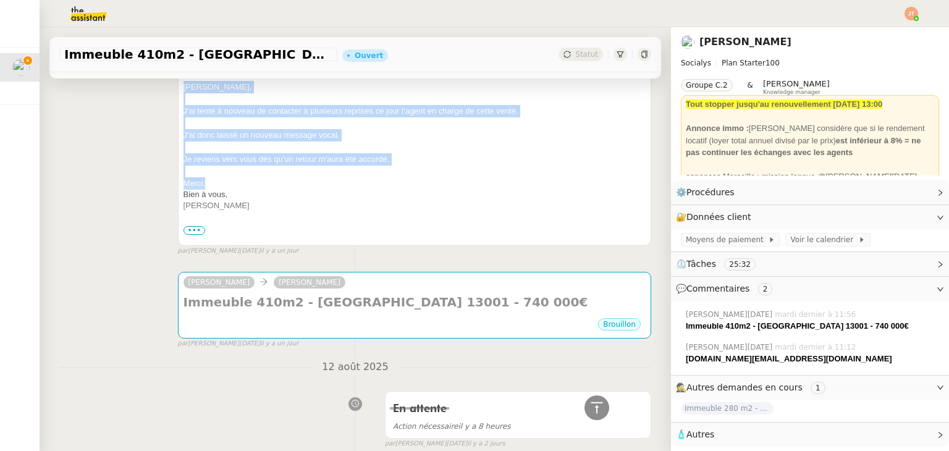
scroll to position [432, 0]
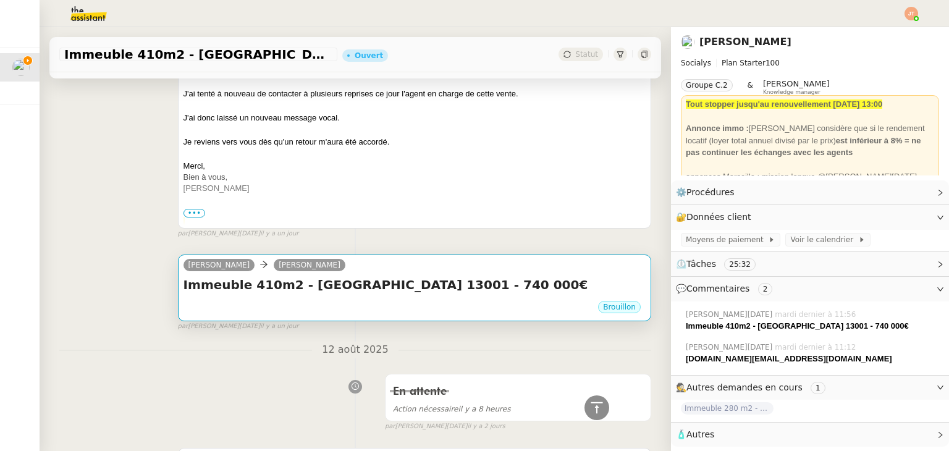
click at [508, 289] on h4 "Immeuble 410m2 - [GEOGRAPHIC_DATA] 13001 - 740 000€" at bounding box center [414, 284] width 462 height 17
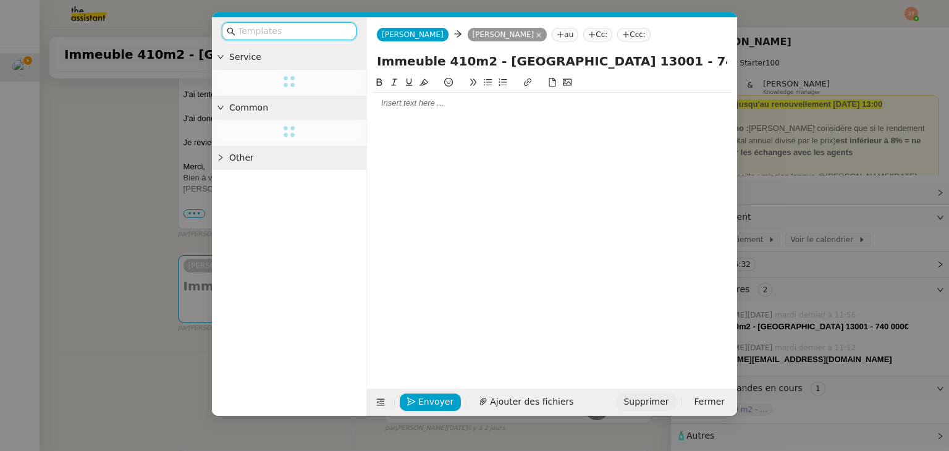
click at [662, 402] on span "Supprimer" at bounding box center [645, 402] width 45 height 14
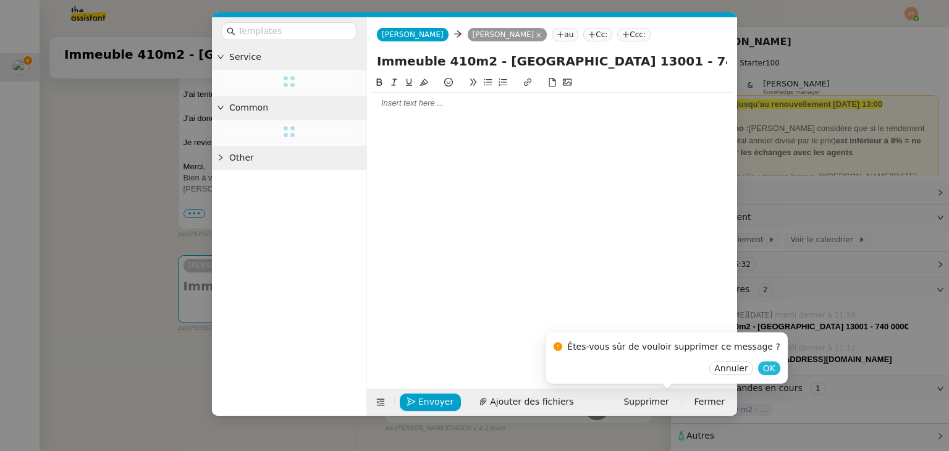
click at [763, 367] on span "OK" at bounding box center [769, 368] width 12 height 12
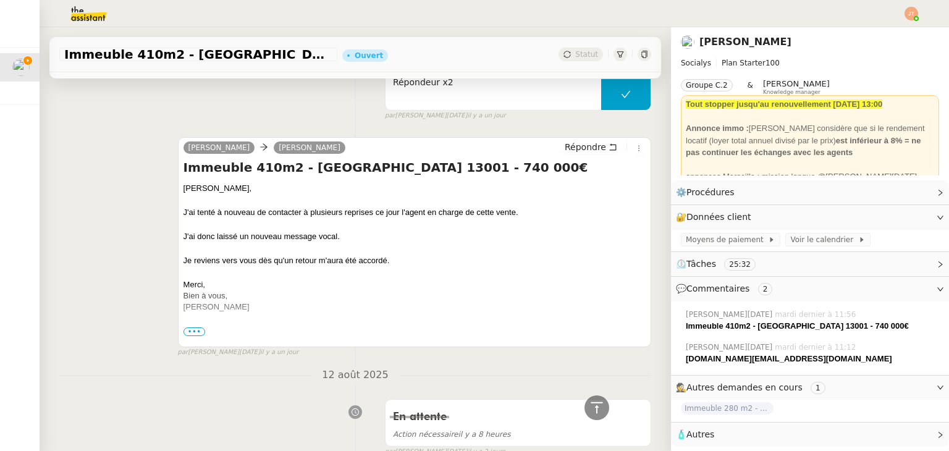
scroll to position [309, 0]
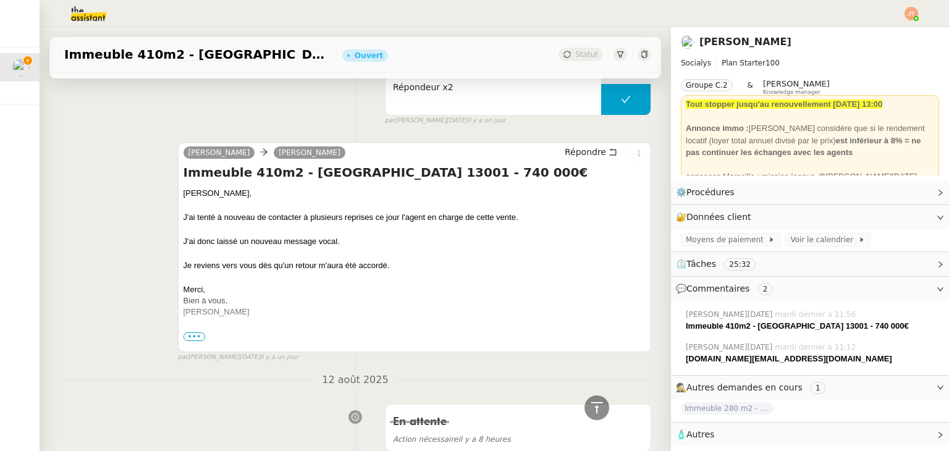
click at [425, 265] on div "Je reviens vers vous dès qu'un retour m'aura été accordé." at bounding box center [414, 265] width 462 height 12
click at [578, 151] on span "Répondre" at bounding box center [584, 152] width 41 height 12
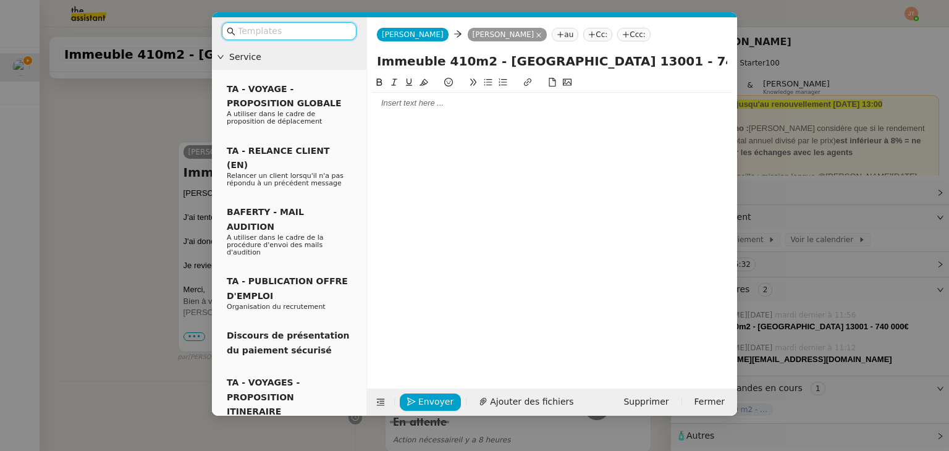
click at [385, 103] on div at bounding box center [552, 103] width 360 height 11
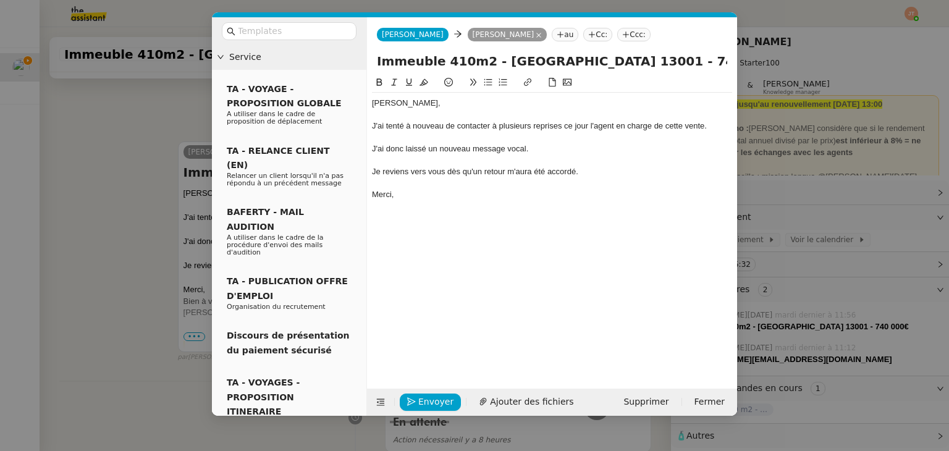
scroll to position [511, 0]
click at [532, 147] on div "J'ai donc laissé un nouveau message vocal." at bounding box center [552, 148] width 360 height 11
drag, startPoint x: 468, startPoint y: 151, endPoint x: 440, endPoint y: 149, distance: 27.8
click at [440, 149] on div "J'ai donc laissé un nouveau message vocal." at bounding box center [552, 148] width 360 height 11
click at [588, 174] on div "Je reviens vers vous dès qu'un retour m'aura été accordé." at bounding box center [552, 171] width 360 height 11
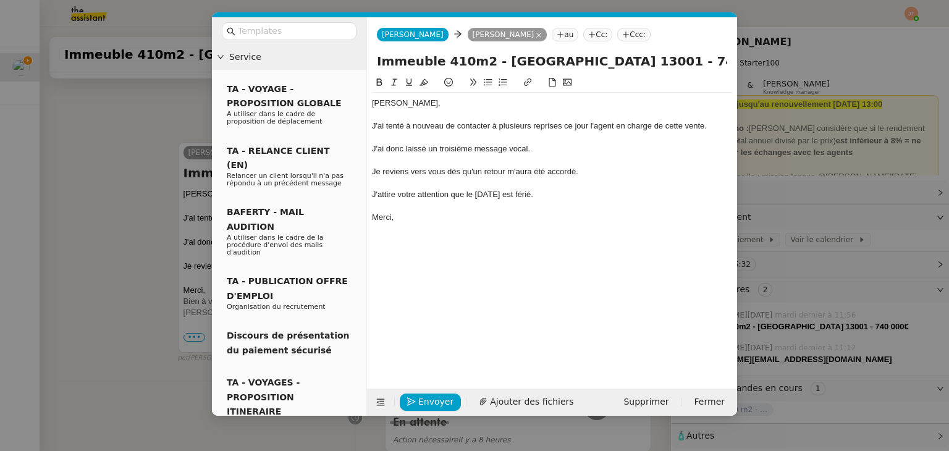
scroll to position [536, 0]
click at [511, 193] on div "J'attire votre attention que le [DATE] est férié." at bounding box center [552, 194] width 360 height 11
drag, startPoint x: 576, startPoint y: 196, endPoint x: 371, endPoint y: 196, distance: 205.0
click at [371, 196] on nz-spin "[PERSON_NAME], J'ai tenté à nouveau de contacter à plusieurs reprises ce jour l…" at bounding box center [552, 224] width 370 height 299
click at [398, 84] on button at bounding box center [394, 82] width 15 height 14
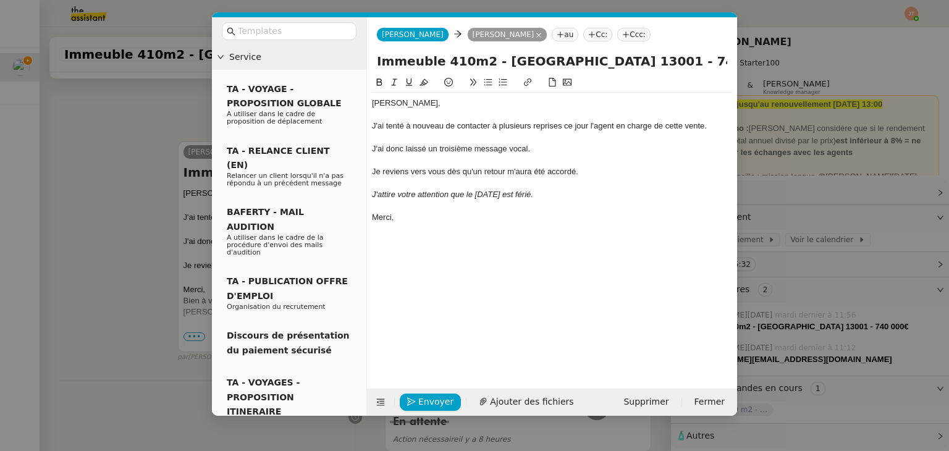
click at [518, 267] on div "[PERSON_NAME], J'ai tenté à nouveau de contacter à plusieurs reprises ce jour l…" at bounding box center [552, 222] width 360 height 294
click at [146, 138] on nz-modal-container "Service TA - VOYAGE - PROPOSITION GLOBALE A utiliser dans le cadre de propositi…" at bounding box center [474, 225] width 949 height 451
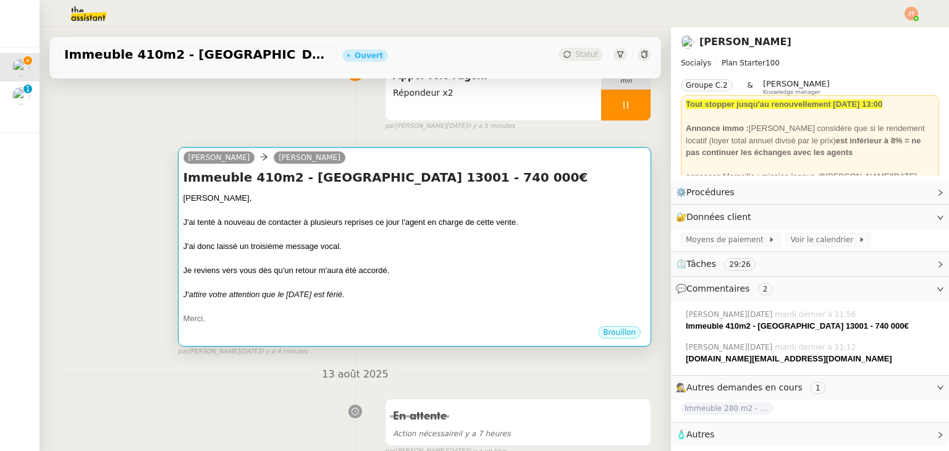
scroll to position [0, 0]
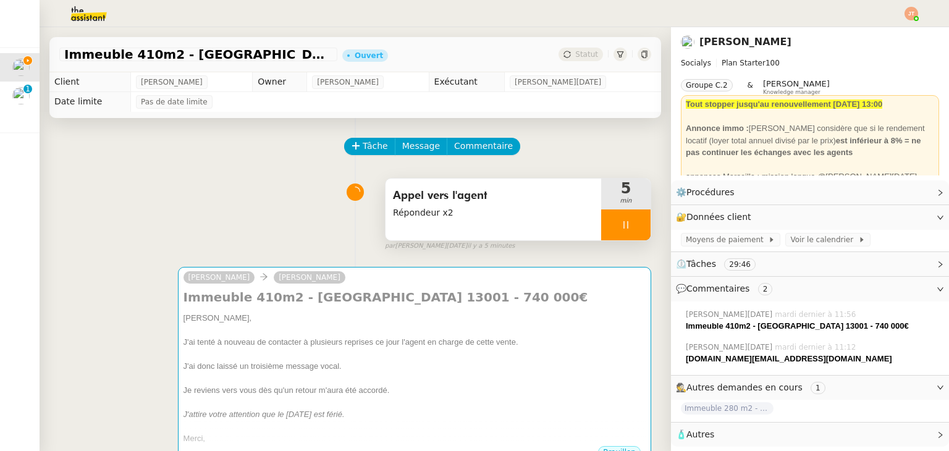
click at [602, 233] on div at bounding box center [625, 224] width 49 height 31
click at [629, 220] on button at bounding box center [638, 224] width 25 height 31
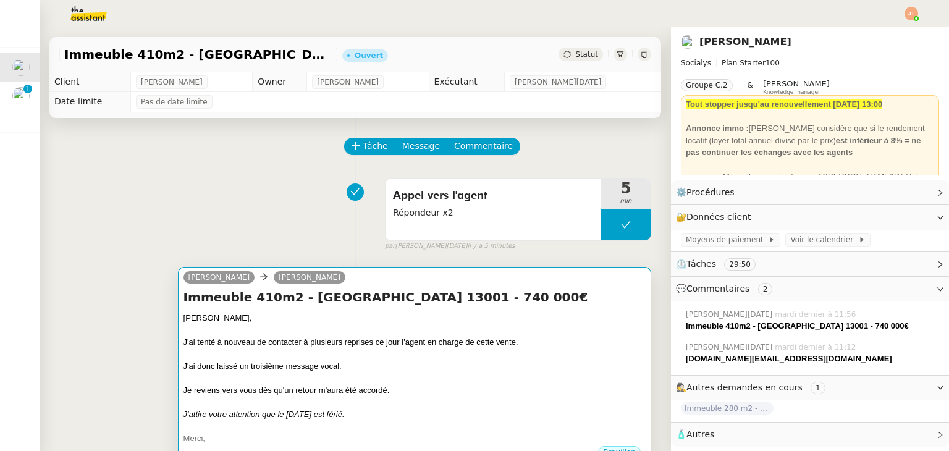
click at [338, 324] on div "[PERSON_NAME]," at bounding box center [414, 318] width 462 height 12
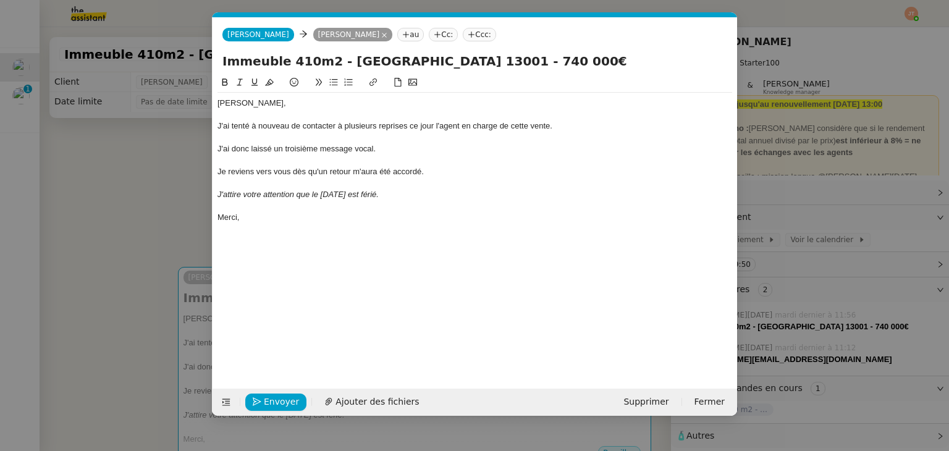
scroll to position [0, 26]
click at [279, 398] on span "Envoyer" at bounding box center [281, 402] width 35 height 14
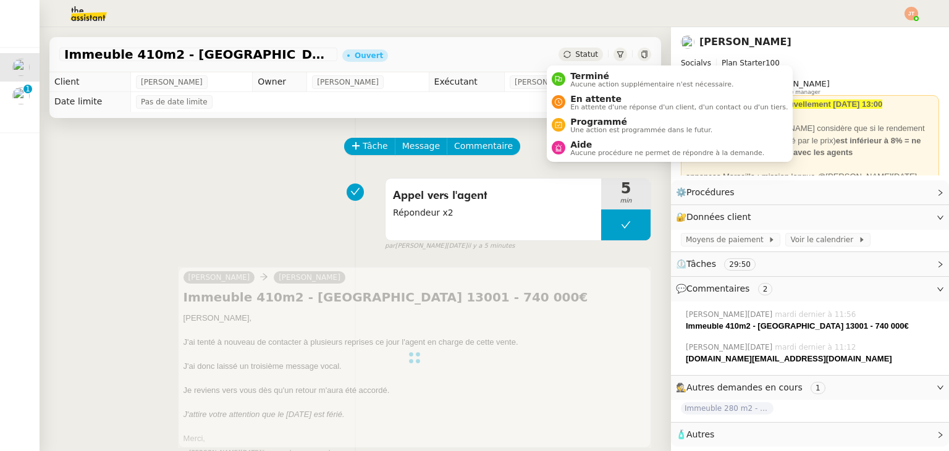
click at [575, 52] on span "Statut" at bounding box center [586, 54] width 23 height 9
click at [589, 104] on span "En attente d'une réponse d'un client, d'un contact ou d'un tiers." at bounding box center [678, 107] width 217 height 7
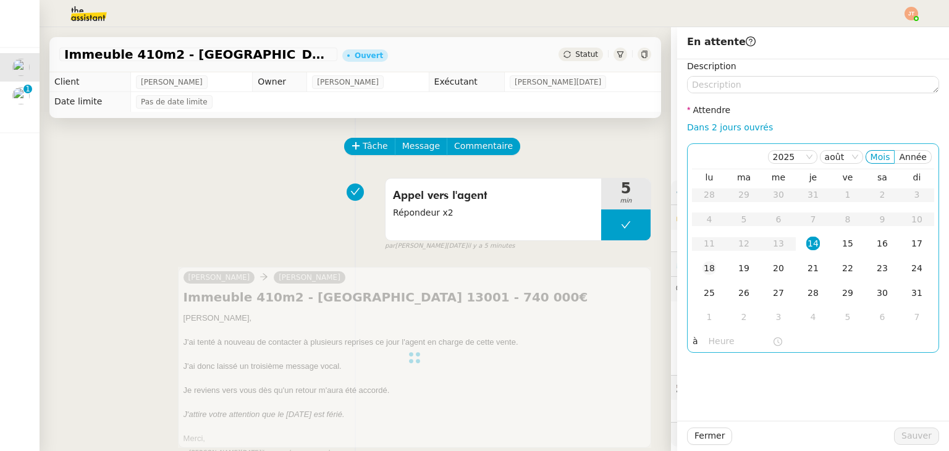
click at [702, 270] on div "18" at bounding box center [709, 268] width 14 height 14
click at [715, 344] on input "text" at bounding box center [740, 341] width 64 height 14
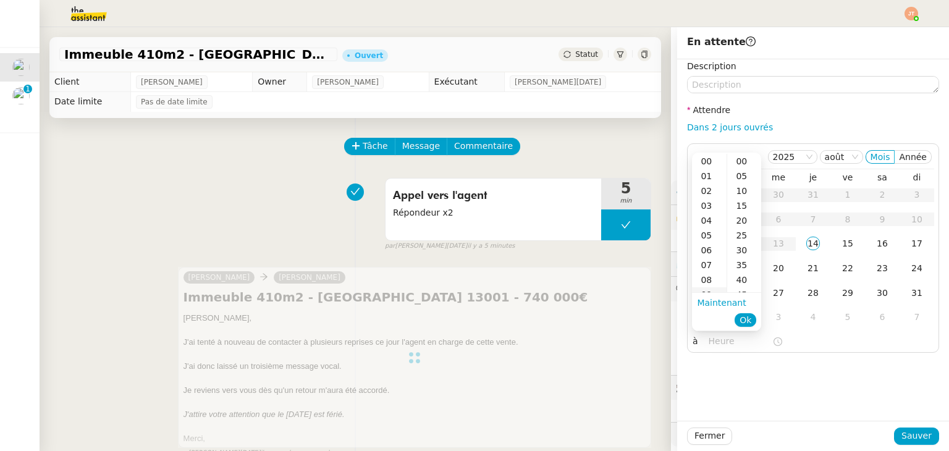
click at [712, 291] on div "09" at bounding box center [709, 294] width 35 height 15
click at [741, 162] on div "00" at bounding box center [744, 161] width 34 height 15
type input "09:00"
click at [749, 320] on span "Ok" at bounding box center [745, 320] width 12 height 12
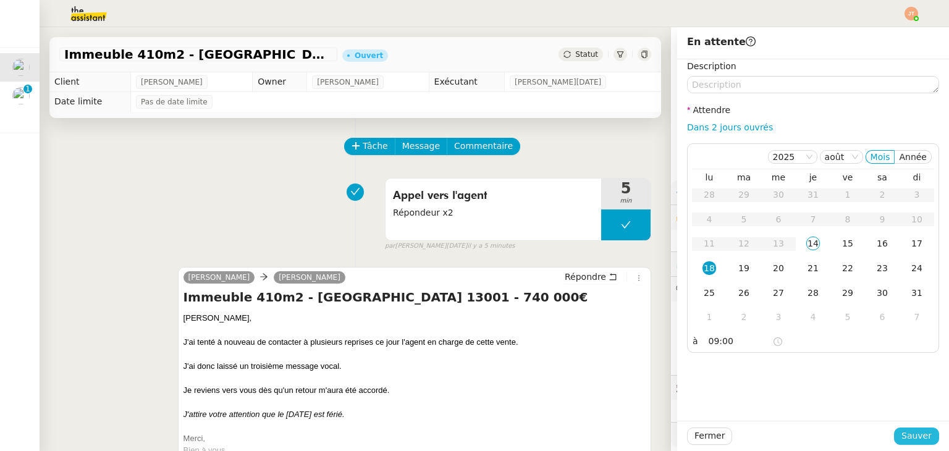
click at [904, 438] on span "Sauver" at bounding box center [916, 436] width 30 height 14
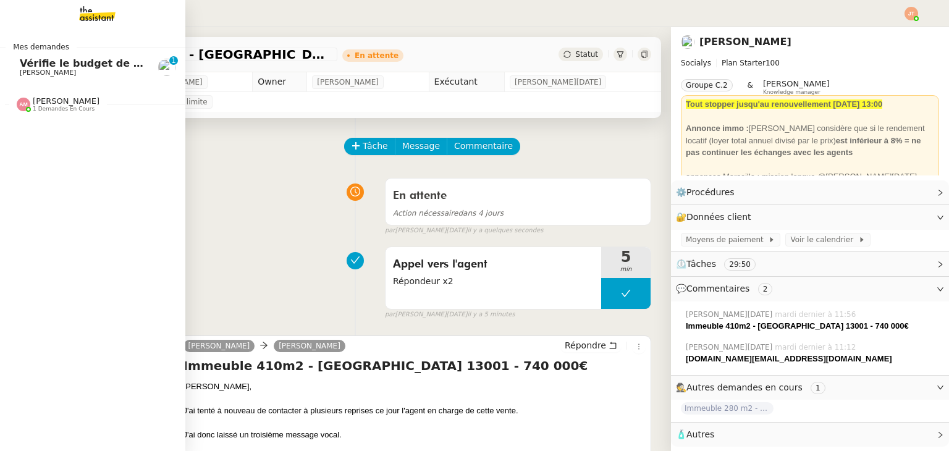
click at [105, 65] on span "Vérifie le budget de l'alternante" at bounding box center [109, 63] width 178 height 12
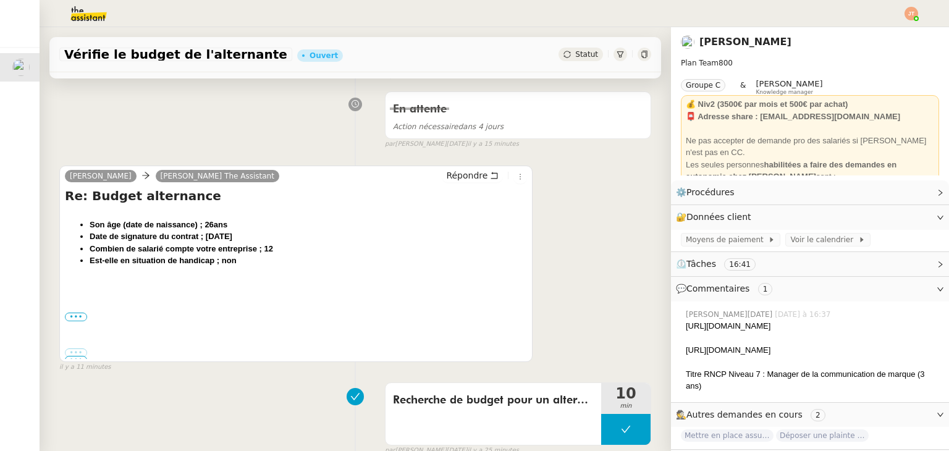
scroll to position [309, 0]
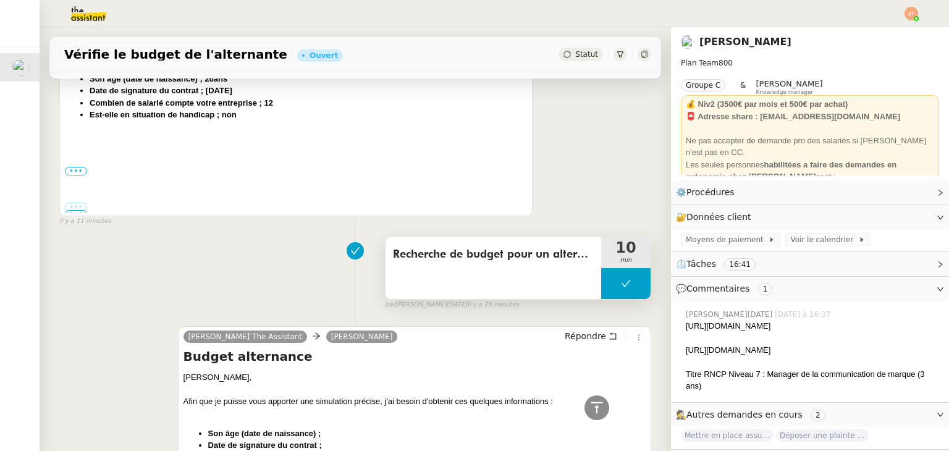
click at [601, 297] on button at bounding box center [625, 283] width 49 height 31
click at [608, 288] on icon at bounding box center [613, 284] width 10 height 10
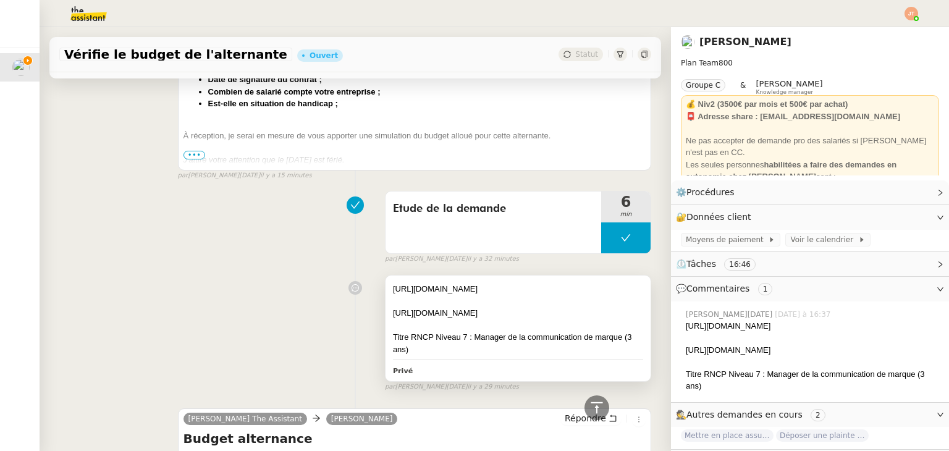
scroll to position [679, 0]
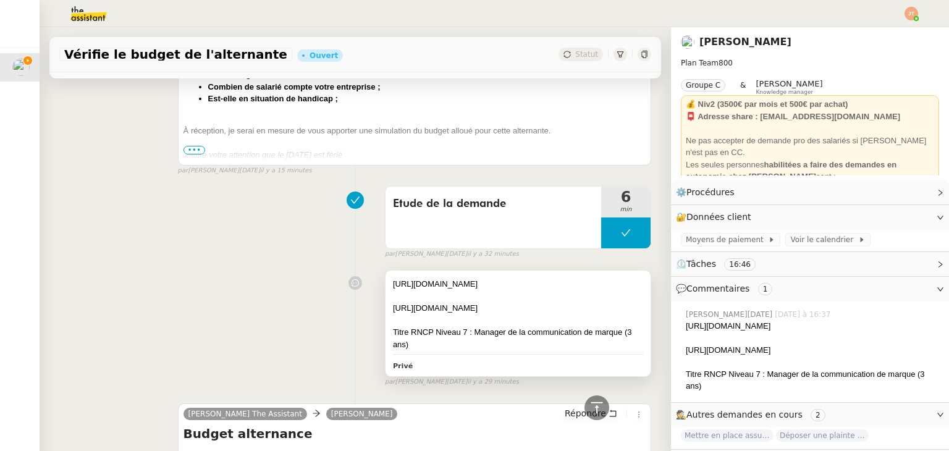
click at [481, 303] on div "[URL][DOMAIN_NAME]" at bounding box center [518, 308] width 250 height 12
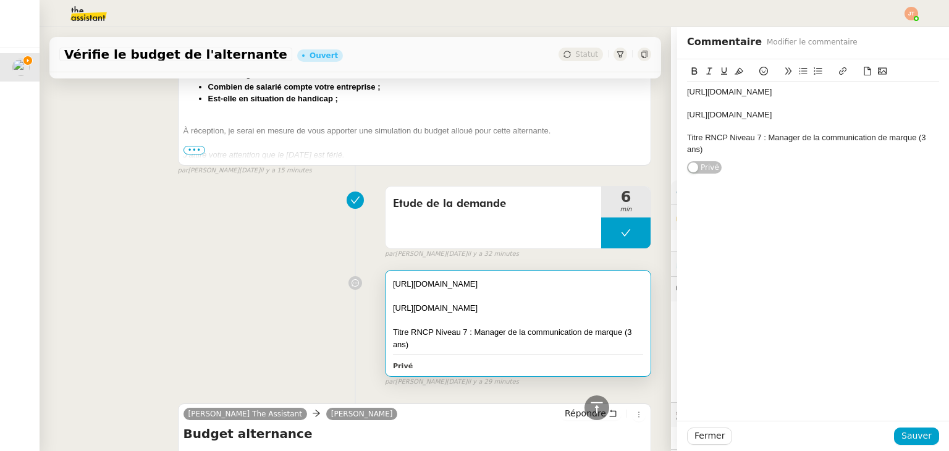
drag, startPoint x: 921, startPoint y: 118, endPoint x: 674, endPoint y: 118, distance: 247.6
click at [677, 118] on div "[URL][DOMAIN_NAME] [URL][DOMAIN_NAME] Titre RNCP Niveau 7 : Manager de la commu…" at bounding box center [813, 116] width 272 height 115
copy div "[URL][DOMAIN_NAME]"
click at [230, 222] on div "Etude de la demande 6 min false par [PERSON_NAME][DATE]. il y a 32 minutes" at bounding box center [355, 219] width 592 height 79
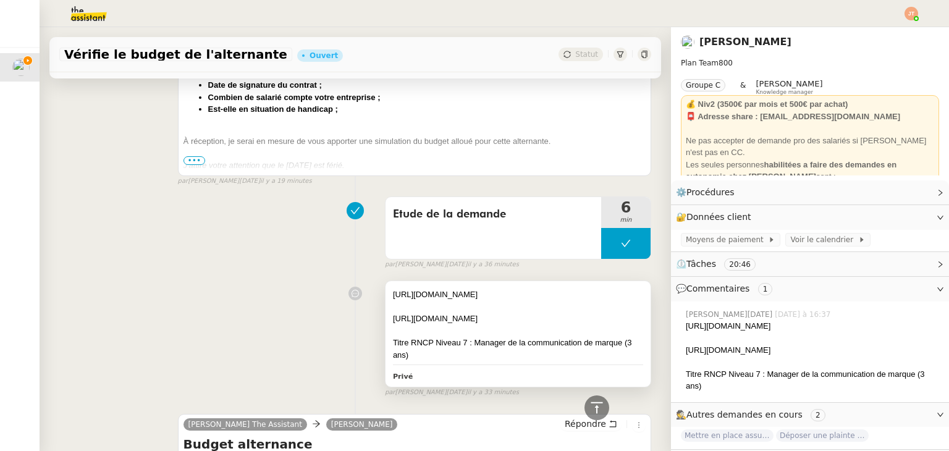
scroll to position [679, 0]
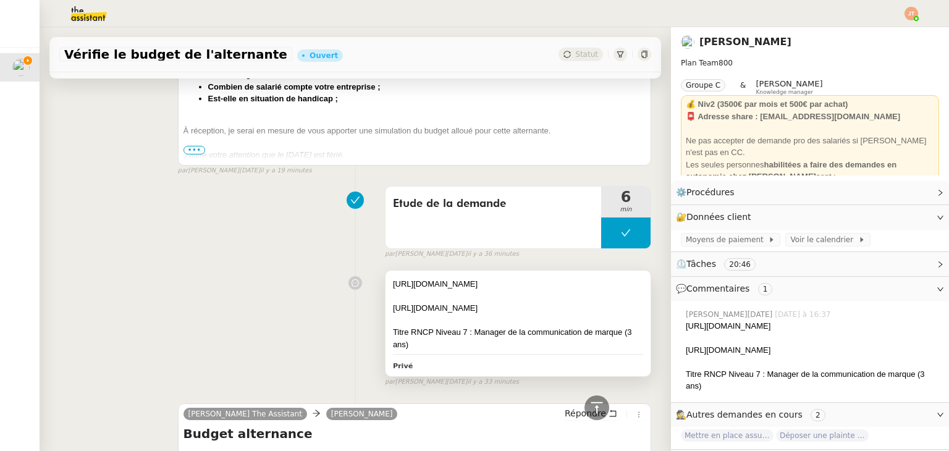
click at [503, 306] on div "[URL][DOMAIN_NAME]" at bounding box center [518, 308] width 250 height 12
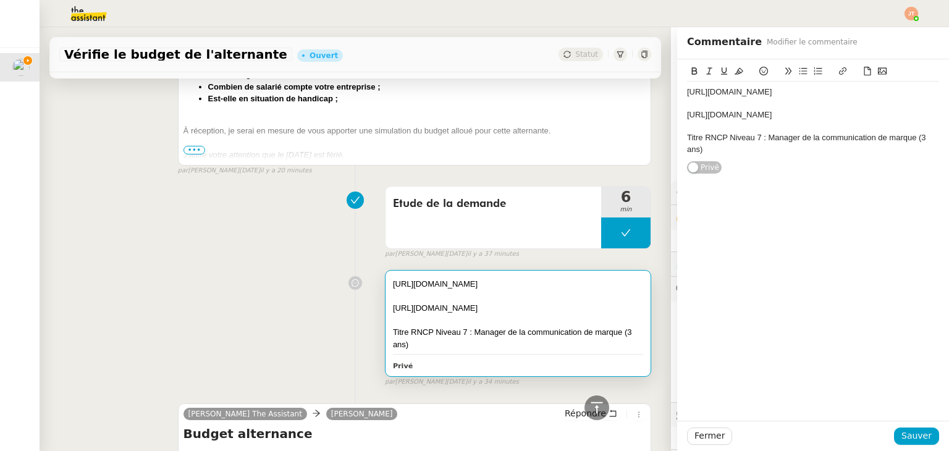
click at [316, 262] on div "Tâche Message Commentaire Veuillez patienter une erreur s'est produite 👌👌👌 mess…" at bounding box center [355, 193] width 631 height 1508
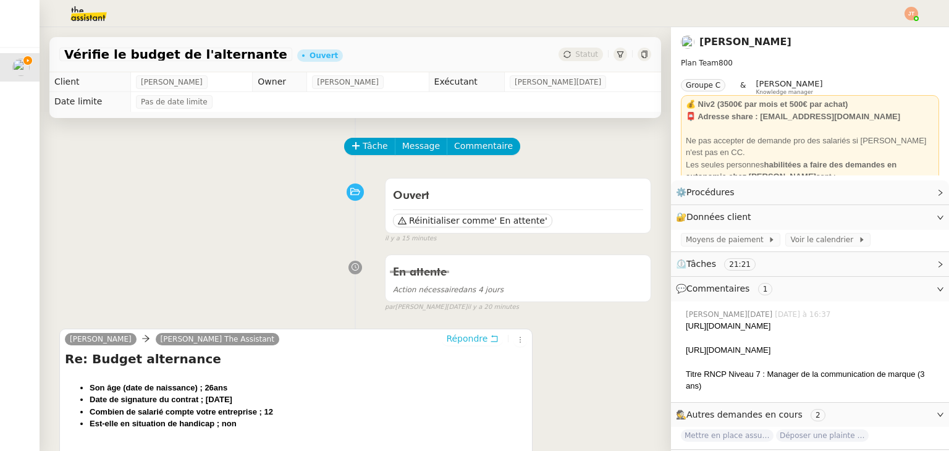
click at [472, 340] on span "Répondre" at bounding box center [466, 338] width 41 height 12
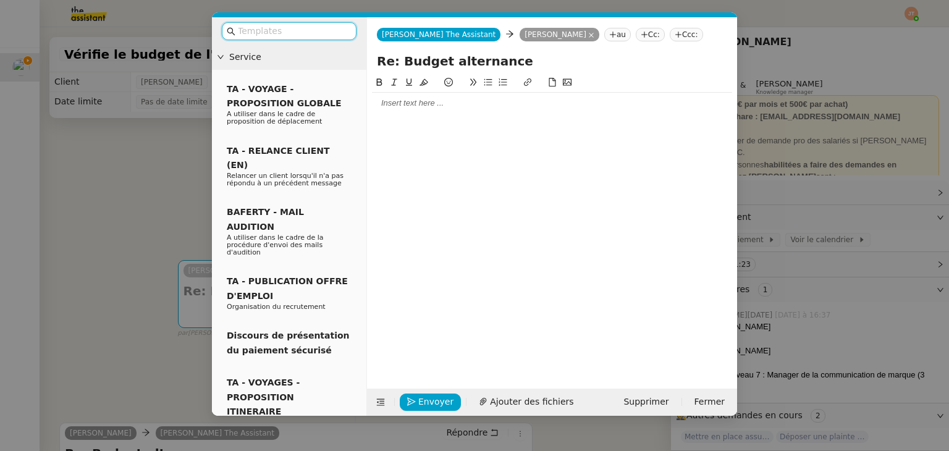
click at [427, 109] on div at bounding box center [552, 103] width 360 height 21
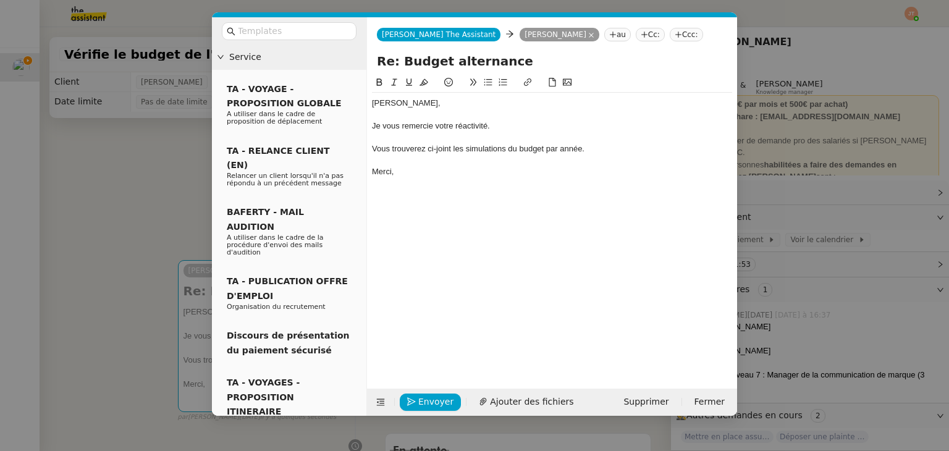
click at [516, 149] on div "Vous trouverez ci-joint les simulations du budget par année." at bounding box center [552, 148] width 360 height 11
click at [450, 170] on div "Merci," at bounding box center [552, 171] width 360 height 11
click at [598, 149] on div "Vous trouverez ci-joint les simulations de budget par année." at bounding box center [552, 148] width 360 height 11
click at [131, 203] on nz-modal-container "Service TA - VOYAGE - PROPOSITION GLOBALE A utiliser dans le cadre de propositi…" at bounding box center [474, 225] width 949 height 451
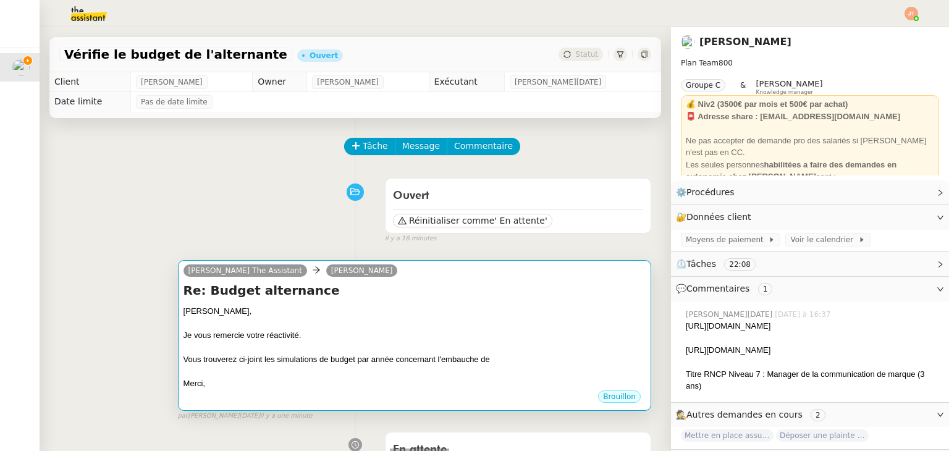
click at [427, 294] on h4 "Re: Budget alternance" at bounding box center [414, 290] width 462 height 17
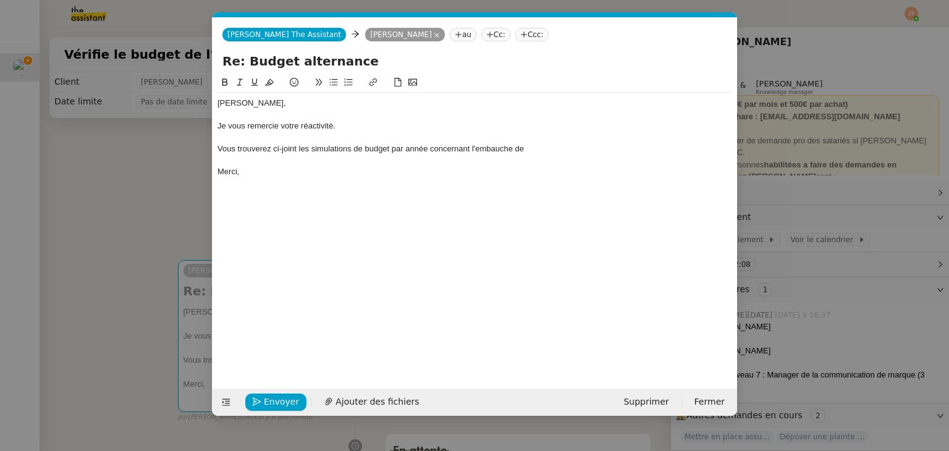
scroll to position [0, 26]
click at [570, 149] on div "Vous trouverez ci-joint les simulations de budget par année concernant l'embauc…" at bounding box center [474, 148] width 514 height 11
click at [390, 403] on span "Ajouter des fichiers" at bounding box center [376, 402] width 83 height 14
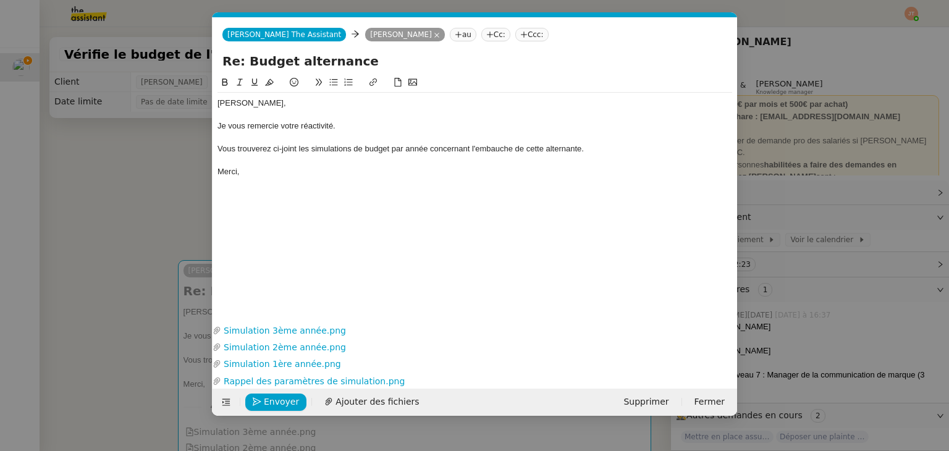
click at [133, 207] on nz-modal-container "Service TA - VOYAGE - PROPOSITION GLOBALE A utiliser dans le cadre de propositi…" at bounding box center [474, 225] width 949 height 451
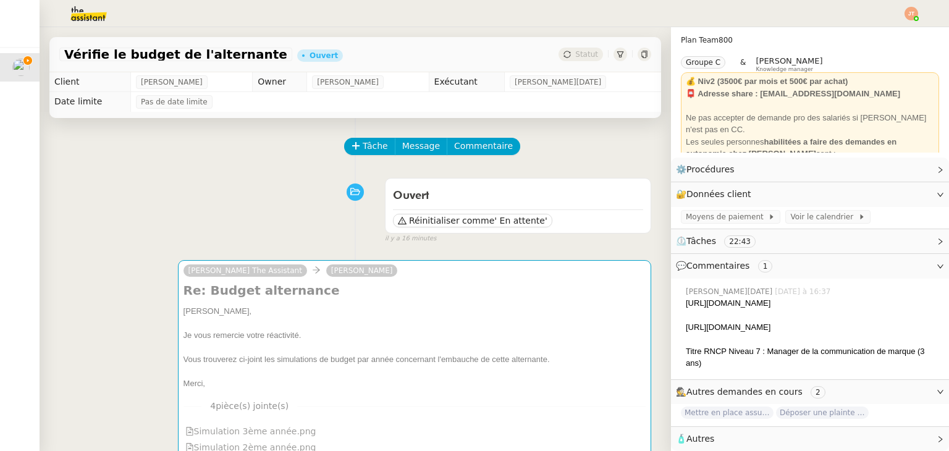
scroll to position [23, 0]
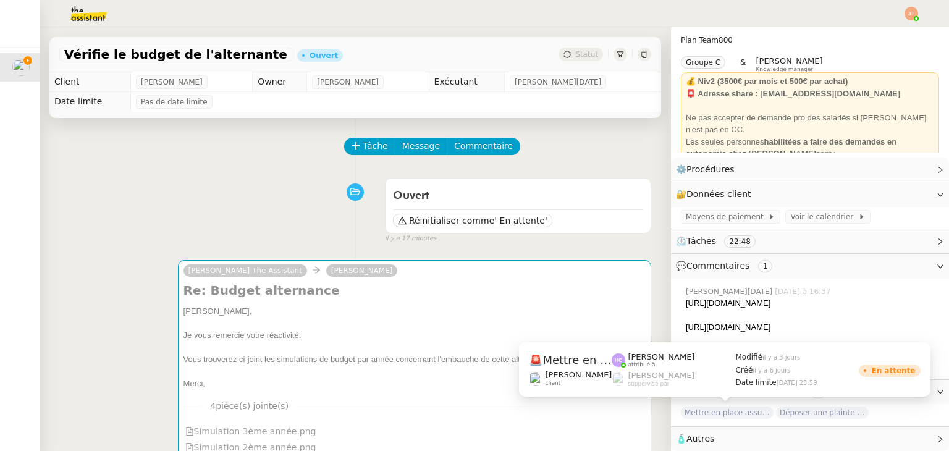
click at [721, 416] on span "Mettre en place assurance véhicule" at bounding box center [727, 412] width 93 height 12
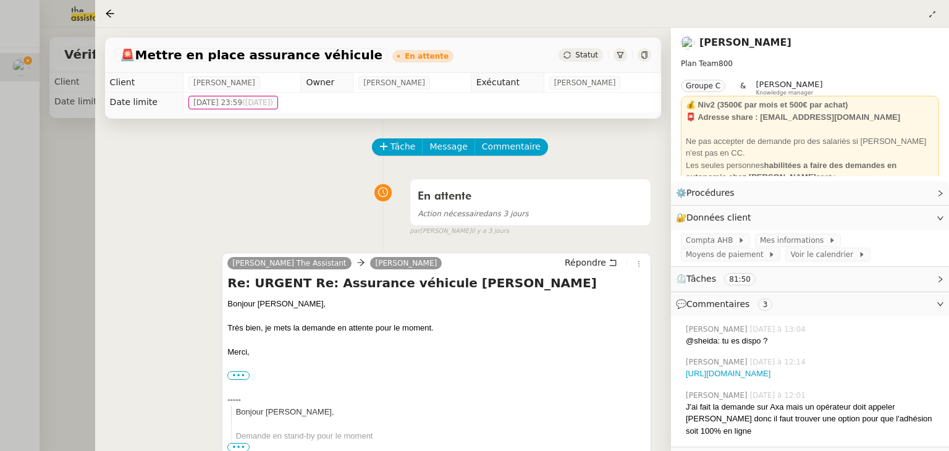
click at [78, 199] on div at bounding box center [474, 225] width 949 height 451
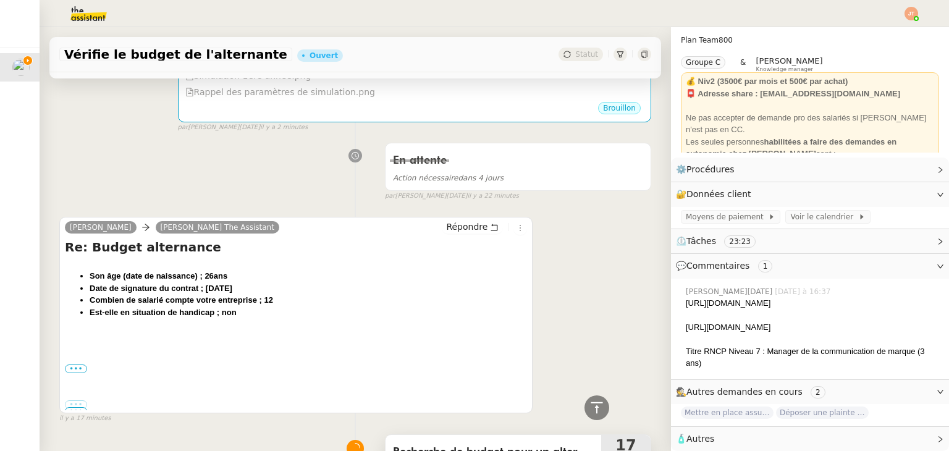
scroll to position [141, 0]
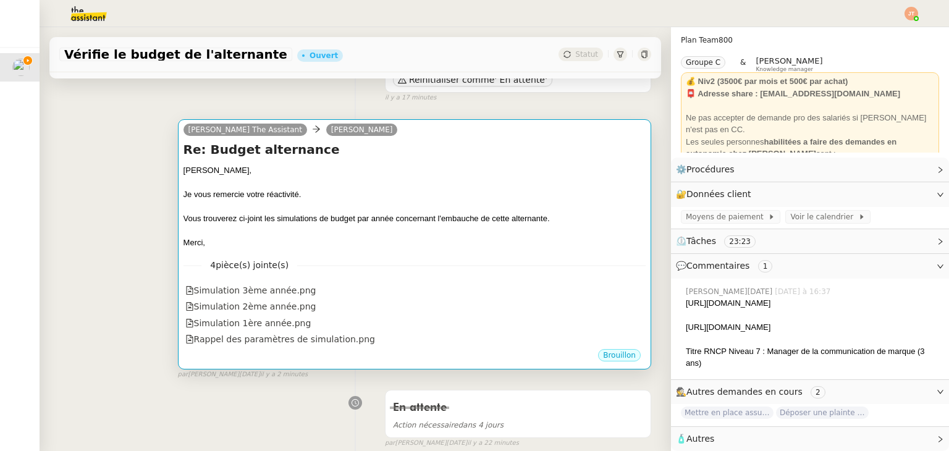
click at [411, 225] on div "Vous trouverez ci-joint les simulations de budget par année concernant l'embauc…" at bounding box center [414, 218] width 462 height 12
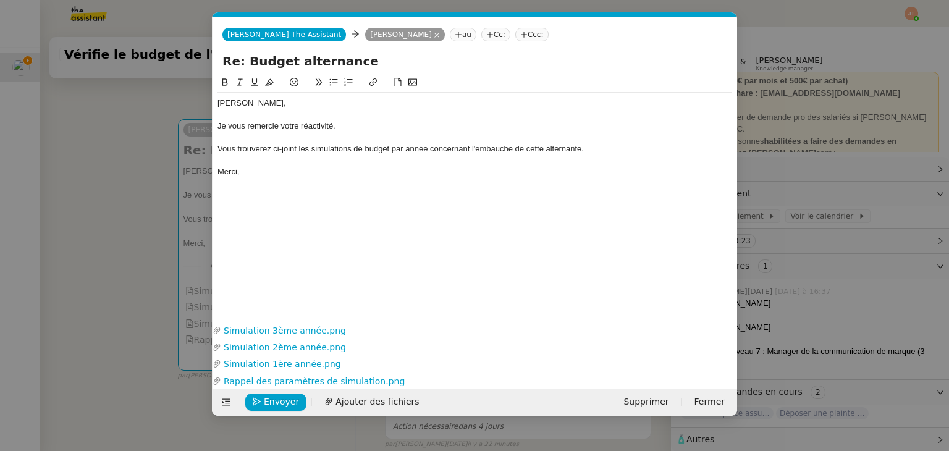
scroll to position [0, 26]
click at [392, 150] on div "Vous trouverez ci-joint les simulations de budget par année concernant l'embauc…" at bounding box center [474, 148] width 514 height 11
click at [452, 156] on div at bounding box center [474, 160] width 514 height 11
click at [442, 169] on div "Merci," at bounding box center [474, 171] width 514 height 11
click at [96, 183] on nz-modal-container "Service TA - VOYAGE - PROPOSITION GLOBALE A utiliser dans le cadre de propositi…" at bounding box center [474, 225] width 949 height 451
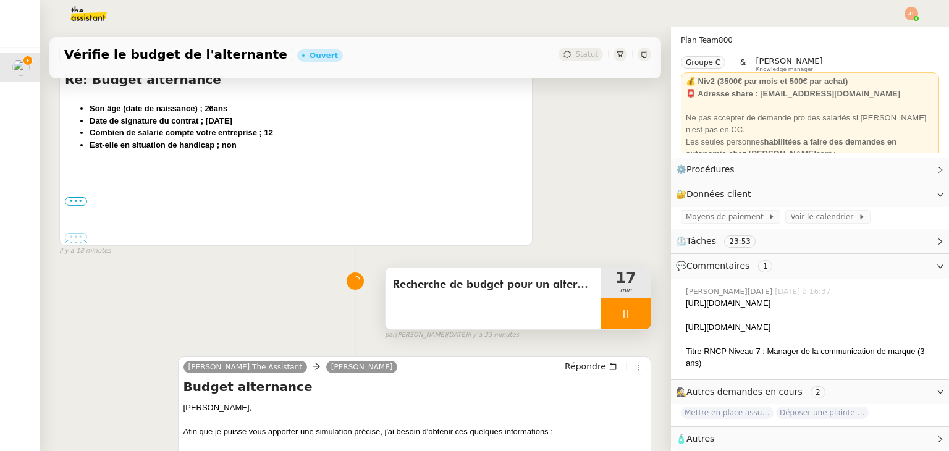
scroll to position [556, 0]
click at [621, 316] on icon at bounding box center [626, 313] width 10 height 10
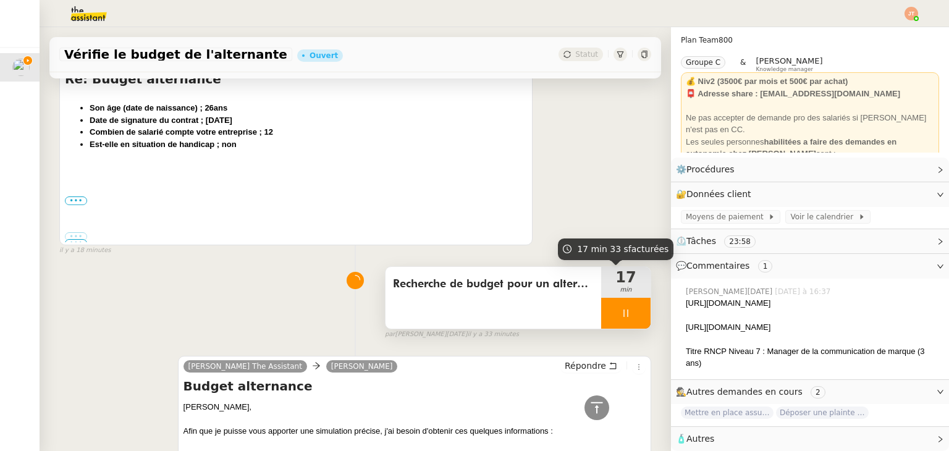
click at [650, 316] on button at bounding box center [650, 313] width 0 height 31
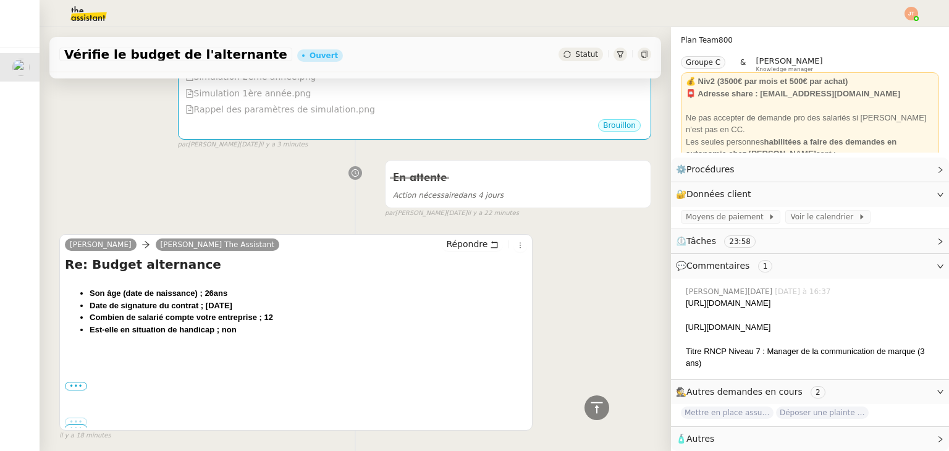
scroll to position [62, 0]
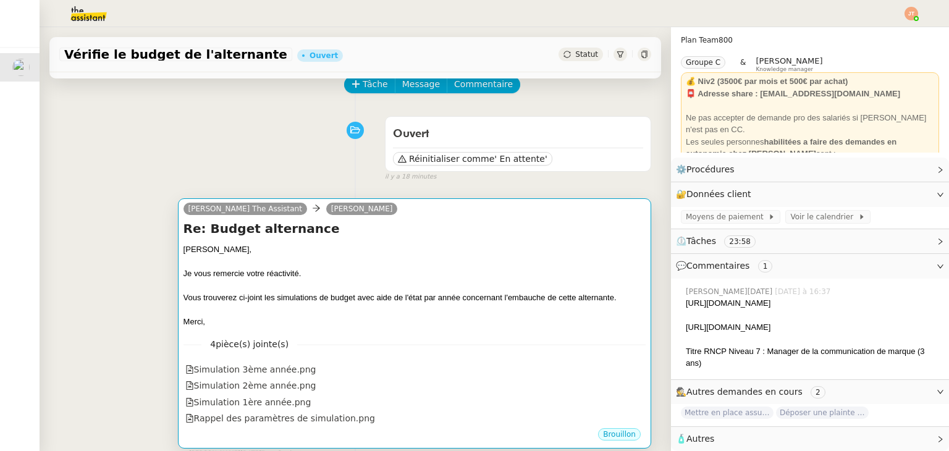
click at [506, 257] on div at bounding box center [414, 261] width 462 height 12
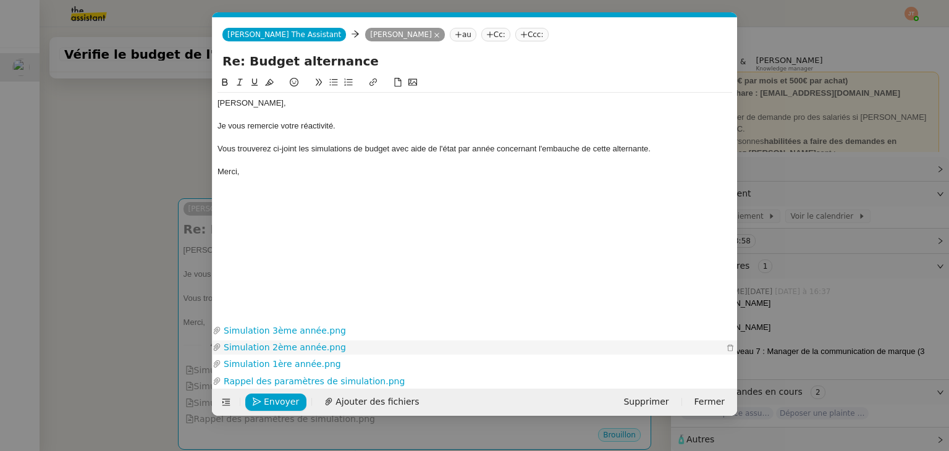
scroll to position [0, 26]
click at [277, 404] on span "Envoyer" at bounding box center [281, 402] width 35 height 14
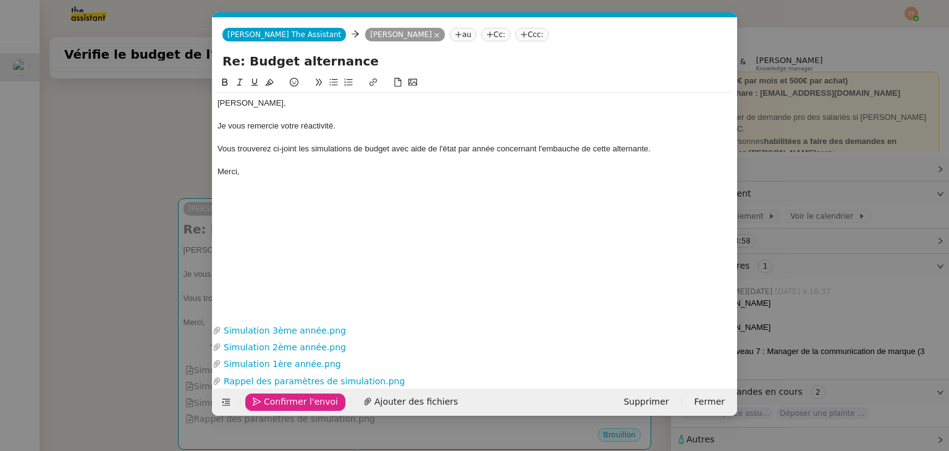
click at [277, 404] on span "Confirmer l'envoi" at bounding box center [301, 402] width 74 height 14
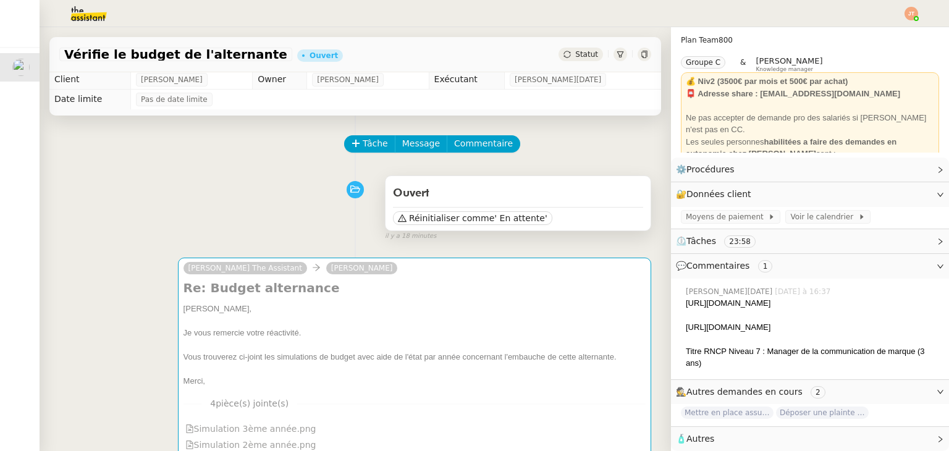
scroll to position [0, 0]
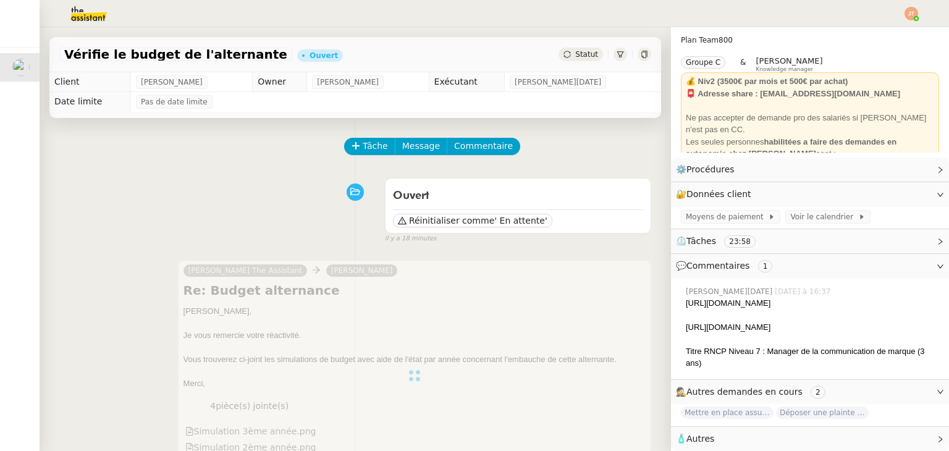
click at [573, 59] on div "Statut" at bounding box center [580, 55] width 44 height 14
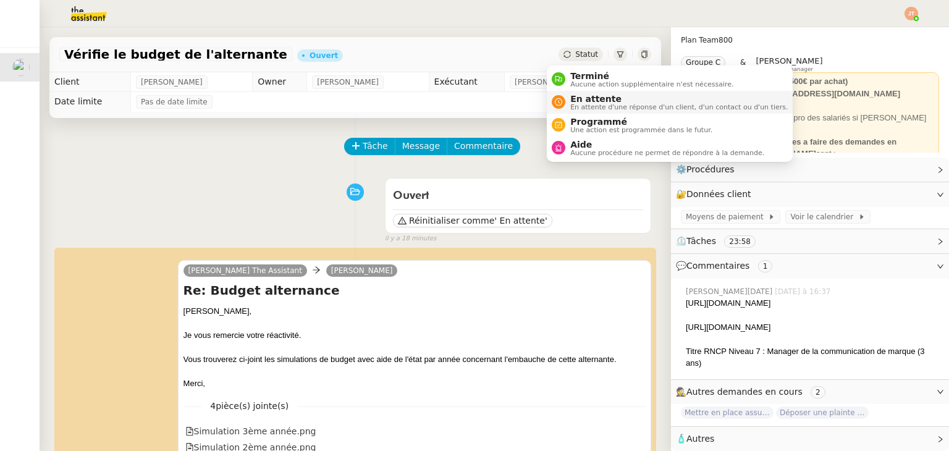
click at [575, 101] on span "En attente" at bounding box center [678, 99] width 217 height 10
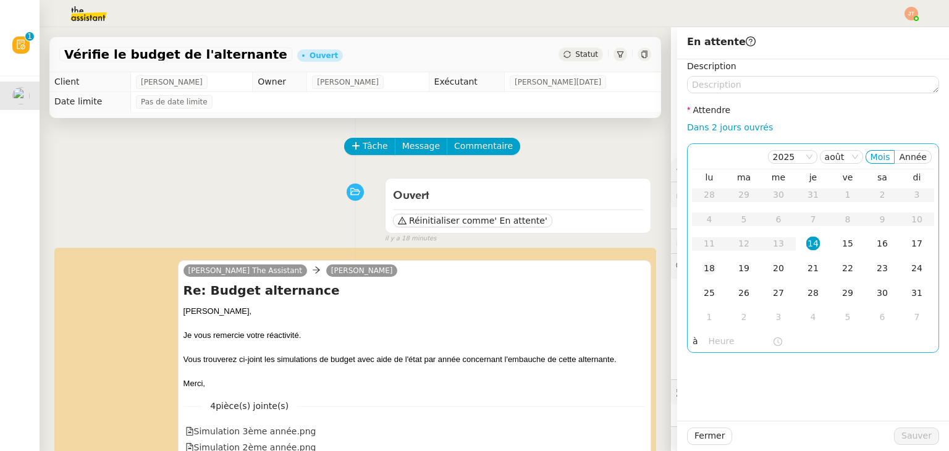
click at [702, 265] on div "18" at bounding box center [709, 268] width 14 height 14
click at [714, 348] on input "text" at bounding box center [740, 341] width 64 height 14
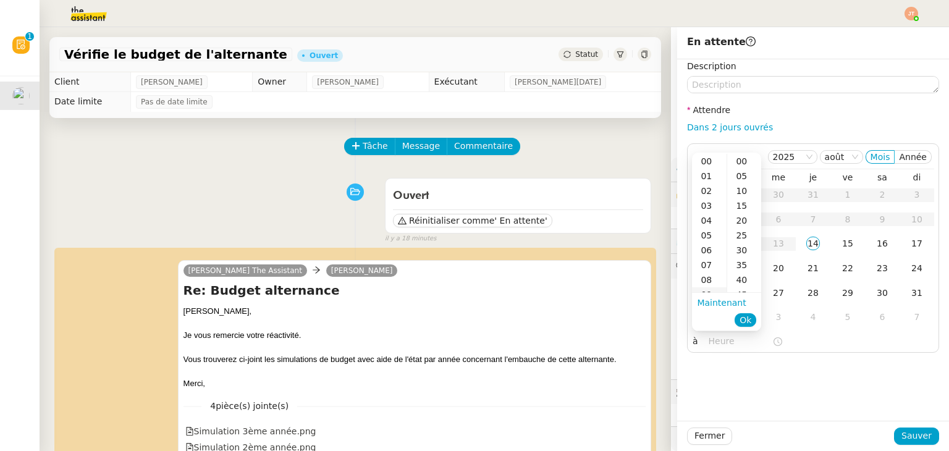
click at [709, 290] on div "09" at bounding box center [709, 294] width 35 height 15
click at [739, 165] on div "00" at bounding box center [744, 161] width 34 height 15
type input "09:00"
click at [747, 319] on span "Ok" at bounding box center [745, 320] width 12 height 12
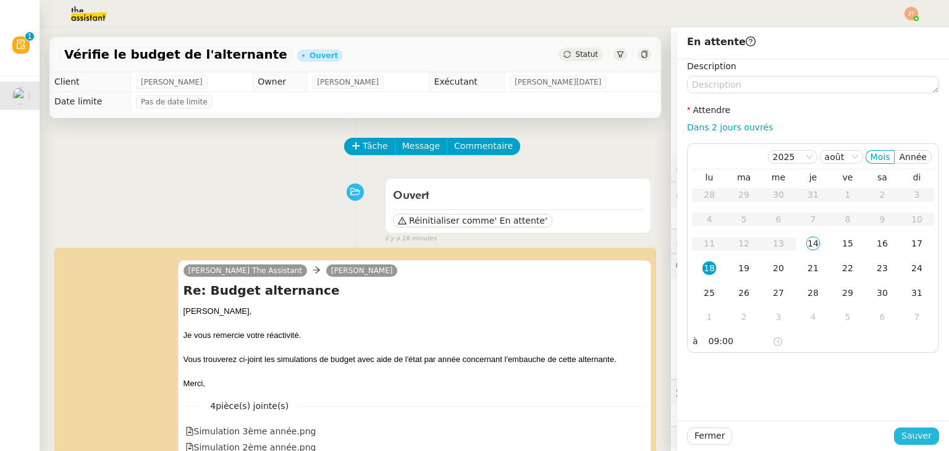
click at [911, 440] on span "Sauver" at bounding box center [916, 436] width 30 height 14
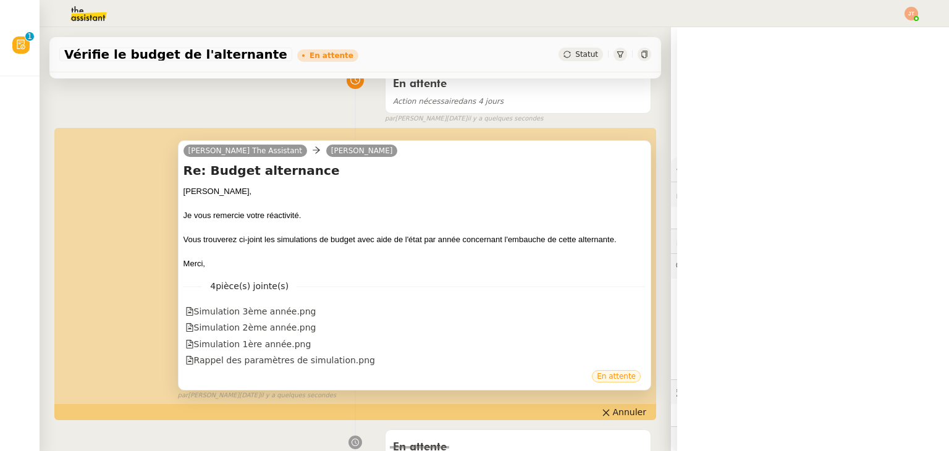
scroll to position [124, 0]
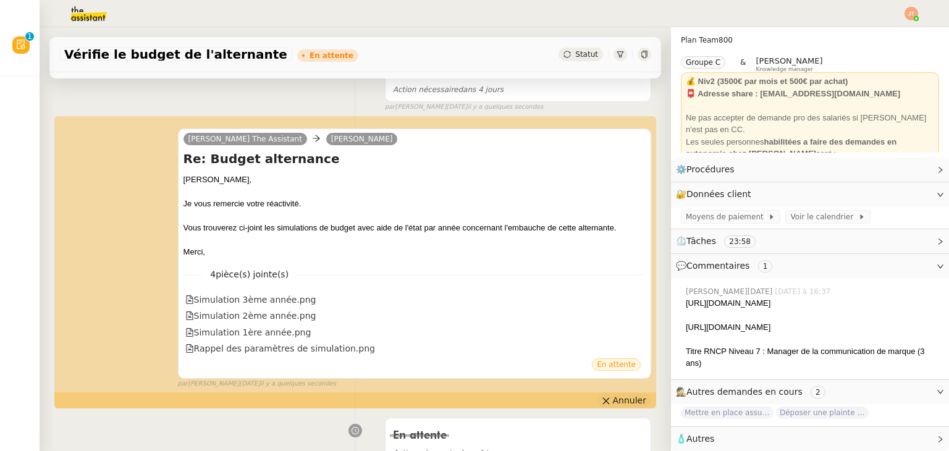
click at [613, 401] on span "Annuler" at bounding box center [629, 400] width 33 height 12
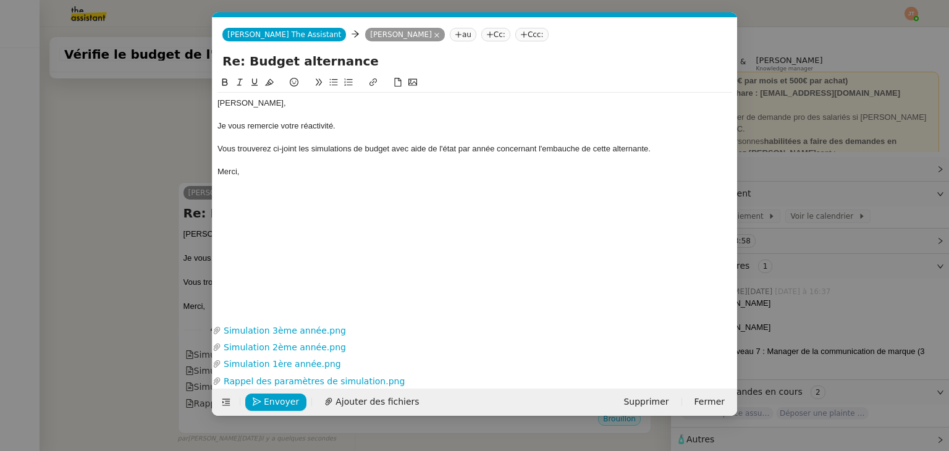
scroll to position [0, 26]
click at [279, 125] on div "Je vous remercie votre réactivité." at bounding box center [474, 125] width 514 height 11
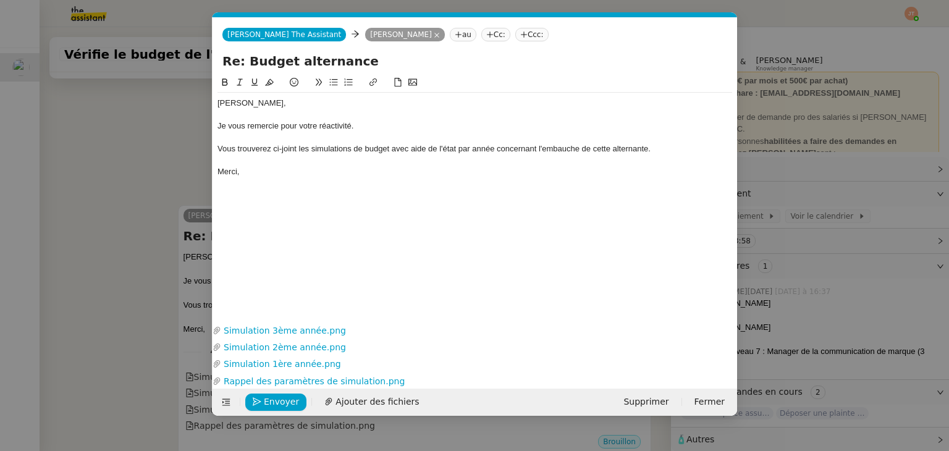
click at [497, 146] on div "Vous trouverez ci-joint les simulations de budget avec aide de l'état par année…" at bounding box center [474, 148] width 514 height 11
click at [493, 199] on div "[PERSON_NAME], Je vous remercie pour votre réactivité. Vous trouverez ci-joint …" at bounding box center [474, 188] width 514 height 226
click at [501, 154] on div "Vous trouverez ci-joint les simulations de budget avec aide de l'état par année…" at bounding box center [474, 148] width 514 height 11
click at [475, 153] on div "Vous trouverez ci-joint les simulations de budget avec aide de l'état par année…" at bounding box center [474, 148] width 514 height 11
click at [471, 169] on div "Merci," at bounding box center [474, 171] width 514 height 11
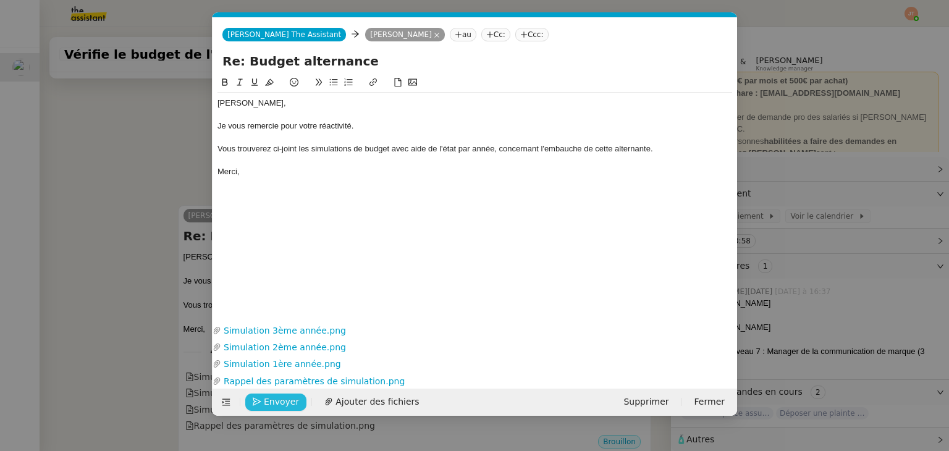
click at [271, 403] on span "Envoyer" at bounding box center [281, 402] width 35 height 14
click at [271, 403] on span "Confirmer l'envoi" at bounding box center [301, 402] width 74 height 14
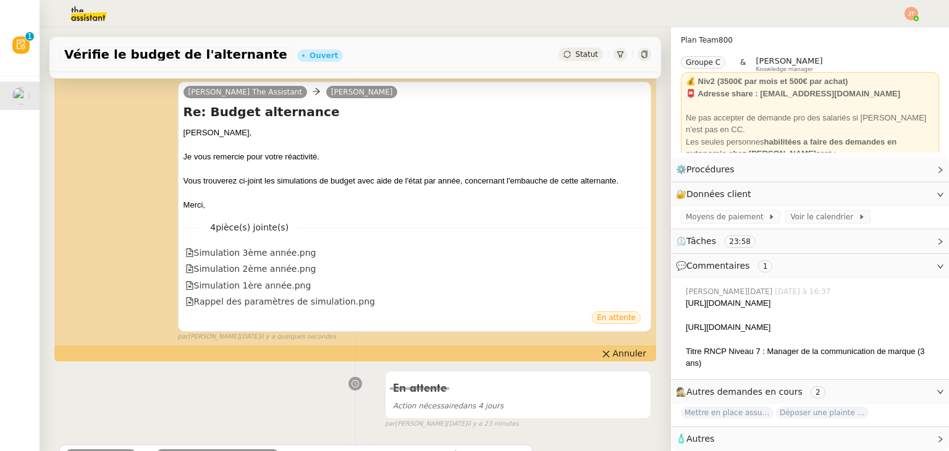
scroll to position [0, 0]
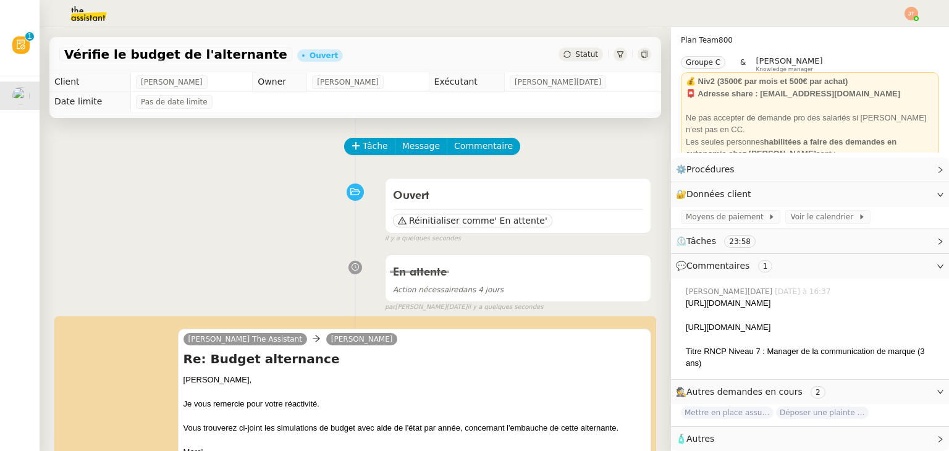
click at [567, 62] on div "Vérifie le budget de l'alternante Ouvert Statut" at bounding box center [354, 54] width 611 height 35
click at [571, 60] on div "Statut" at bounding box center [580, 55] width 44 height 14
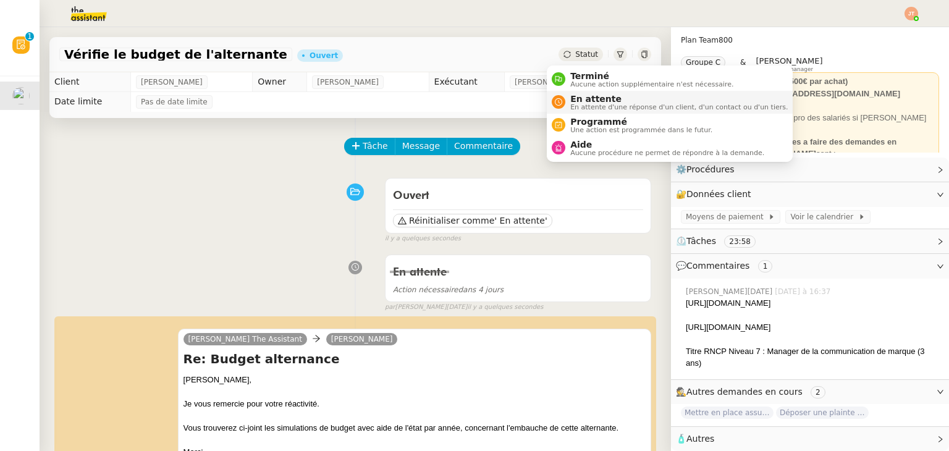
click at [579, 104] on span "En attente d'une réponse d'un client, d'un contact ou d'un tiers." at bounding box center [678, 107] width 217 height 7
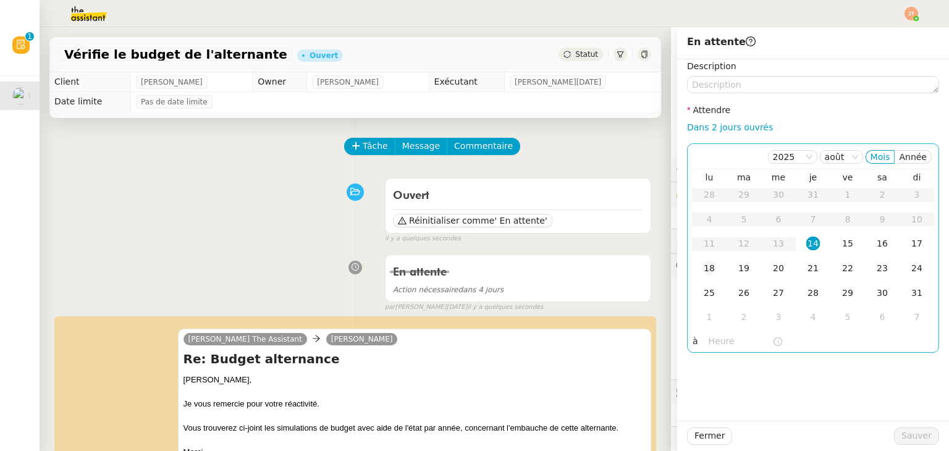
click at [702, 265] on div "18" at bounding box center [709, 268] width 14 height 14
click at [709, 349] on nz-time-picker at bounding box center [744, 341] width 83 height 17
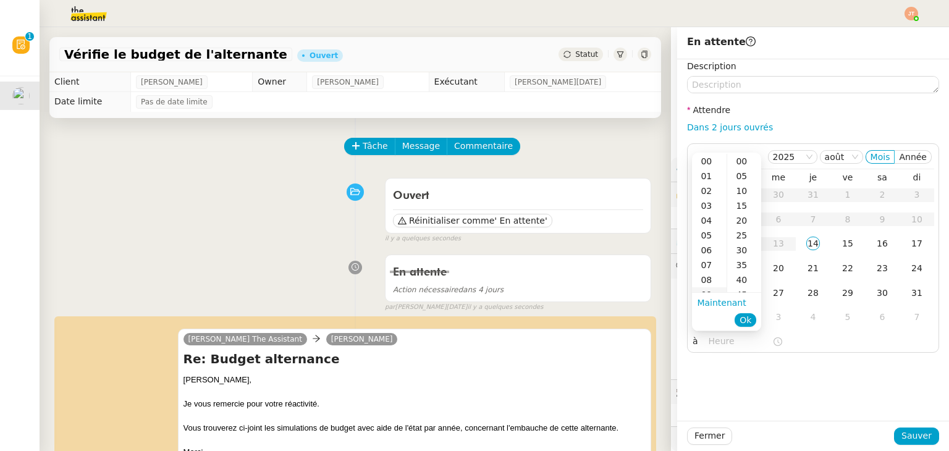
click at [713, 288] on div "09" at bounding box center [709, 294] width 35 height 15
click at [740, 160] on div "00" at bounding box center [744, 161] width 34 height 15
type input "09:00"
click at [752, 317] on button "Ok" at bounding box center [745, 320] width 22 height 14
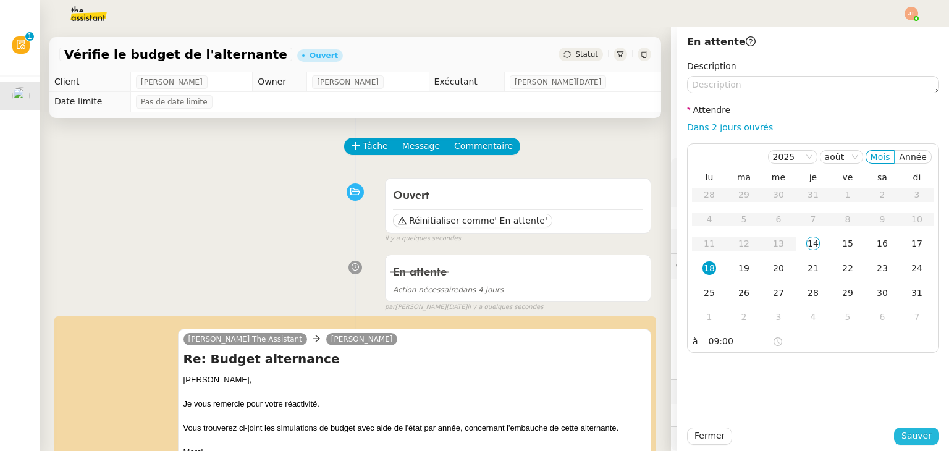
click at [901, 435] on span "Sauver" at bounding box center [916, 436] width 30 height 14
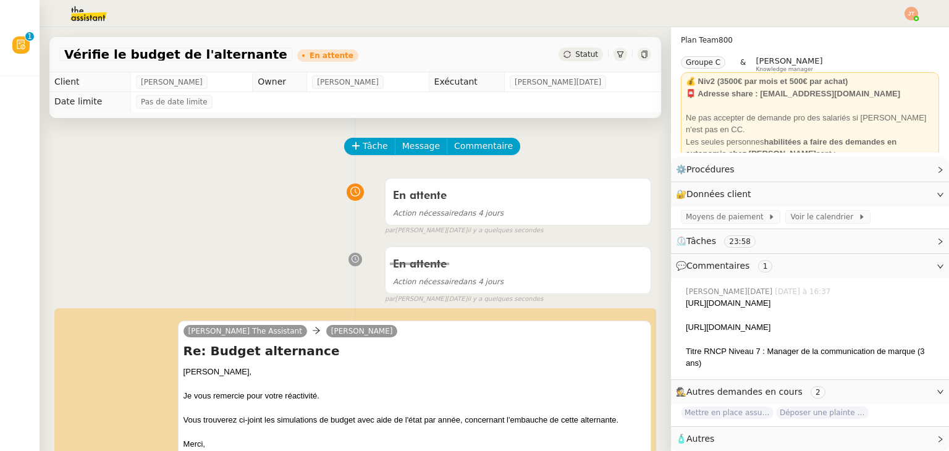
click at [907, 2] on div at bounding box center [474, 13] width 887 height 27
click at [908, 15] on img at bounding box center [911, 14] width 14 height 14
click at [878, 33] on span "Suivi" at bounding box center [867, 35] width 21 height 10
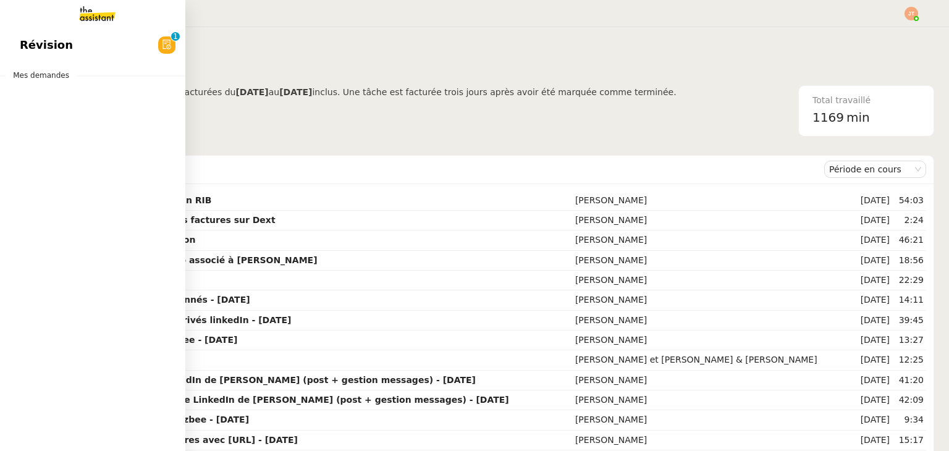
click at [33, 47] on span "Révision" at bounding box center [46, 45] width 53 height 19
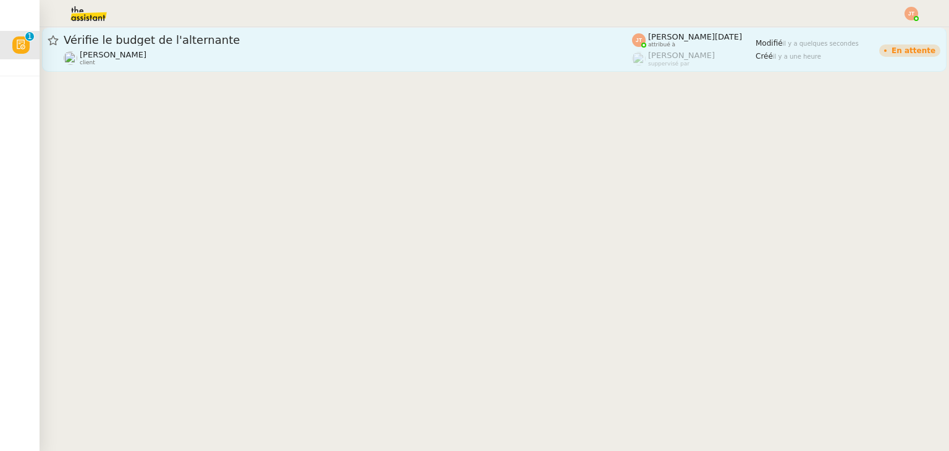
click at [435, 55] on div "[PERSON_NAME] client" at bounding box center [348, 58] width 568 height 16
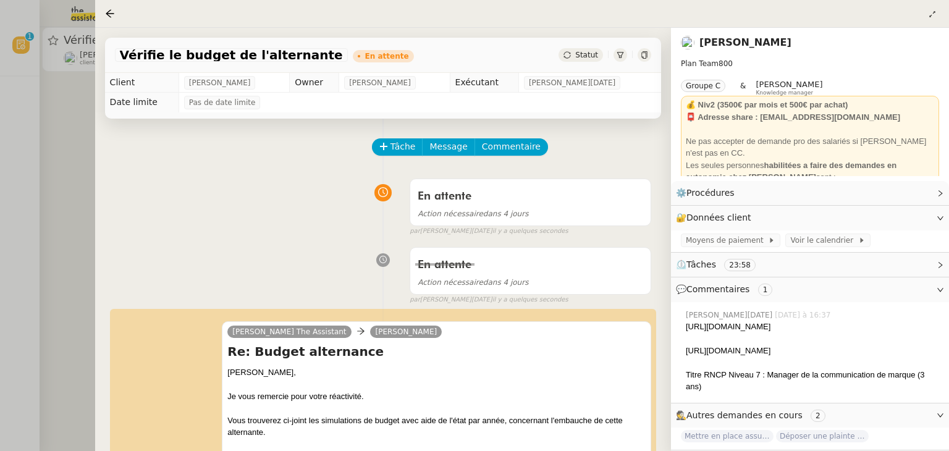
click at [63, 124] on div at bounding box center [474, 225] width 949 height 451
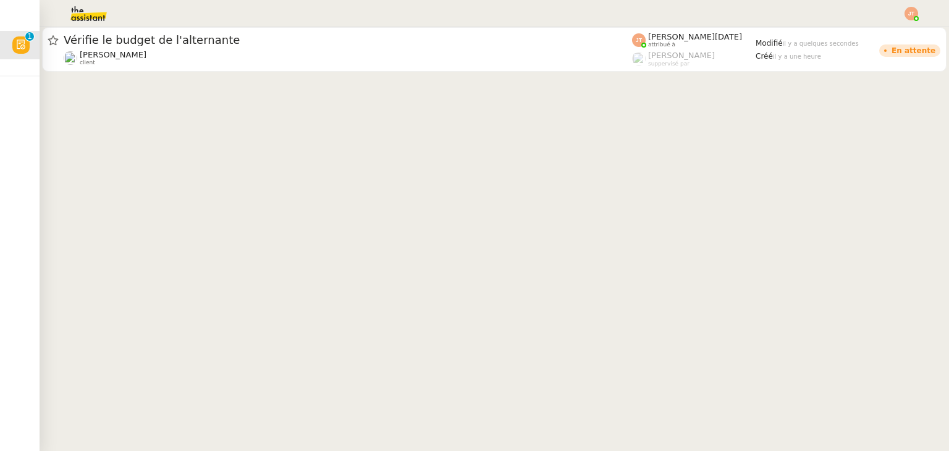
click at [913, 17] on div at bounding box center [911, 14] width 14 height 14
click at [876, 34] on span "Suivi" at bounding box center [867, 35] width 21 height 10
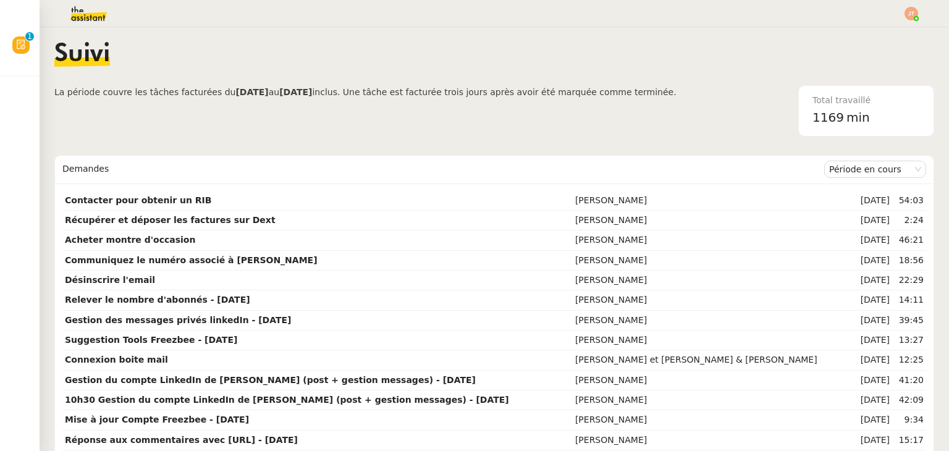
click at [190, 128] on span "La période couvre les tâches facturées du [DATE] au [DATE] inclus. Une tâche es…" at bounding box center [365, 110] width 622 height 51
